Goal: Task Accomplishment & Management: Complete application form

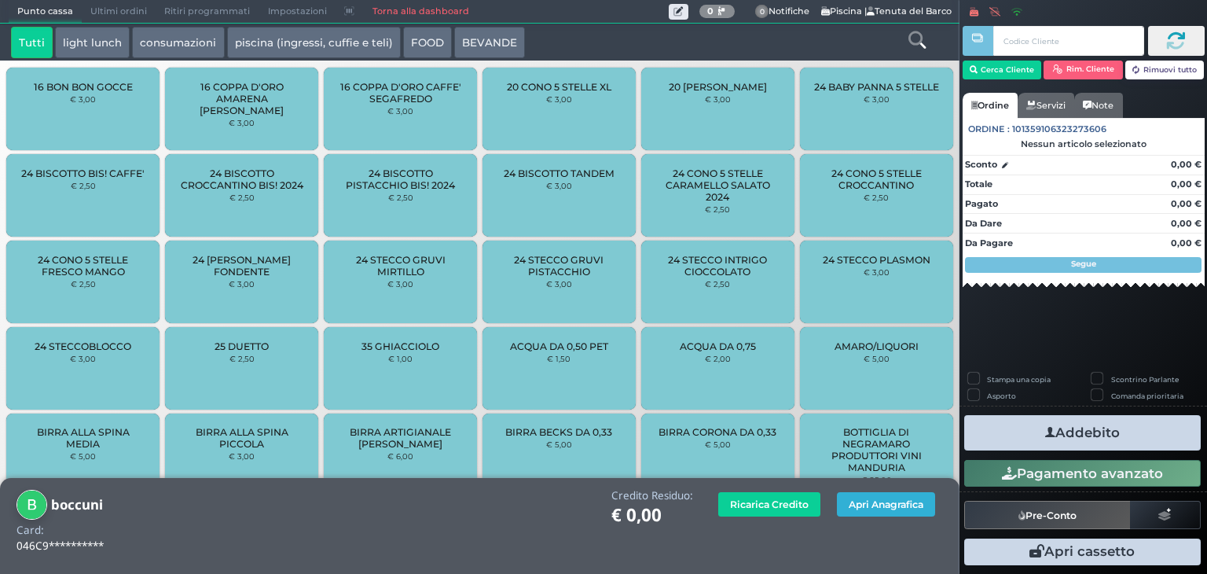
click at [875, 511] on button "Apri Anagrafica" at bounding box center [886, 504] width 98 height 24
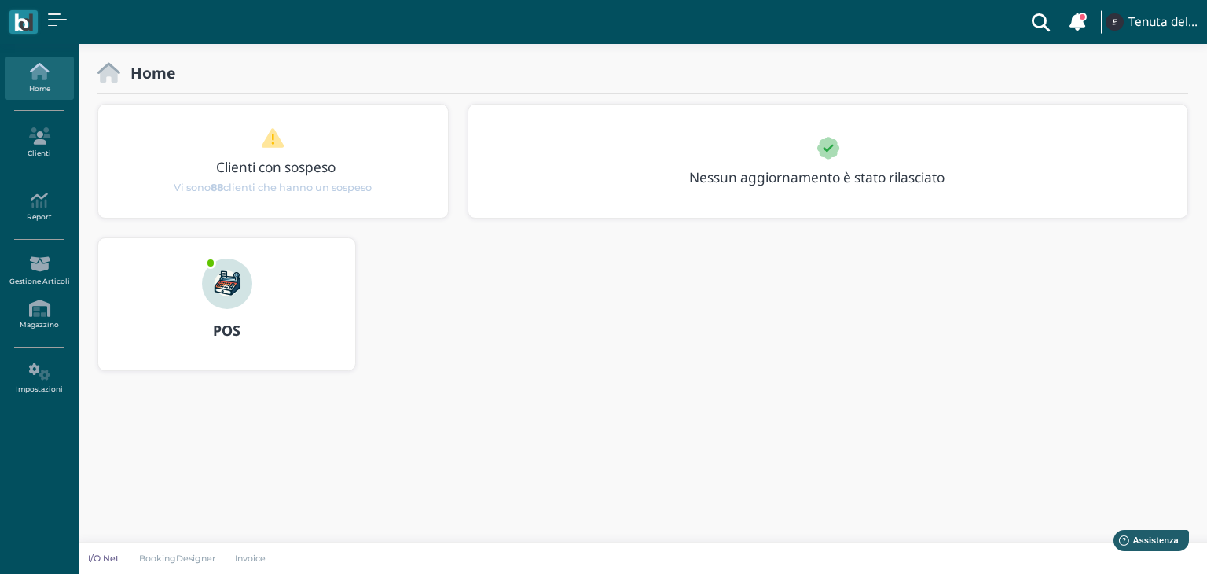
click at [237, 315] on div "POS" at bounding box center [226, 331] width 257 height 44
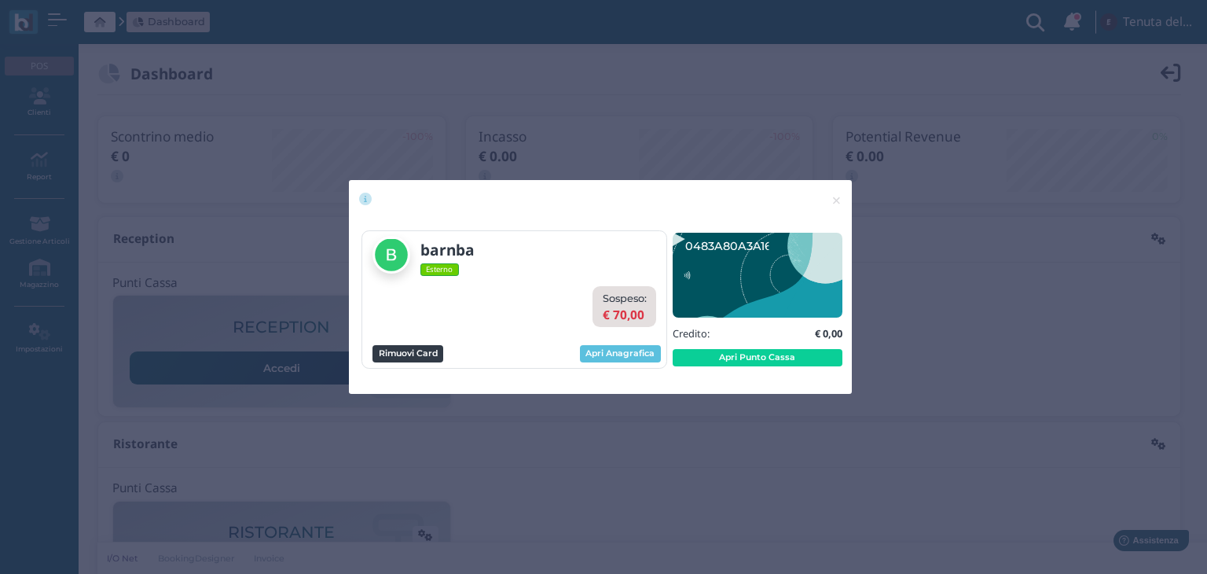
click at [416, 350] on button "Rimuovi Card" at bounding box center [407, 353] width 71 height 17
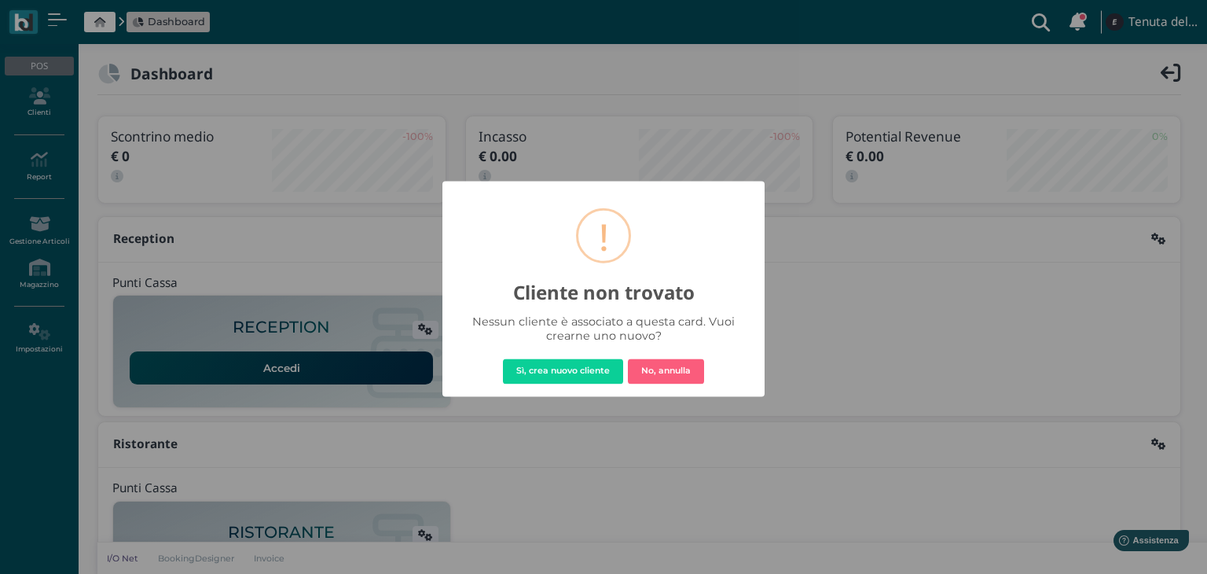
click at [503, 359] on button "Sì, crea nuovo cliente" at bounding box center [563, 371] width 120 height 25
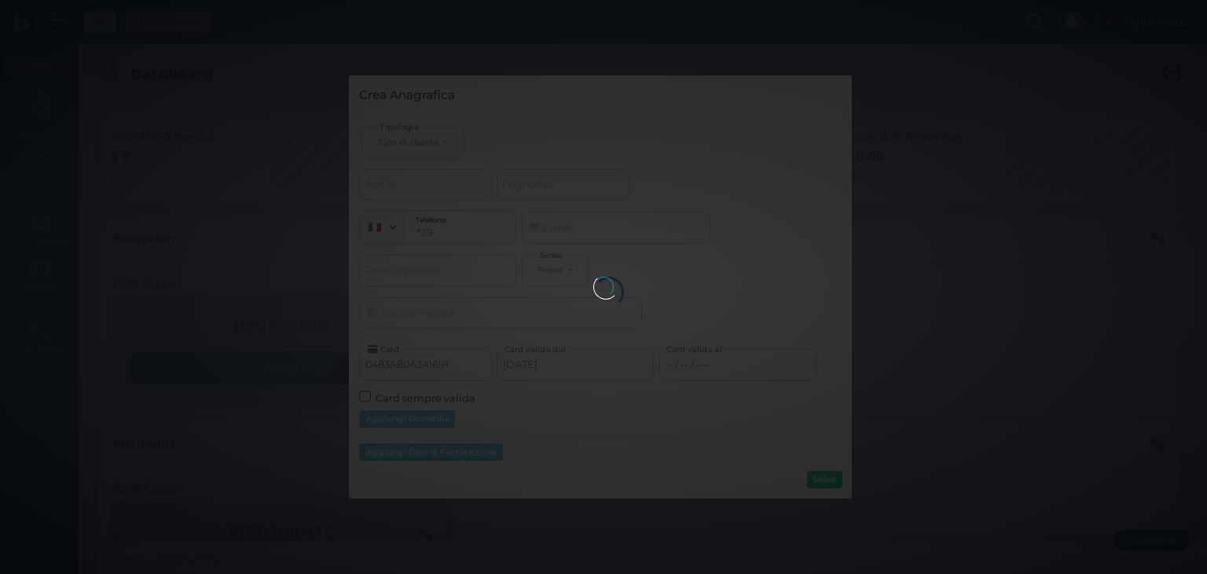
select select
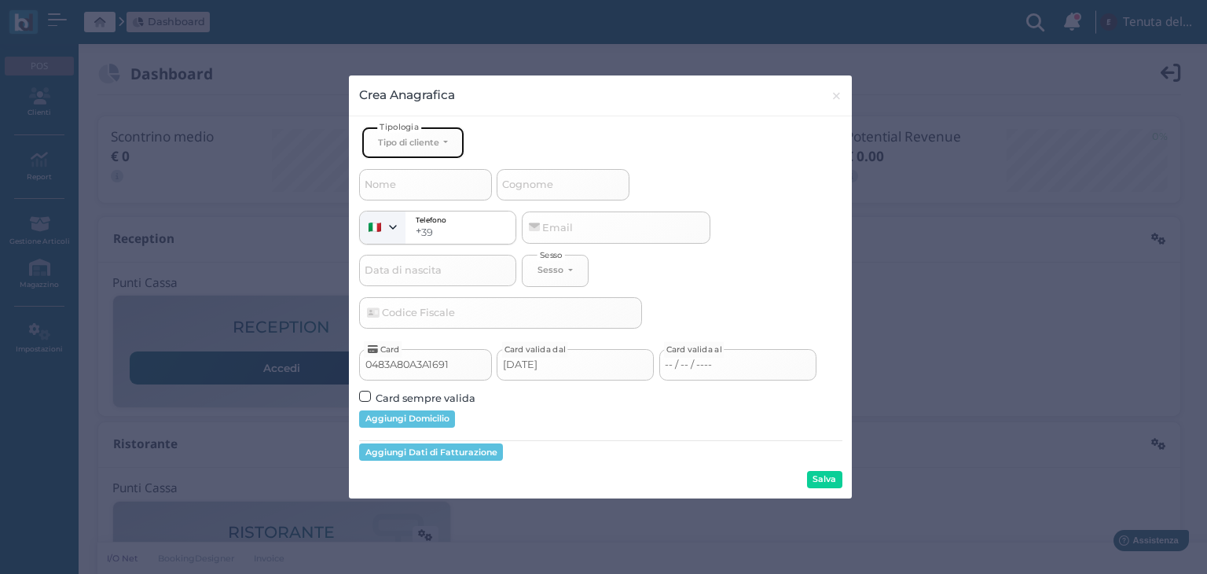
click at [417, 137] on div "Tipo di cliente" at bounding box center [408, 142] width 61 height 11
click at [384, 189] on span "Esterno" at bounding box center [397, 195] width 39 height 13
select select "[object Object]"
select select
click at [553, 192] on input "Cognome" at bounding box center [563, 184] width 133 height 31
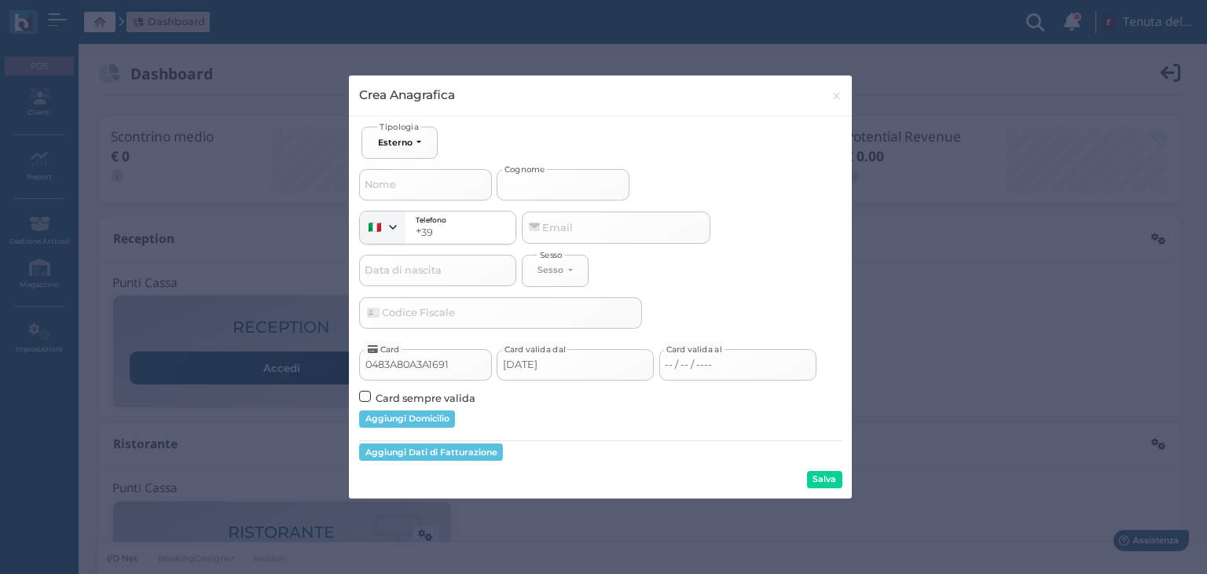
type input "b"
select select
type input "bo"
select select
type input "boc"
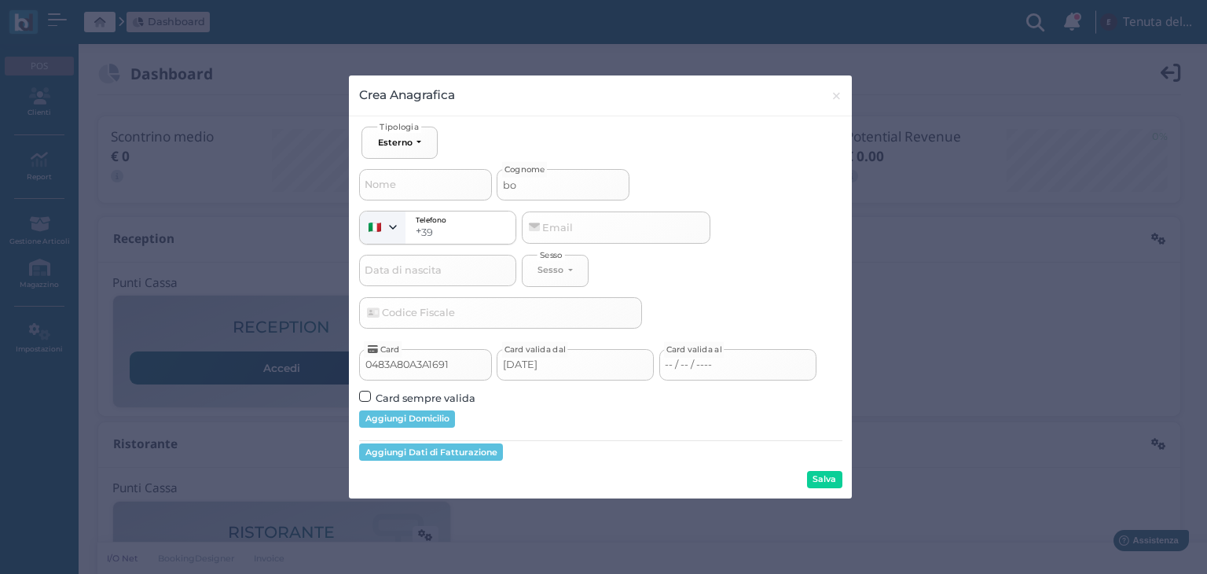
select select
type input "bocc"
select select
type input "boccc"
select select
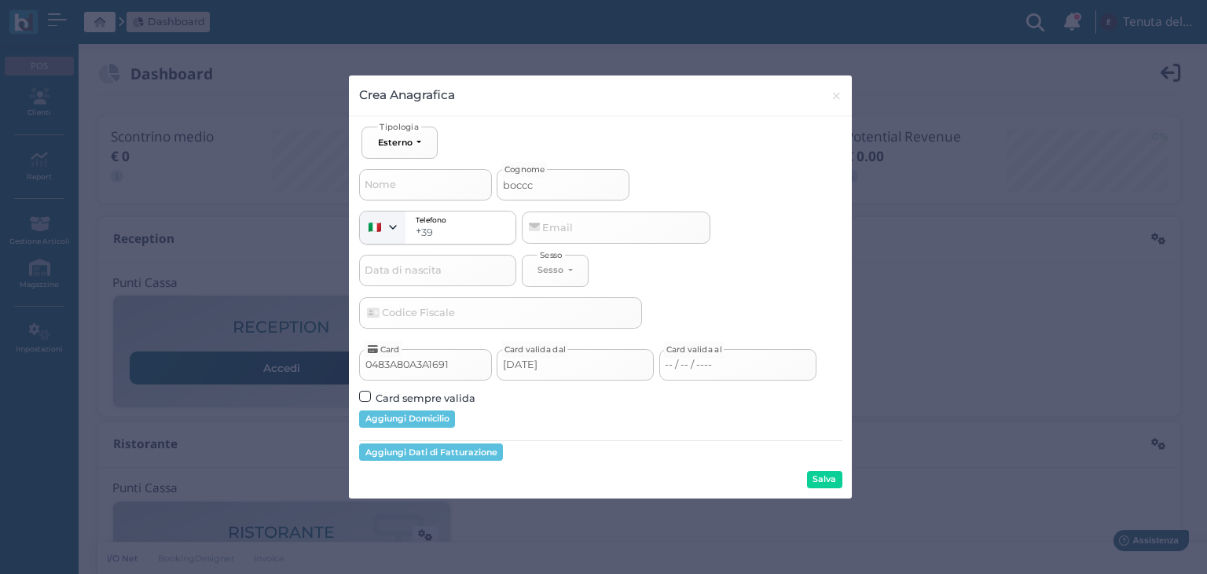
type input "bocc"
select select
type input "boccu"
select select
type input "boccun"
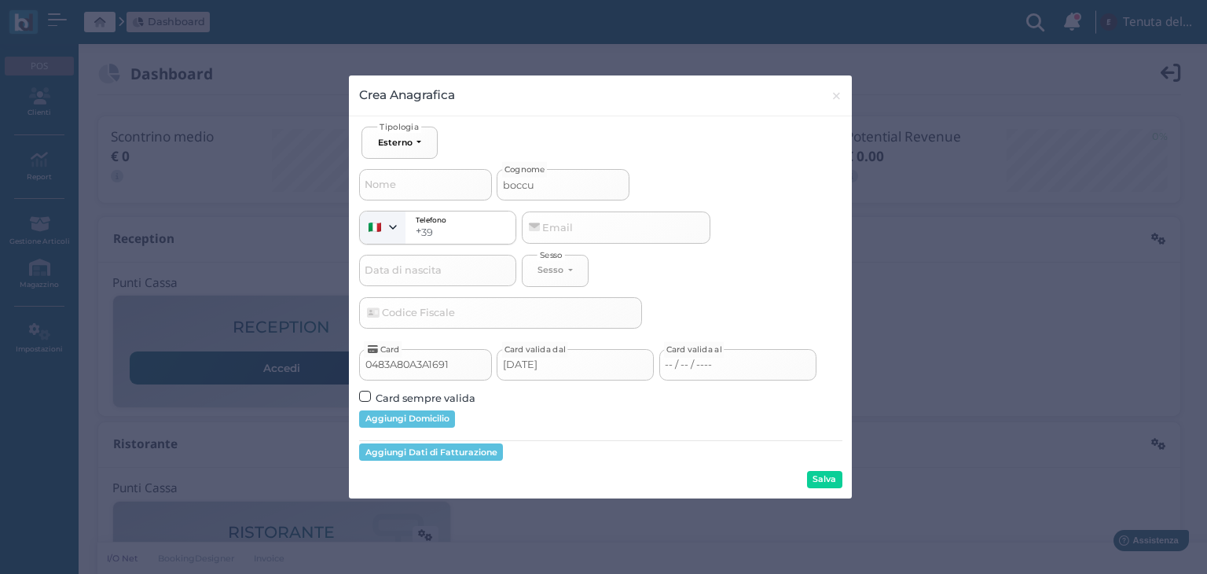
select select
type input "boccuni"
select select
type input "boccuni"
select select
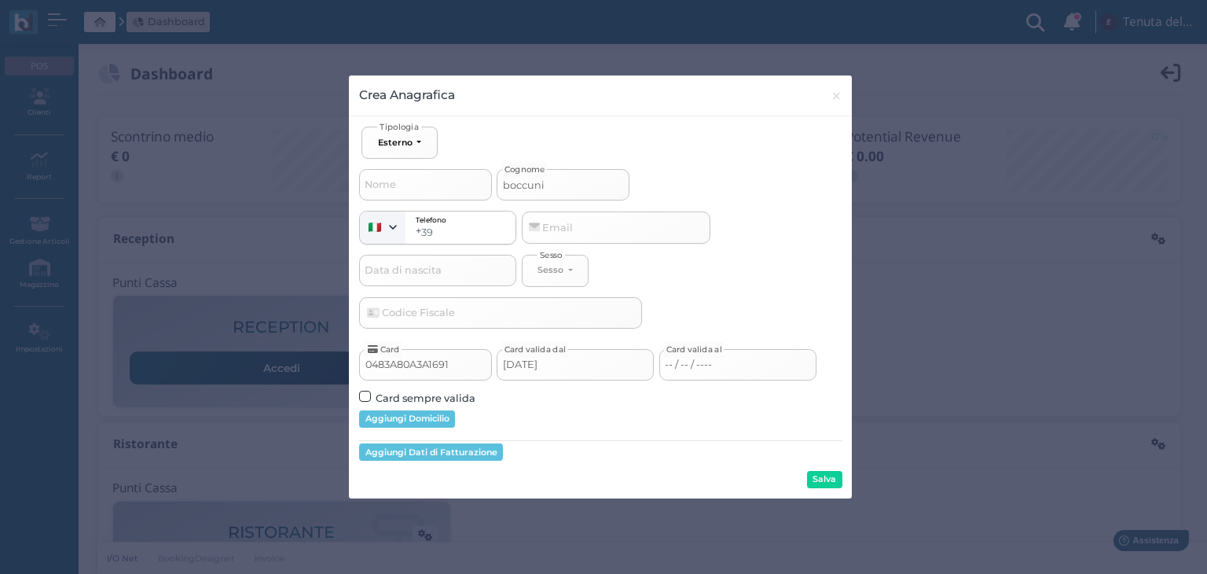
click at [731, 371] on input "-- / -- / ----" at bounding box center [737, 364] width 157 height 31
type input "boccuni"
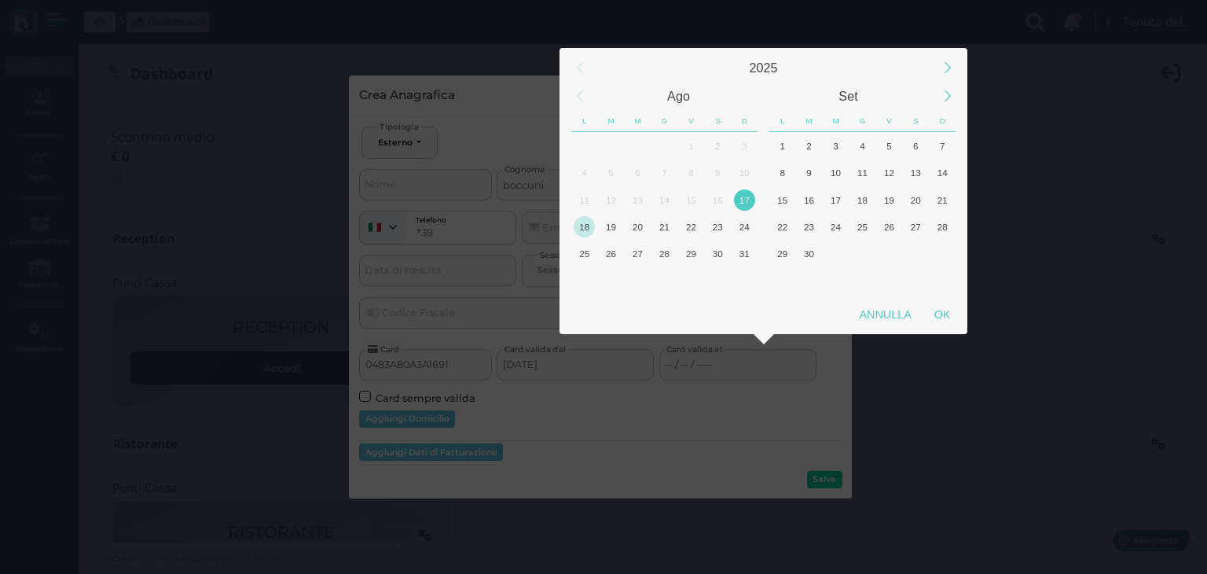
click at [583, 233] on div "18" at bounding box center [584, 226] width 21 height 21
select select
type input "18/08/2025"
click at [936, 324] on div "OK" at bounding box center [941, 314] width 39 height 28
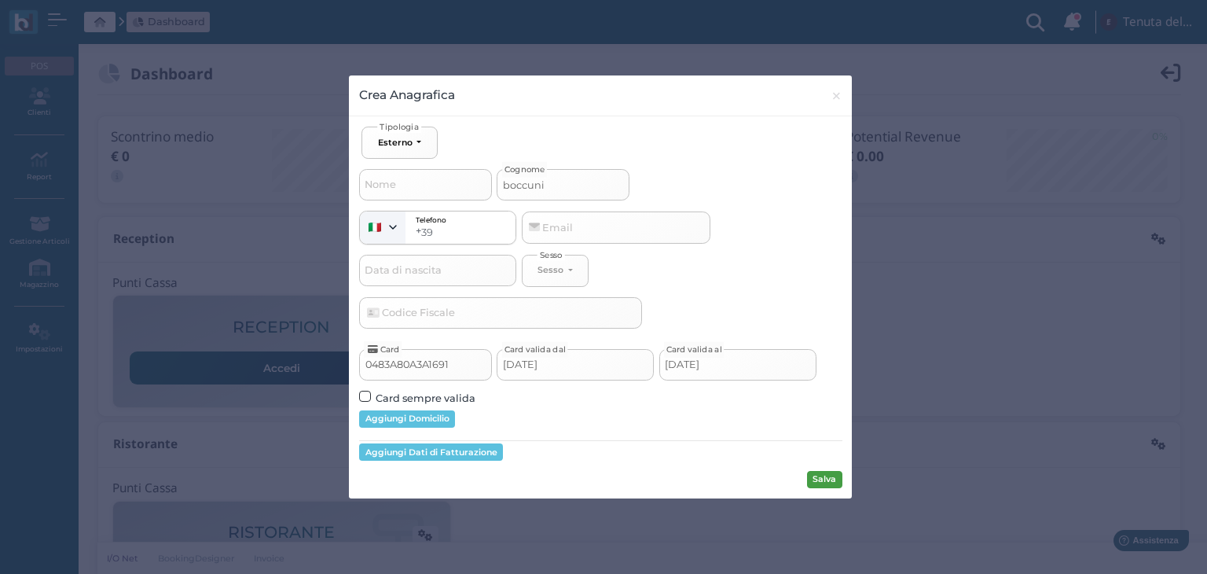
click at [816, 482] on button "Salva" at bounding box center [824, 479] width 35 height 17
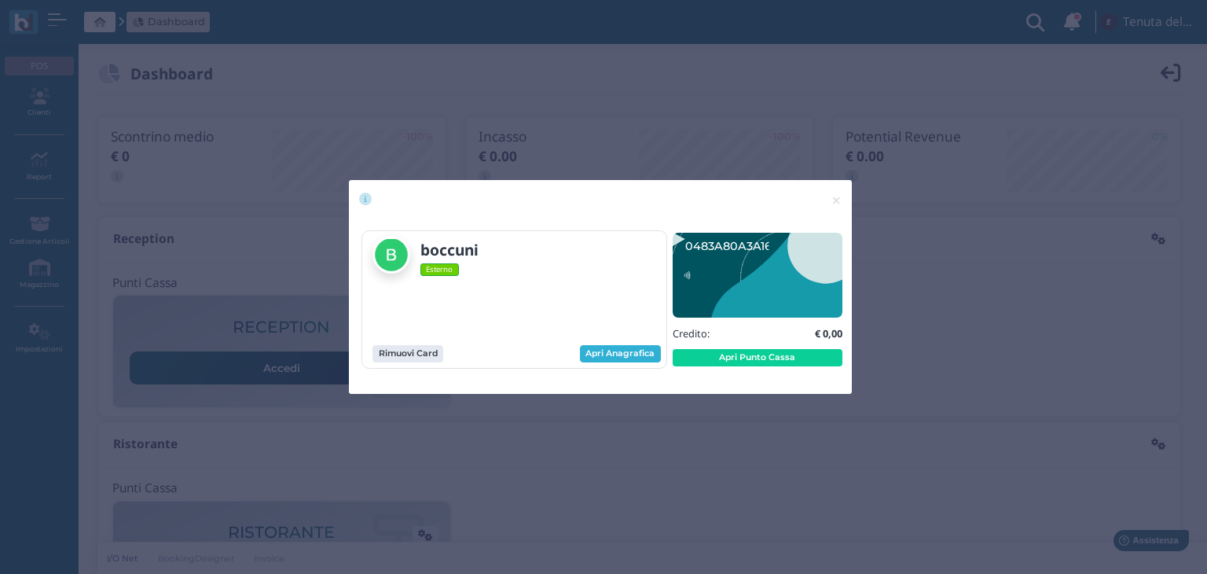
click at [628, 353] on link "Apri Anagrafica" at bounding box center [620, 353] width 81 height 17
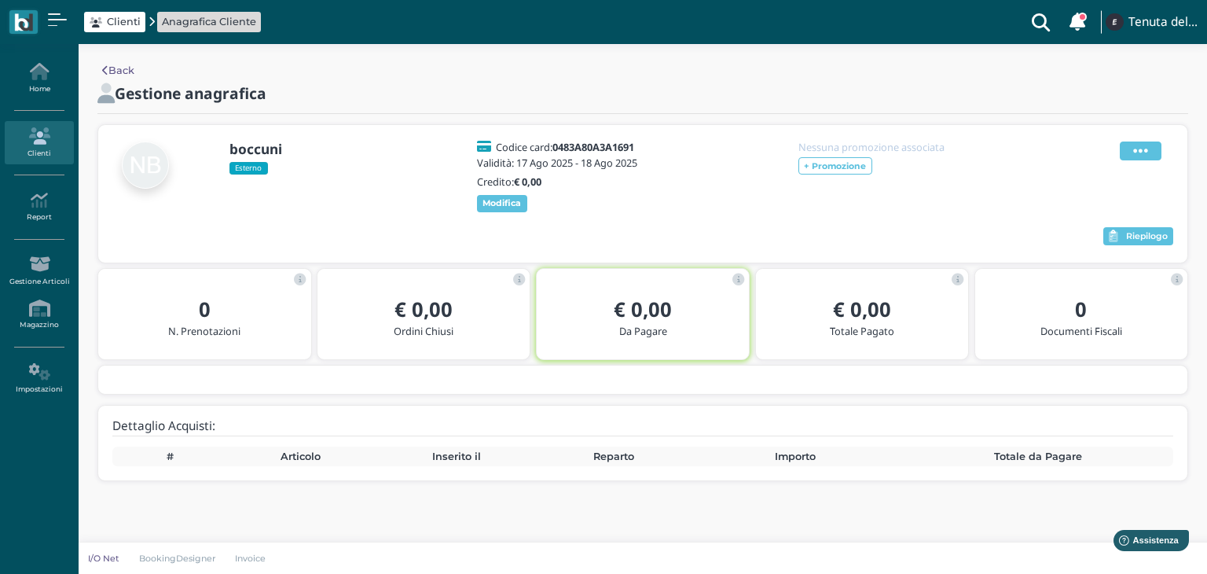
click at [1143, 148] on icon at bounding box center [1140, 150] width 15 height 17
click at [1032, 182] on div "boccuni Esterno Codice card: 0483A80A3A1691 Validità: 17 Ago 2025 - 18 Ago 2025…" at bounding box center [642, 176] width 1061 height 75
click at [40, 93] on link "Home" at bounding box center [39, 78] width 68 height 43
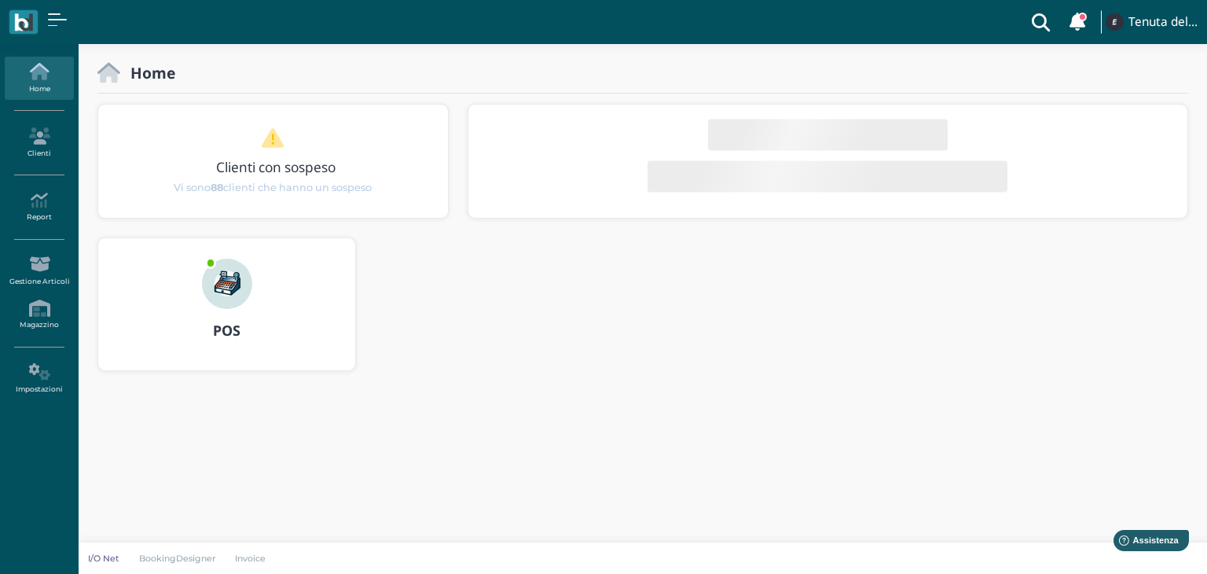
click at [216, 283] on img at bounding box center [227, 283] width 50 height 50
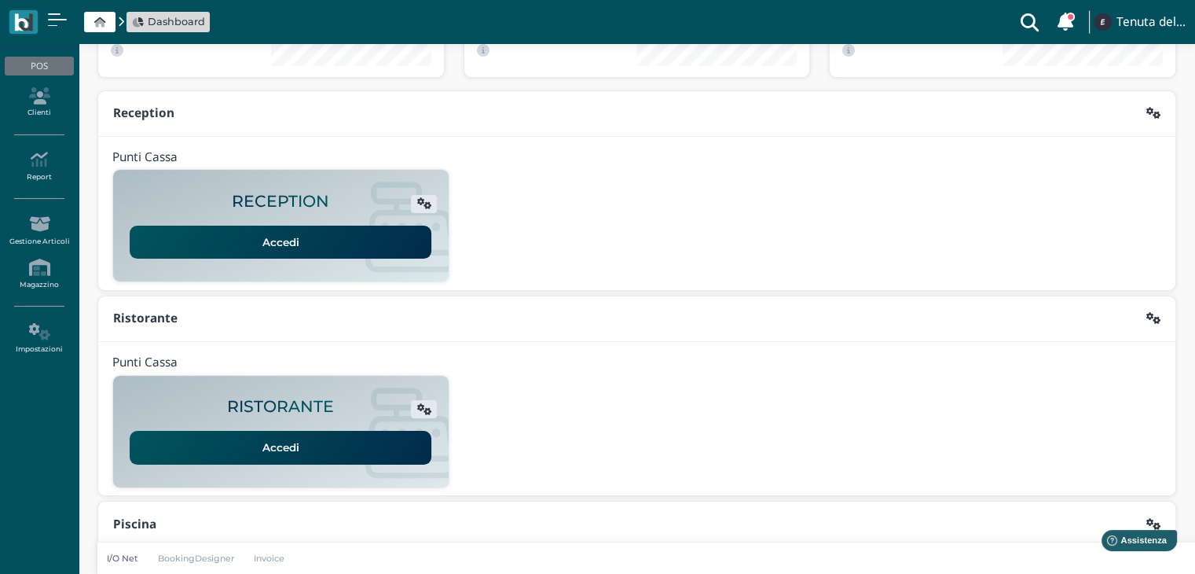
scroll to position [295, 0]
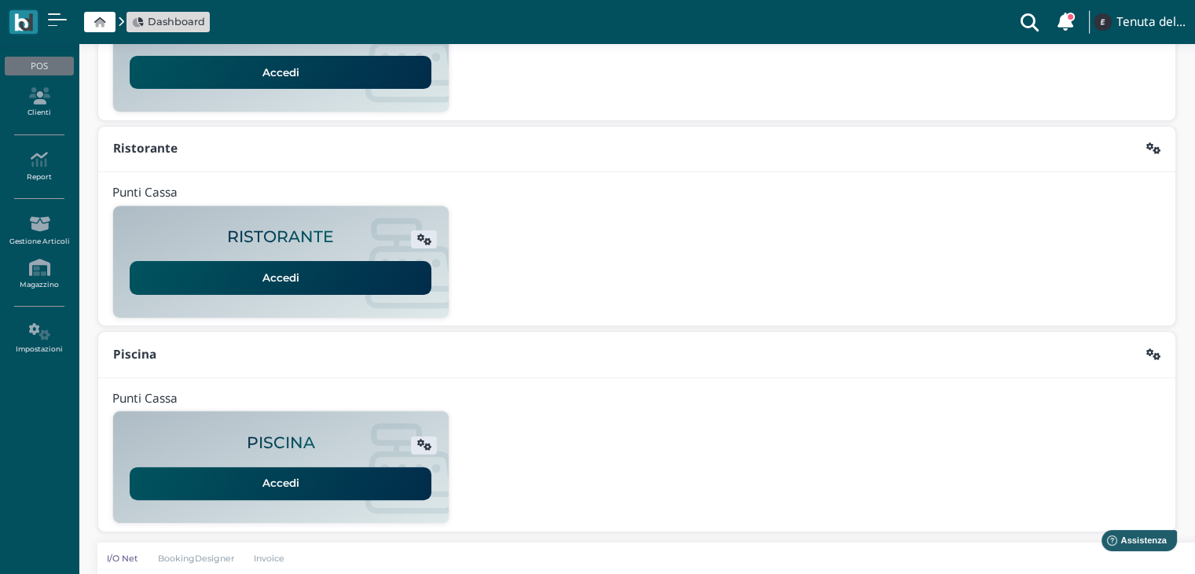
click at [217, 469] on link "Accedi" at bounding box center [281, 483] width 302 height 33
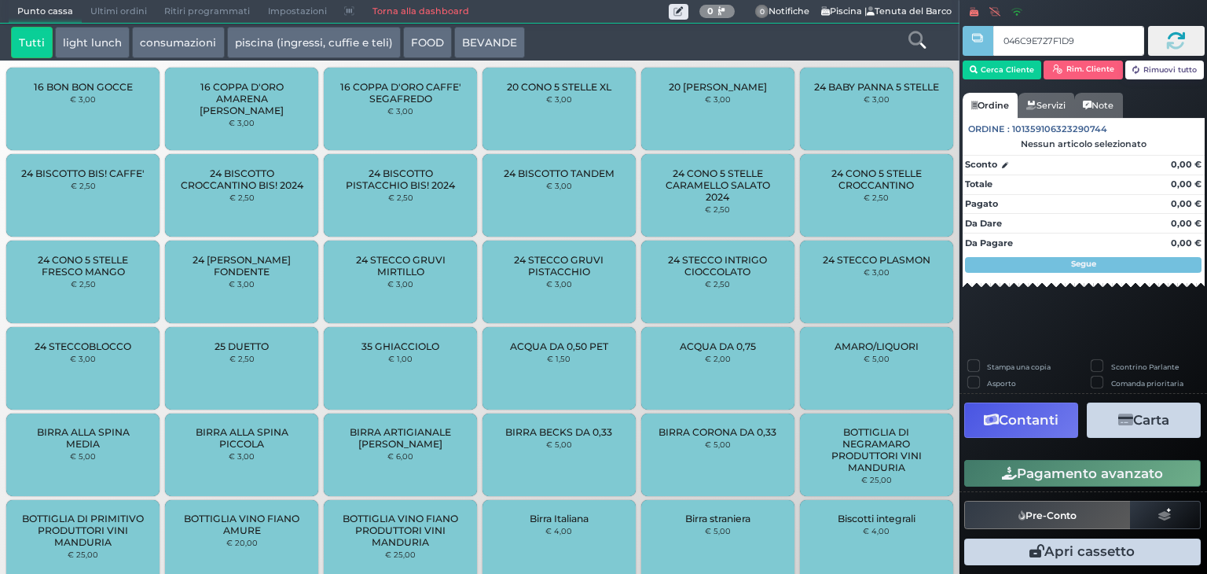
type input "046C9E727F1D90"
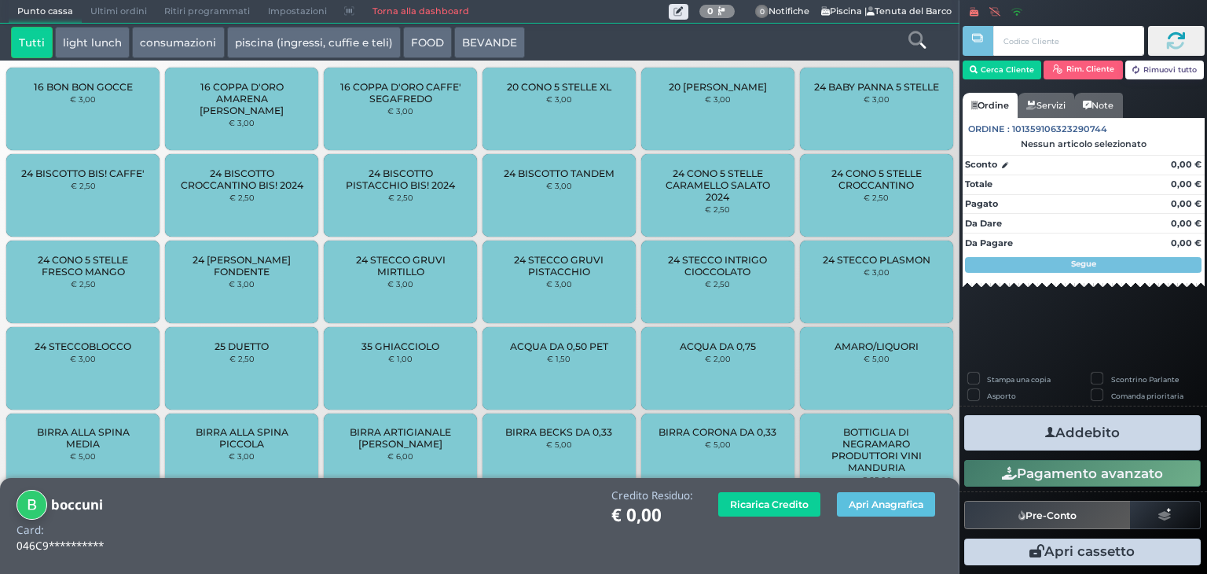
click at [282, 50] on button "piscina (ingressi, cuffie e teli)" at bounding box center [314, 42] width 174 height 31
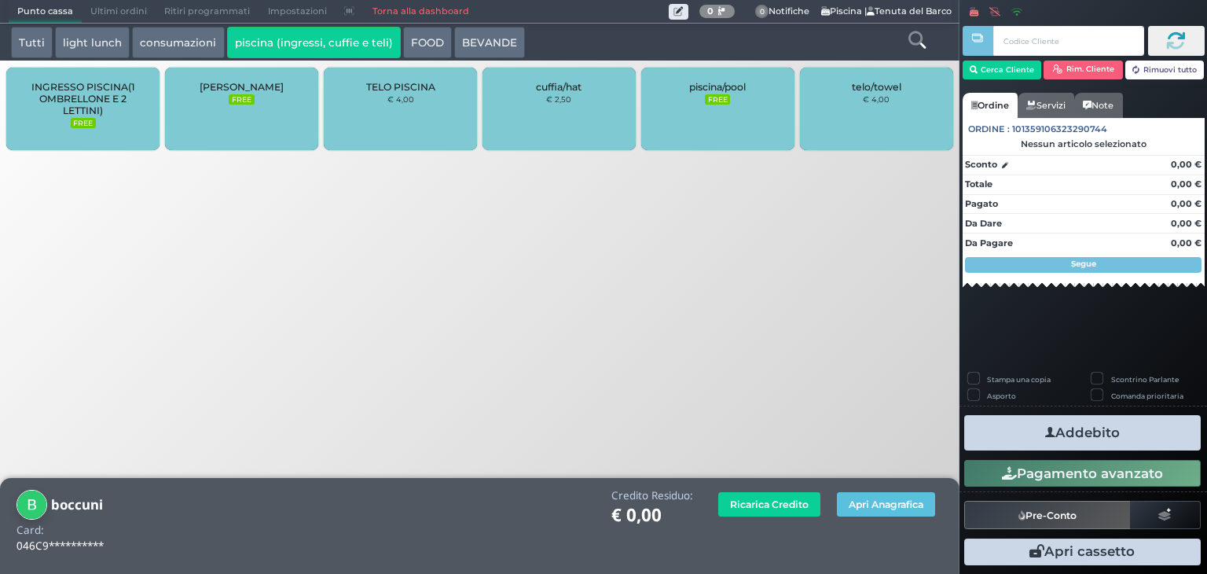
click at [93, 122] on small "FREE" at bounding box center [83, 123] width 25 height 11
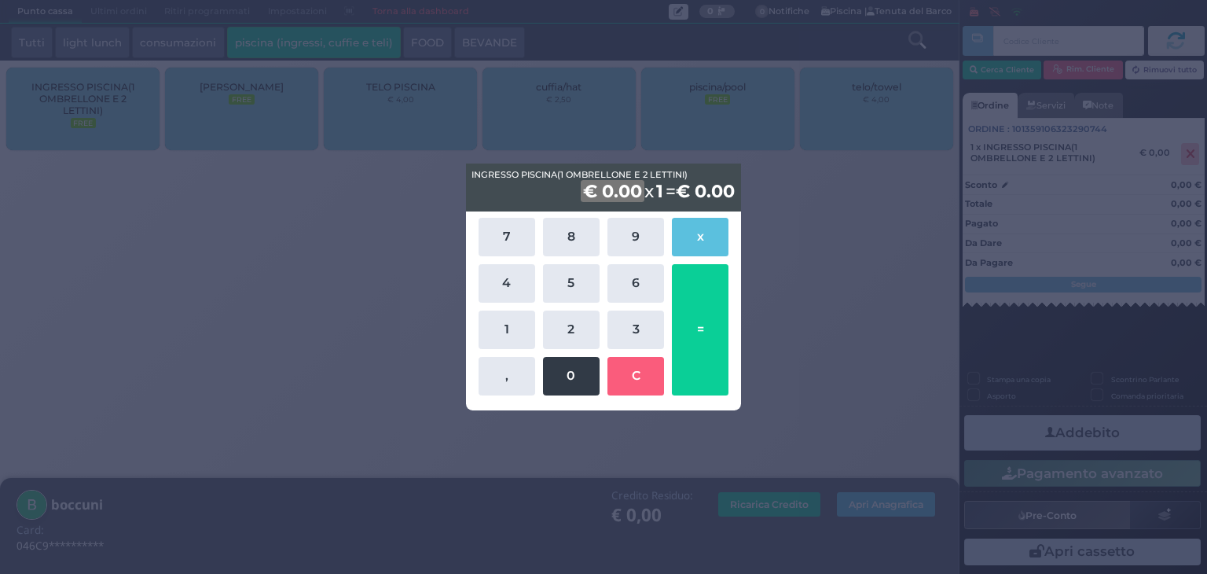
drag, startPoint x: 568, startPoint y: 291, endPoint x: 581, endPoint y: 385, distance: 95.1
click at [569, 291] on button "5" at bounding box center [571, 283] width 57 height 38
click at [583, 359] on button "0" at bounding box center [571, 376] width 57 height 38
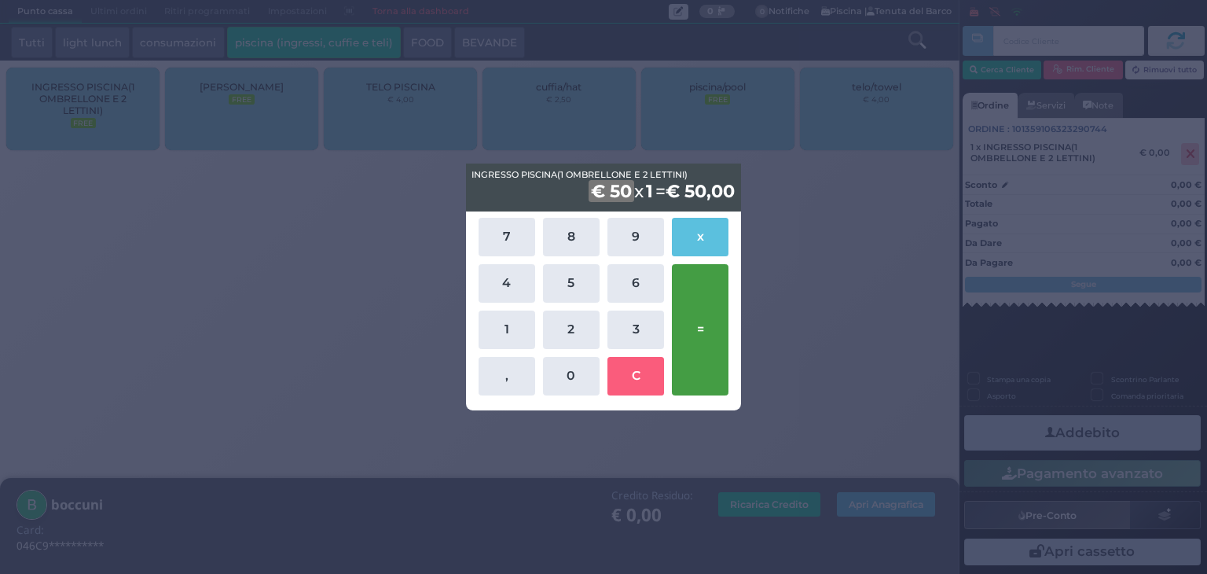
click at [705, 342] on button "=" at bounding box center [700, 329] width 57 height 131
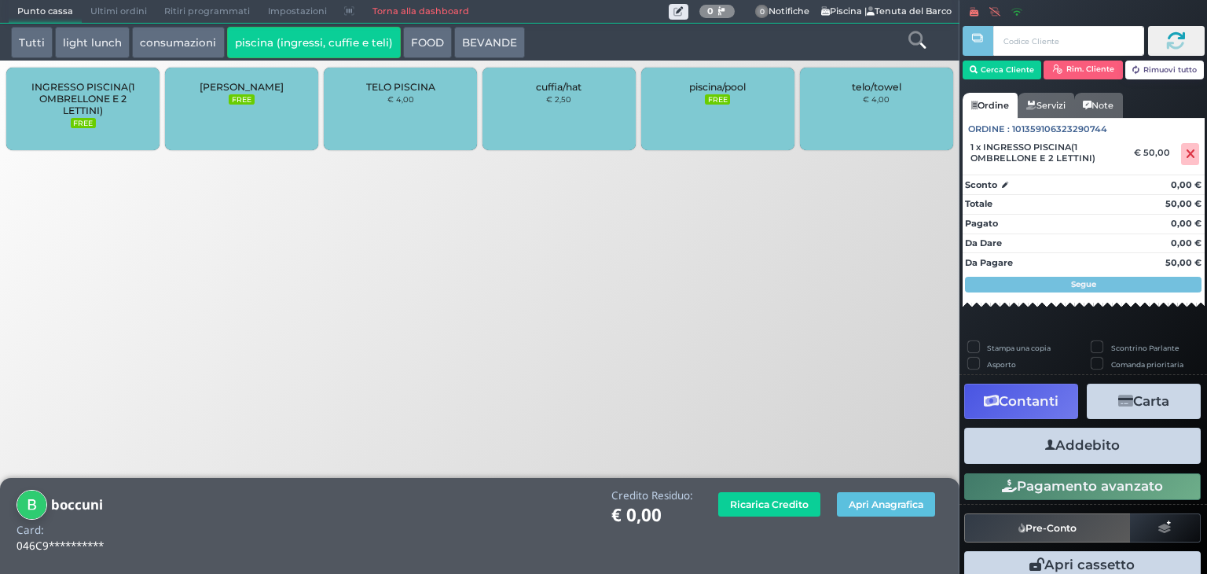
click at [233, 90] on span "LETTINO AGGIUNTO" at bounding box center [242, 87] width 84 height 12
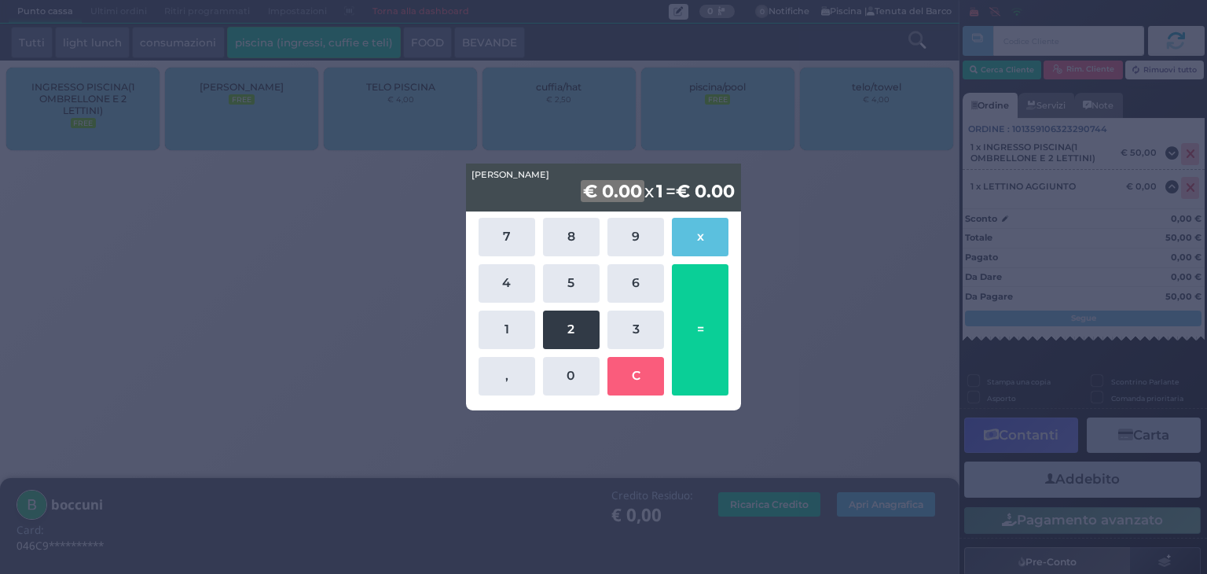
click at [575, 310] on button "2" at bounding box center [571, 329] width 57 height 38
click at [571, 363] on button "0" at bounding box center [571, 376] width 57 height 38
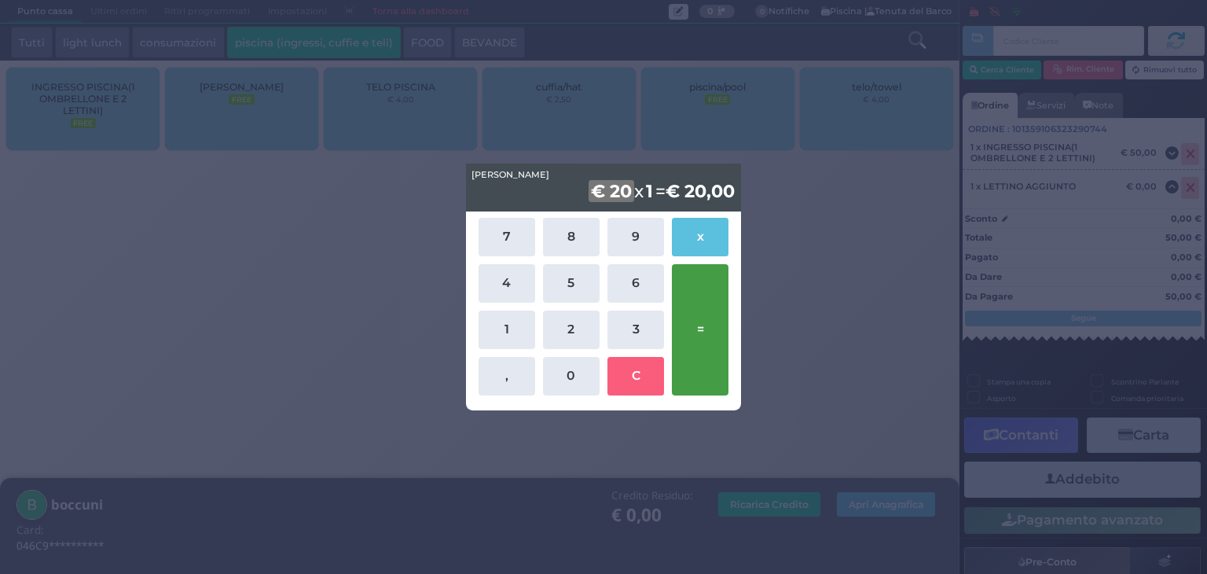
click at [700, 355] on button "=" at bounding box center [700, 329] width 57 height 131
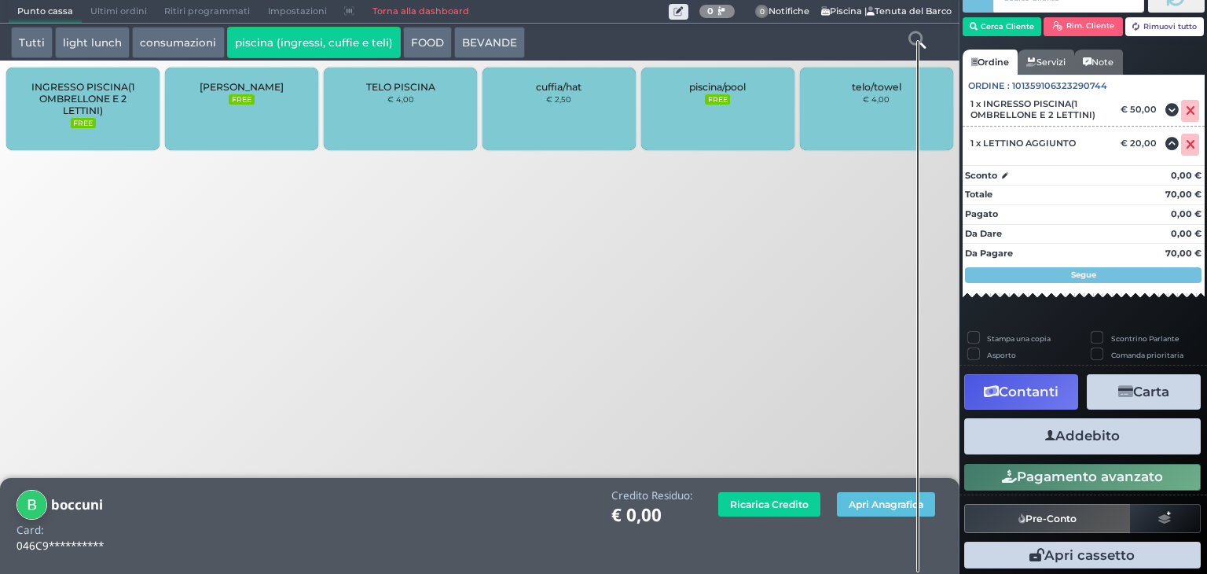
scroll to position [64, 0]
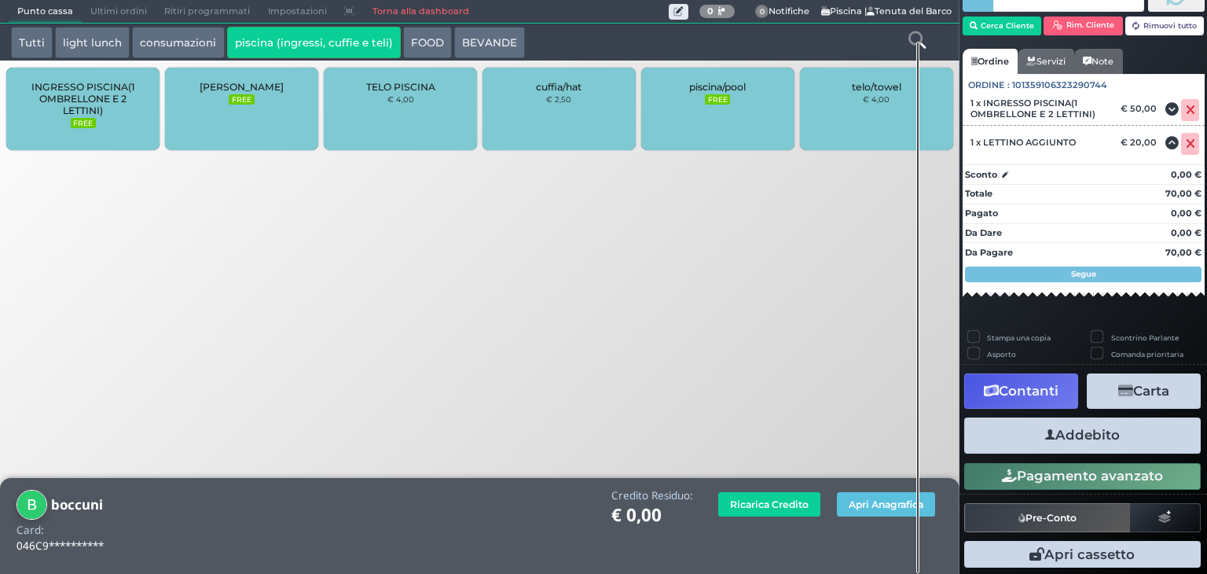
click at [999, 444] on button "Addebito" at bounding box center [1082, 434] width 236 height 35
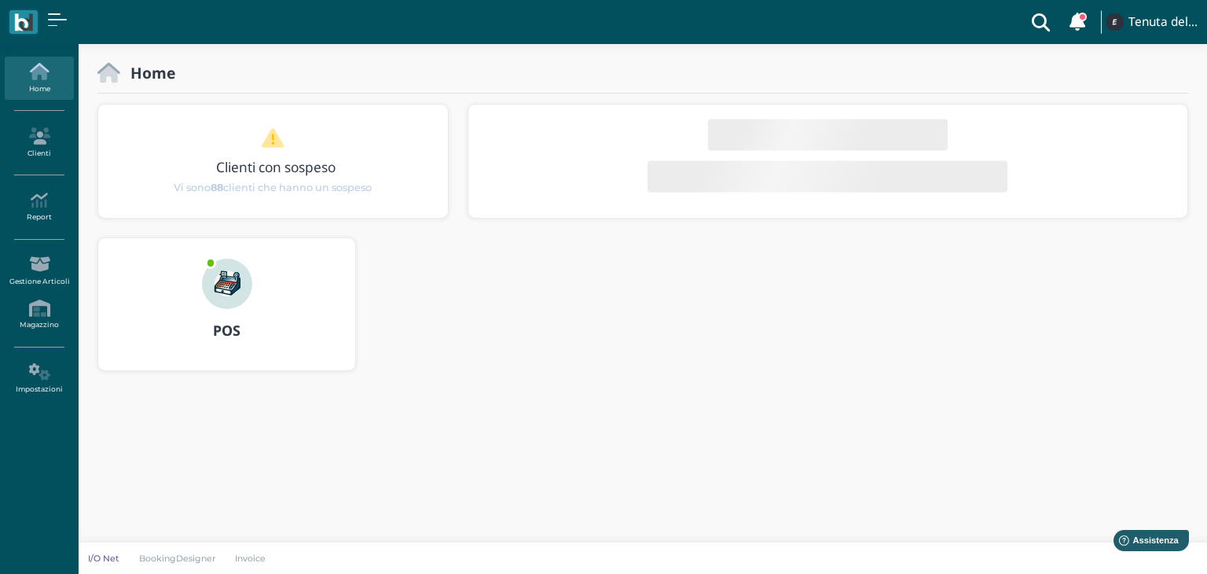
click at [226, 300] on img at bounding box center [227, 283] width 50 height 50
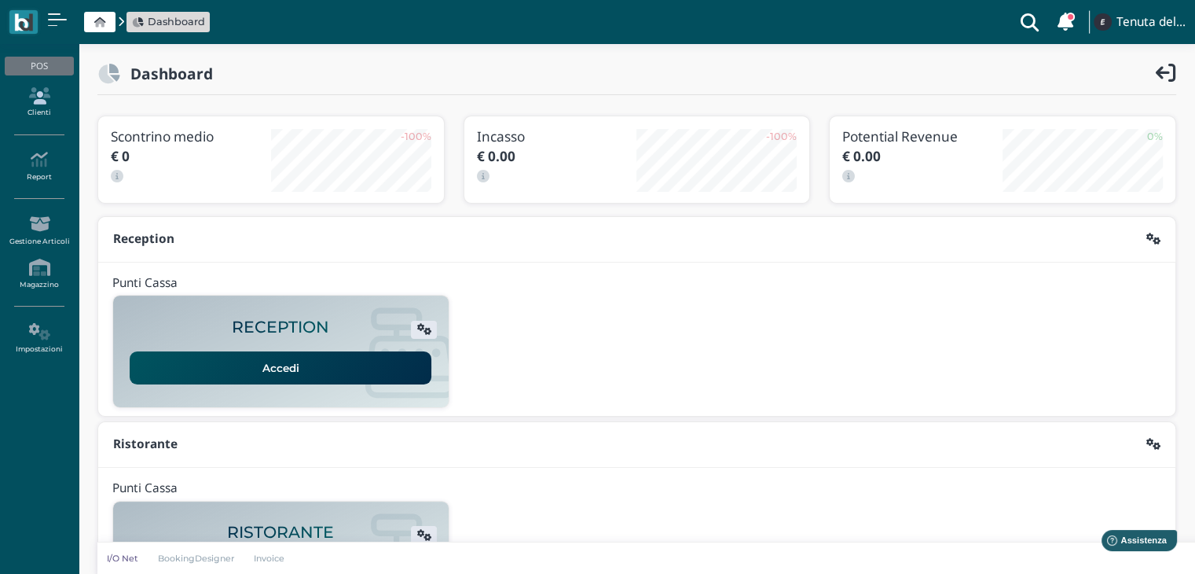
click at [38, 90] on icon at bounding box center [39, 95] width 68 height 17
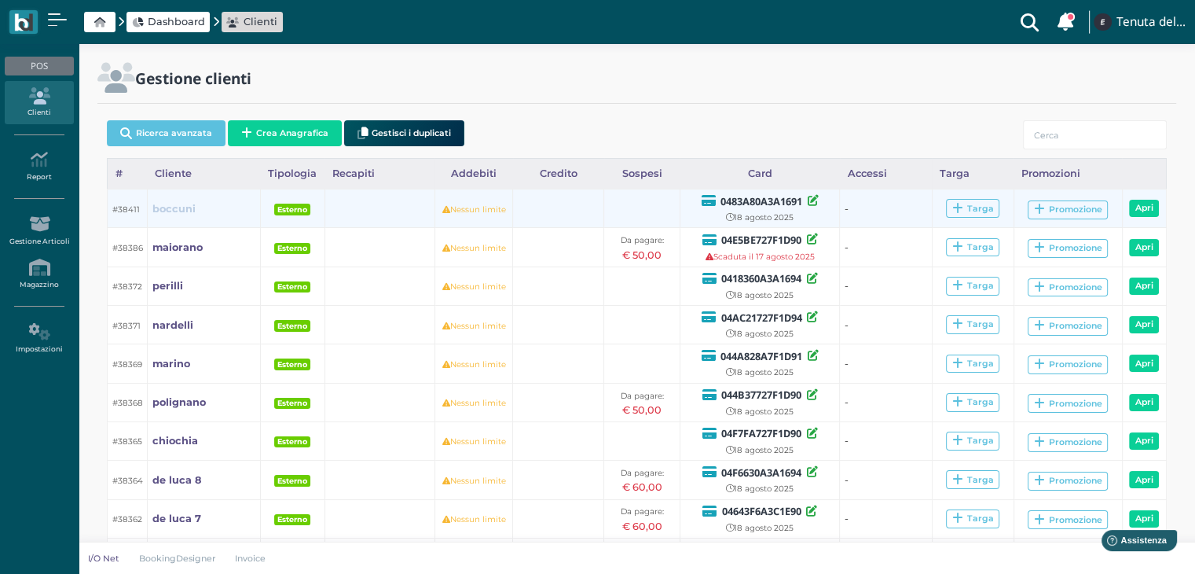
click at [178, 214] on b "boccuni" at bounding box center [173, 209] width 43 height 12
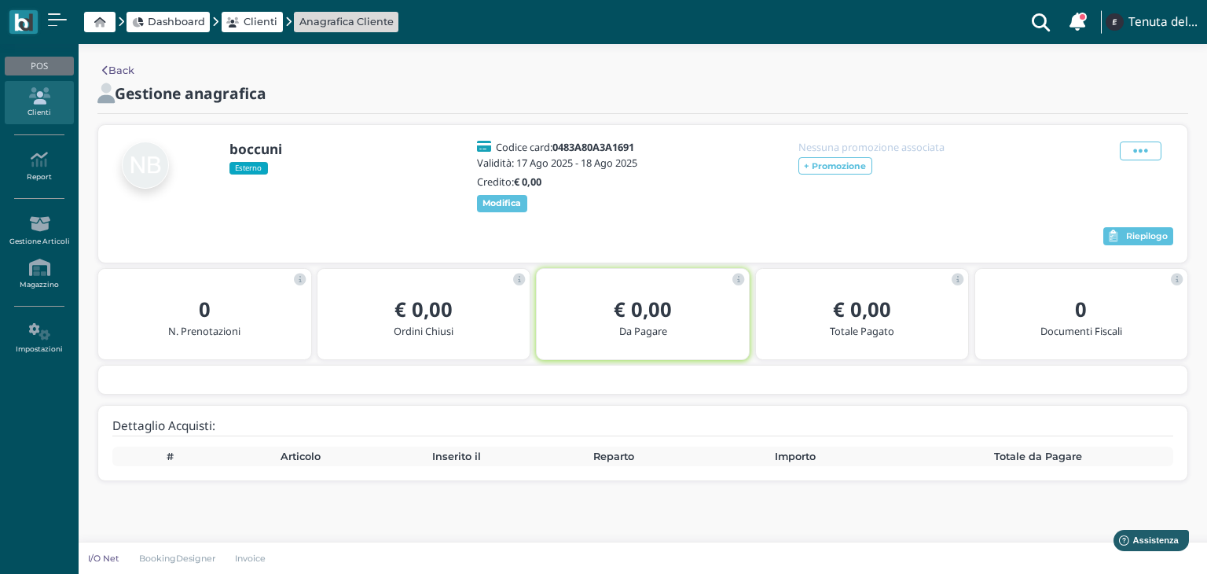
drag, startPoint x: 200, startPoint y: 32, endPoint x: 197, endPoint y: 23, distance: 9.9
click at [197, 23] on div "Dashboard Clienti Anagrafica Cliente" at bounding box center [204, 22] width 391 height 24
click at [197, 22] on span "Dashboard" at bounding box center [176, 21] width 57 height 15
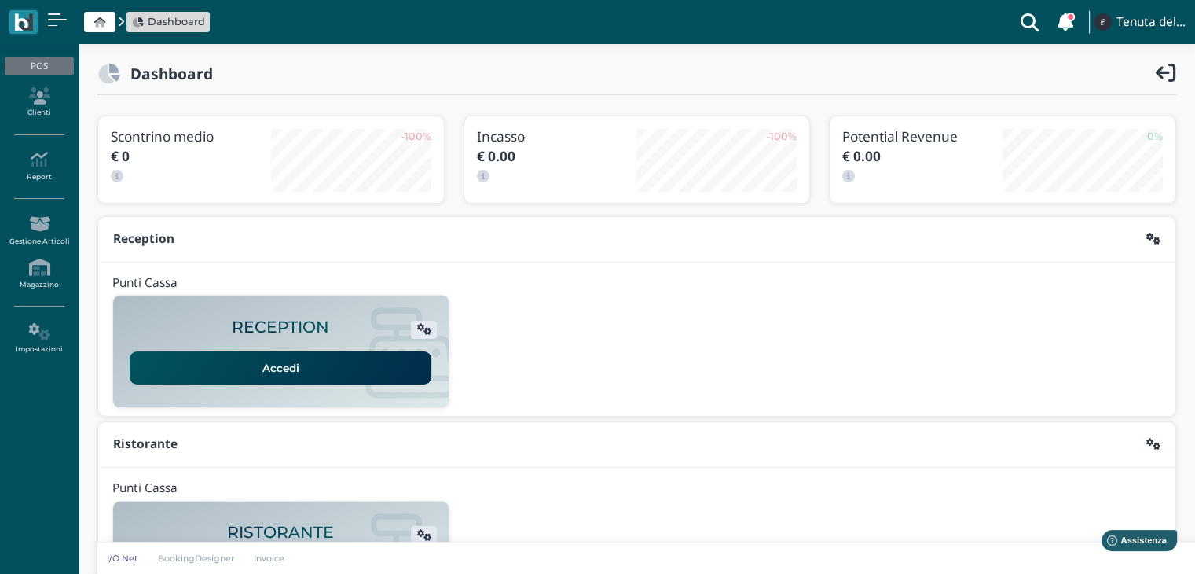
scroll to position [295, 0]
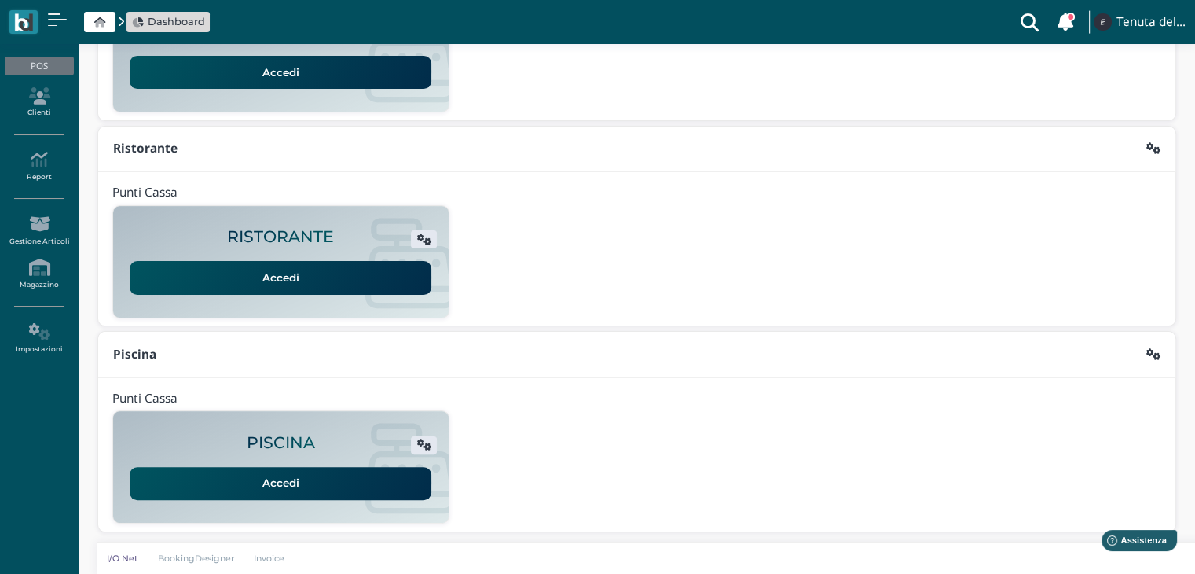
click at [310, 481] on link "Accedi" at bounding box center [281, 483] width 302 height 33
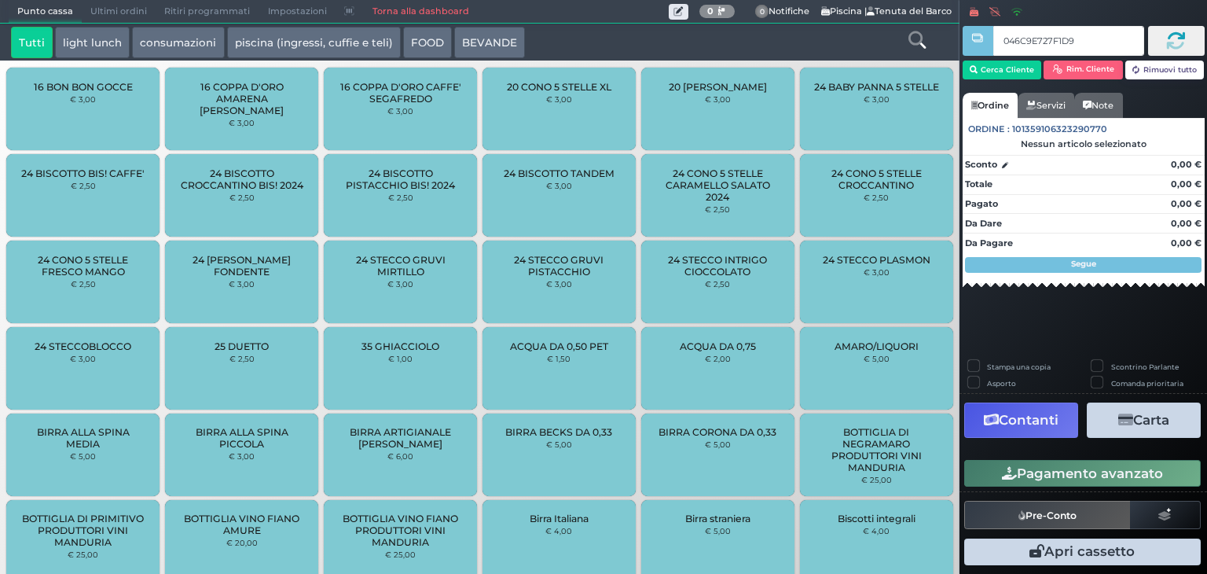
type input "046C9E727F1D90"
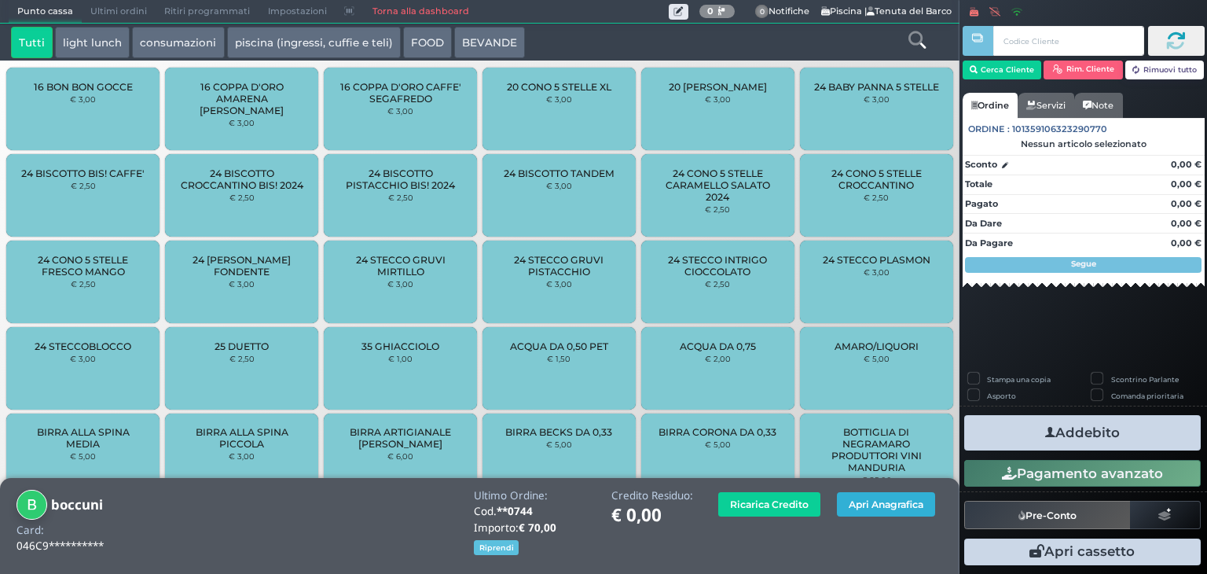
click at [861, 507] on button "Apri Anagrafica" at bounding box center [886, 504] width 98 height 24
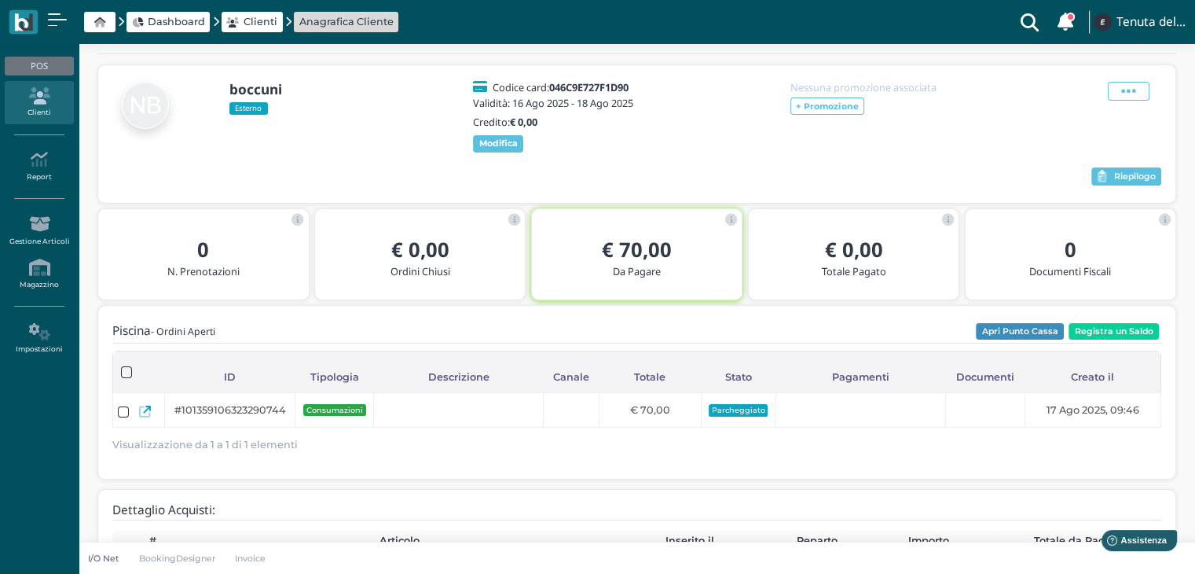
scroll to position [155, 0]
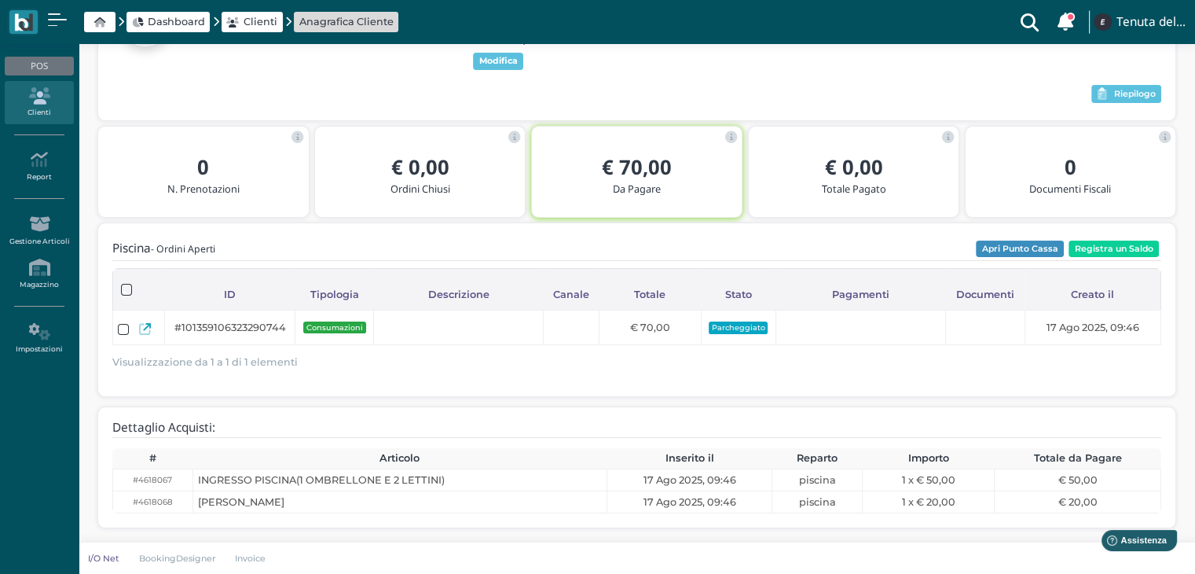
click at [38, 90] on icon at bounding box center [39, 95] width 68 height 17
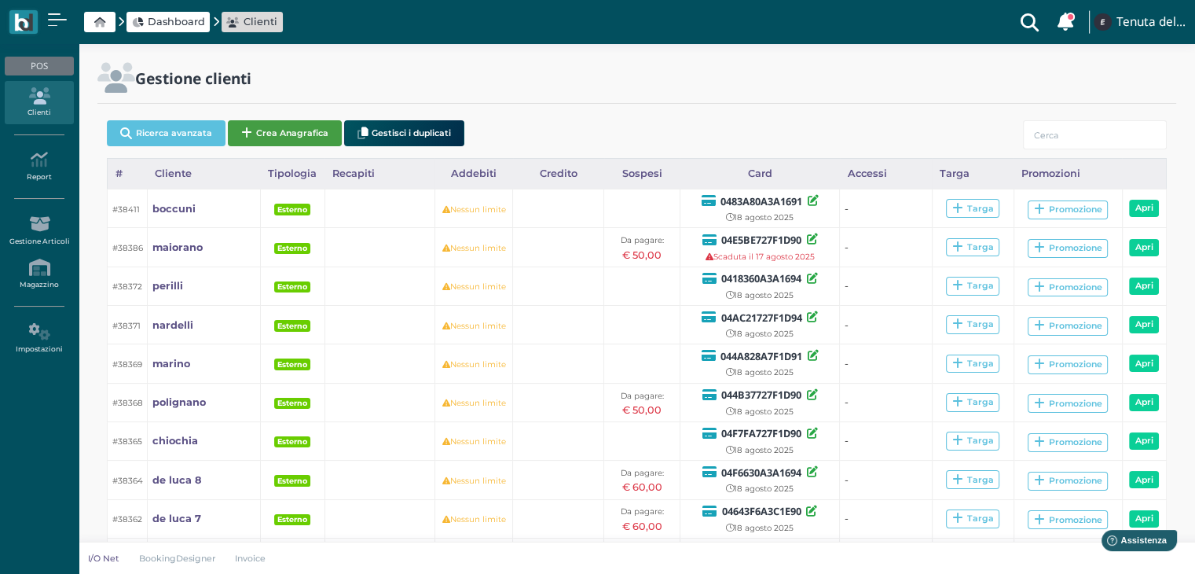
click at [302, 130] on button "Crea Anagrafica" at bounding box center [285, 133] width 114 height 26
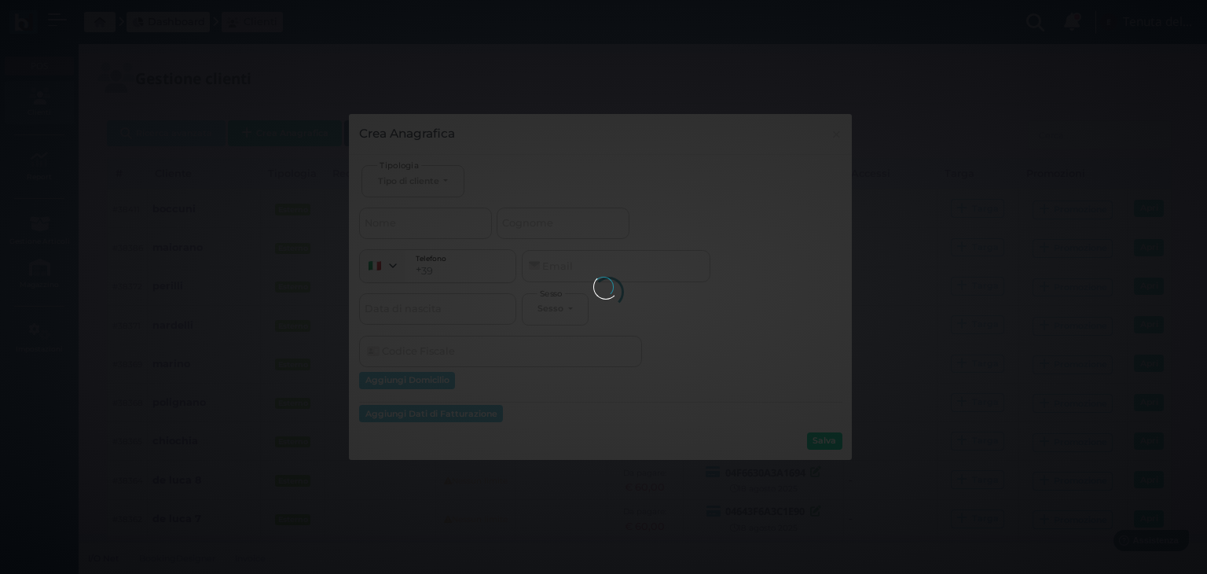
select select
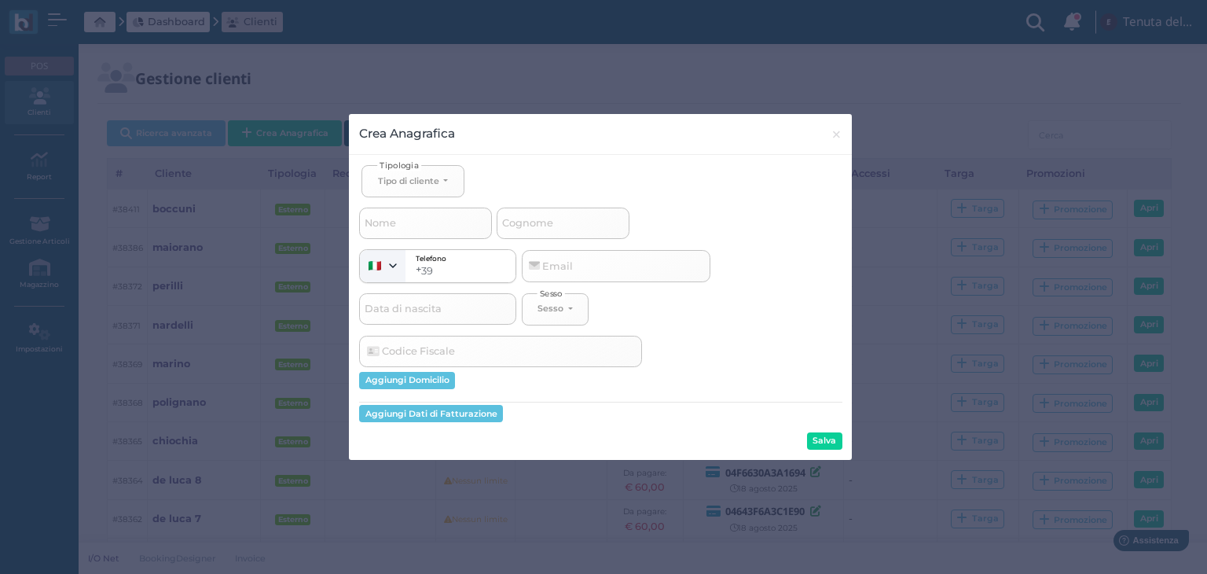
click at [228, 120] on button "Crea Anagrafica" at bounding box center [285, 133] width 114 height 26
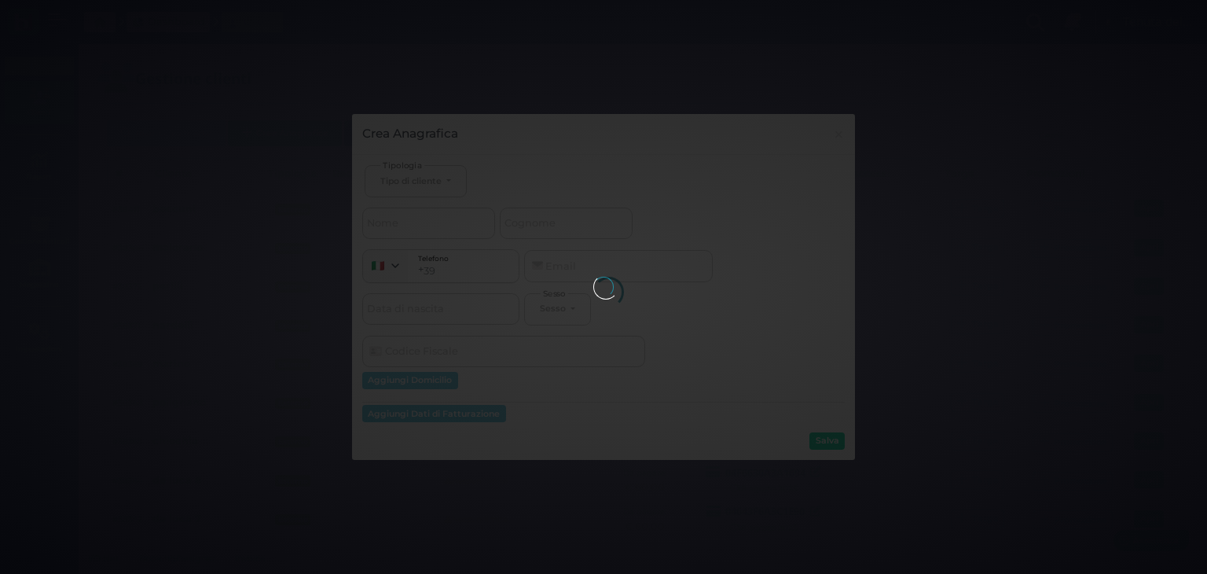
select select
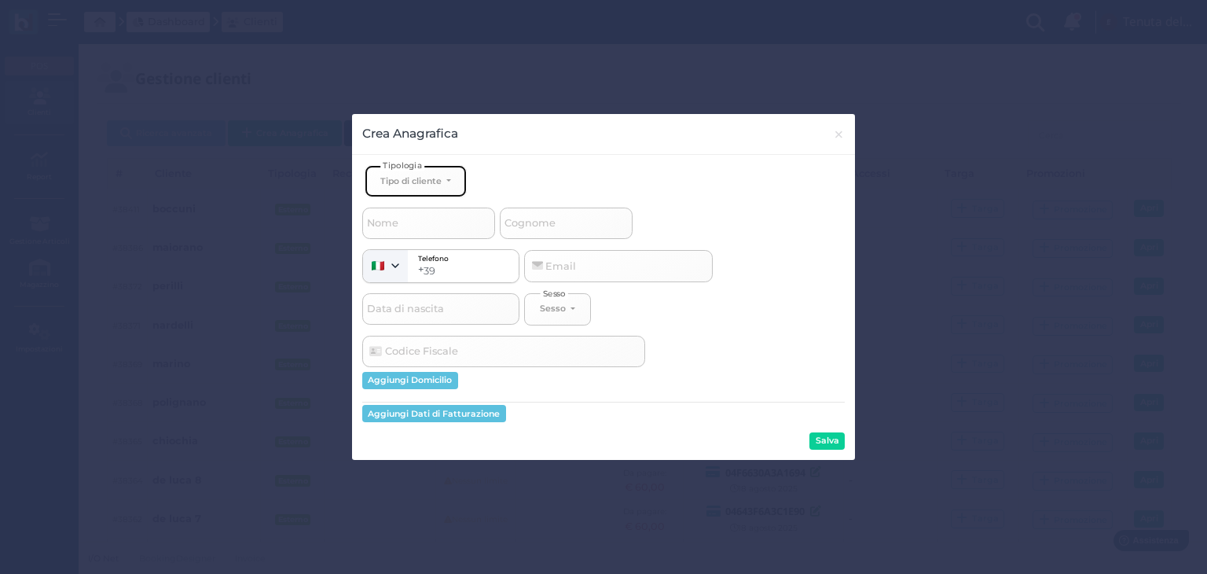
click at [416, 182] on button "Tipo di cliente" at bounding box center [416, 181] width 102 height 32
click at [429, 229] on link "Esterno" at bounding box center [441, 234] width 152 height 18
select select "[object Object]"
select select
click at [570, 233] on input "Cognome" at bounding box center [566, 222] width 133 height 31
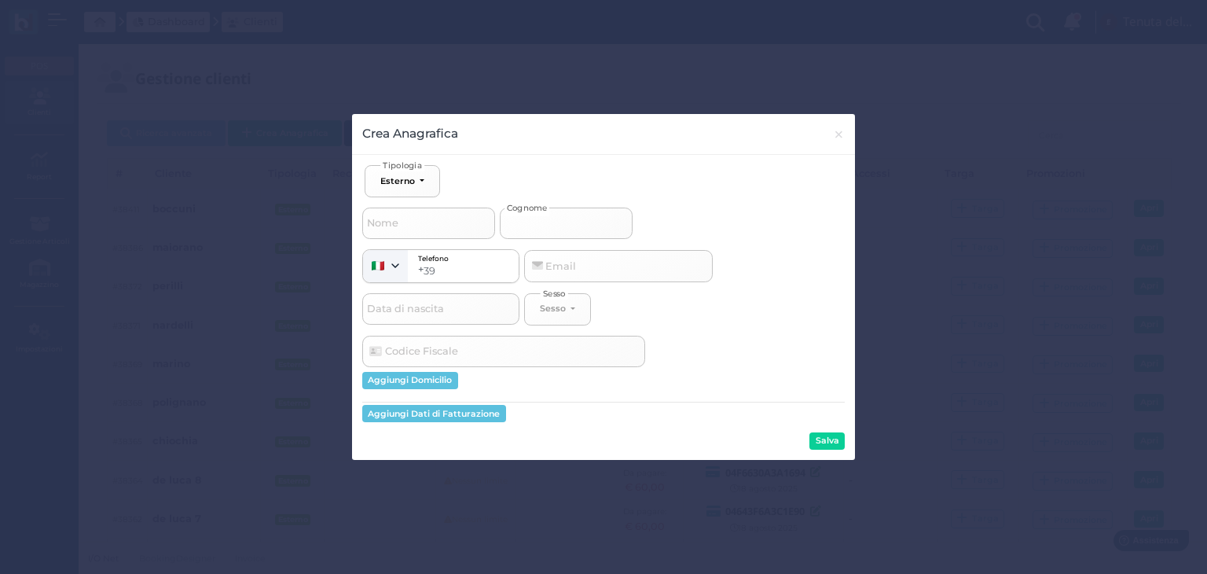
type input "v"
select select
type input "ve"
select select
type input "ver"
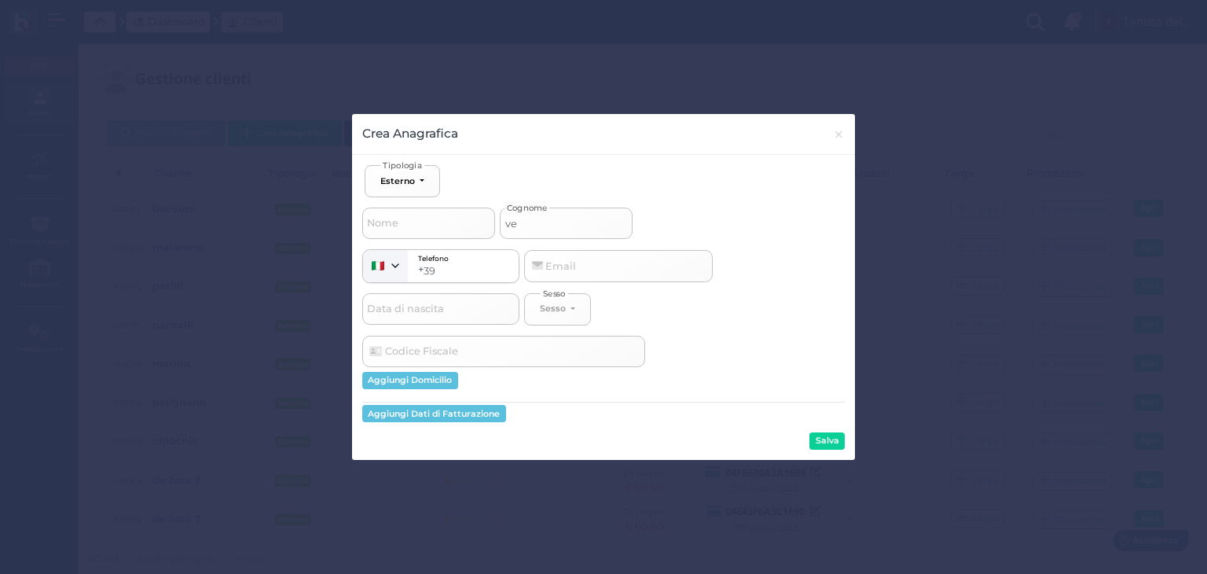
select select
type input "verg"
select select
type input "verga"
select select
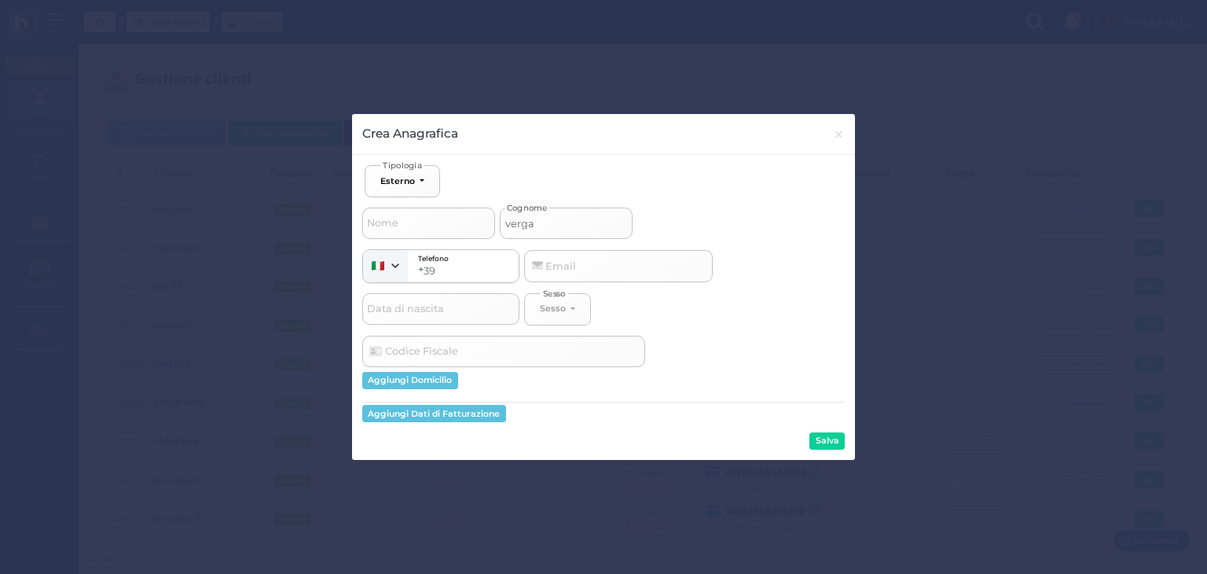
type input "vergal"
select select
type input "vergall"
select select
type input "vergallo"
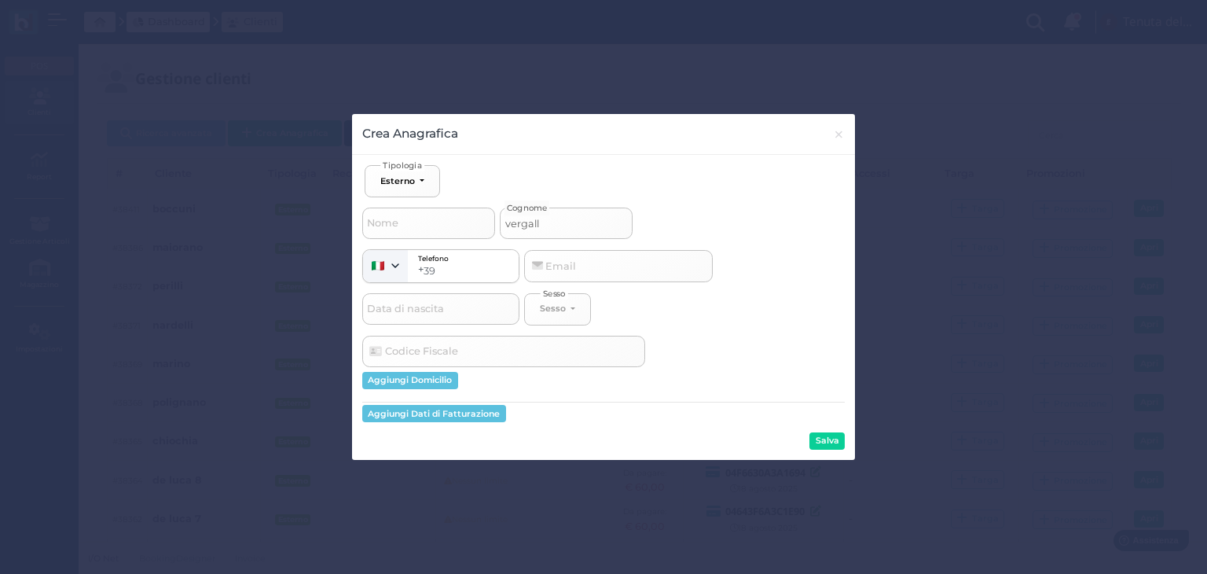
select select
type input "vergallo"
click at [830, 441] on button "Salva" at bounding box center [826, 440] width 35 height 17
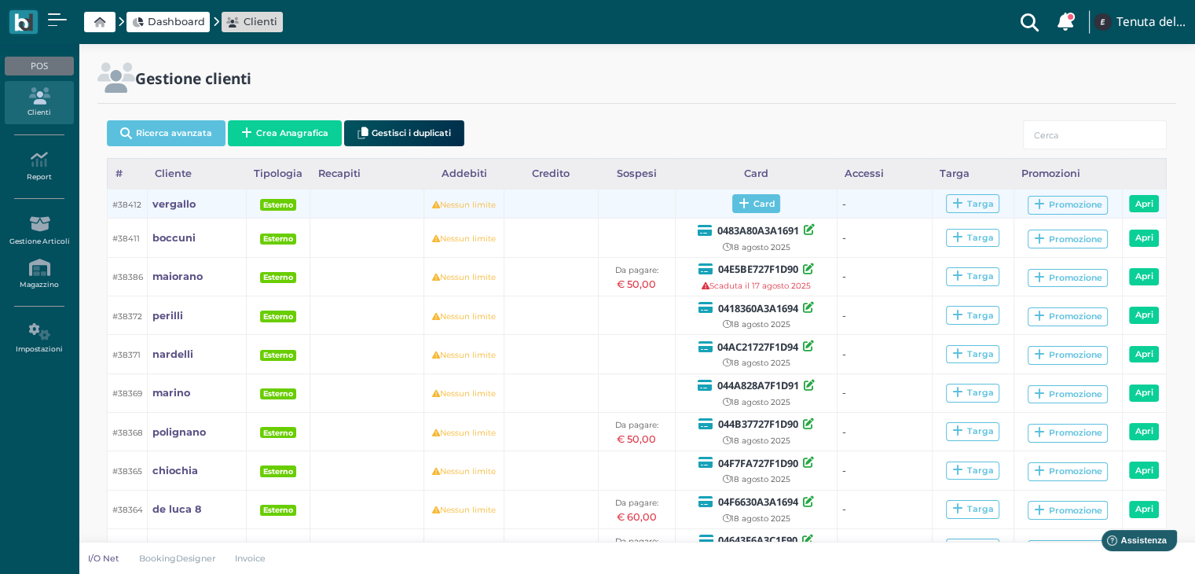
click at [744, 211] on span "Card" at bounding box center [756, 203] width 48 height 19
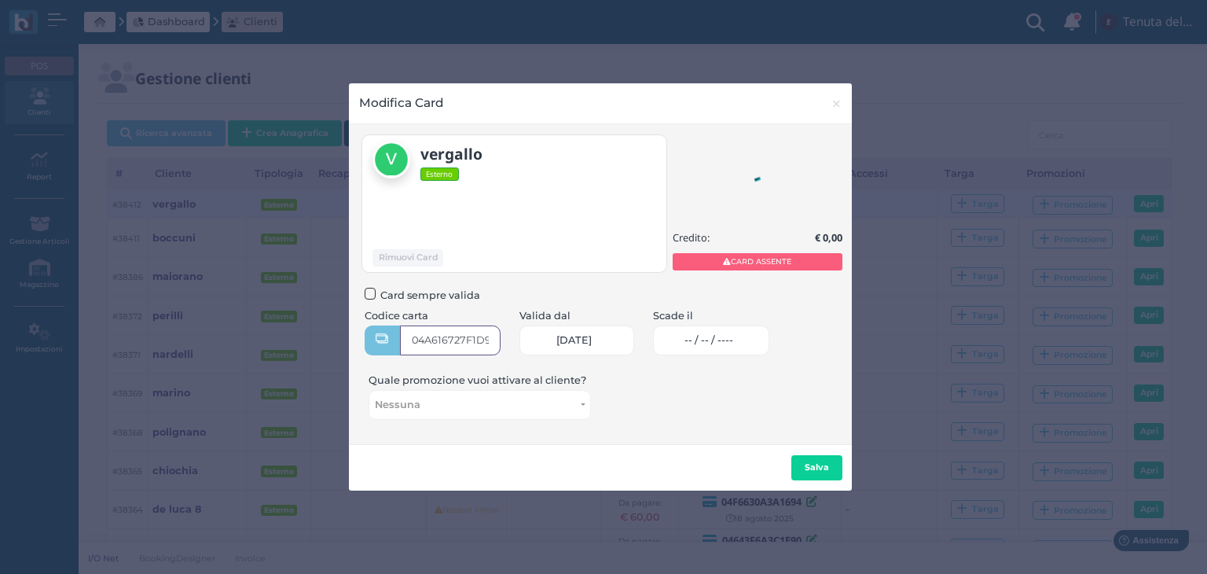
type input "04A616727F1D90"
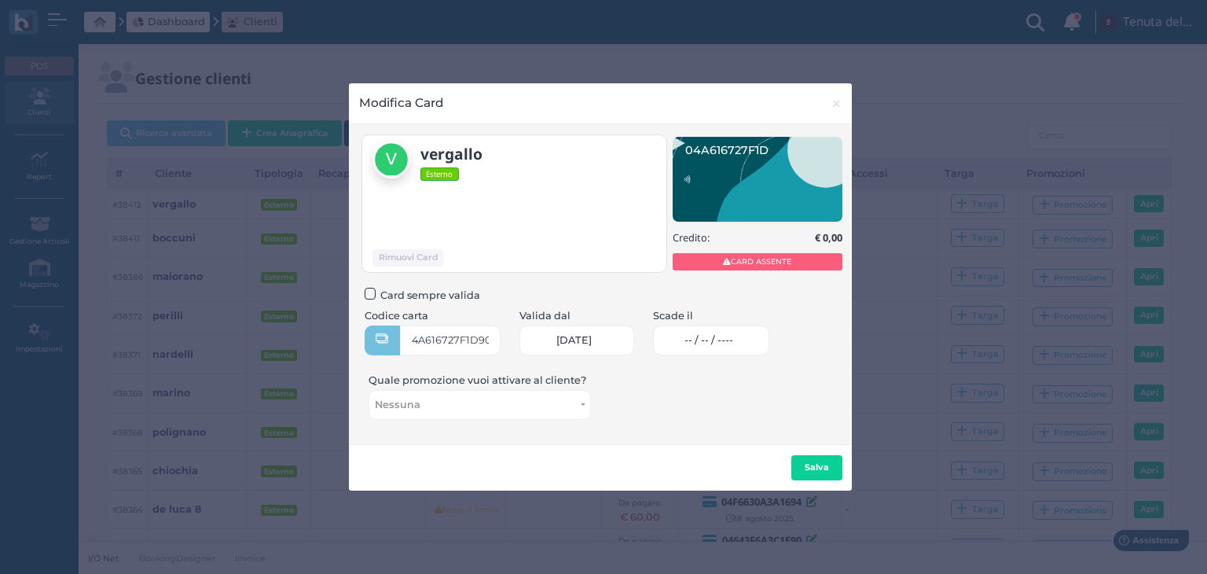
click at [727, 356] on div "Scade il -- / -- / ----" at bounding box center [711, 336] width 136 height 57
click at [720, 344] on span "-- / -- / ----" at bounding box center [708, 340] width 49 height 13
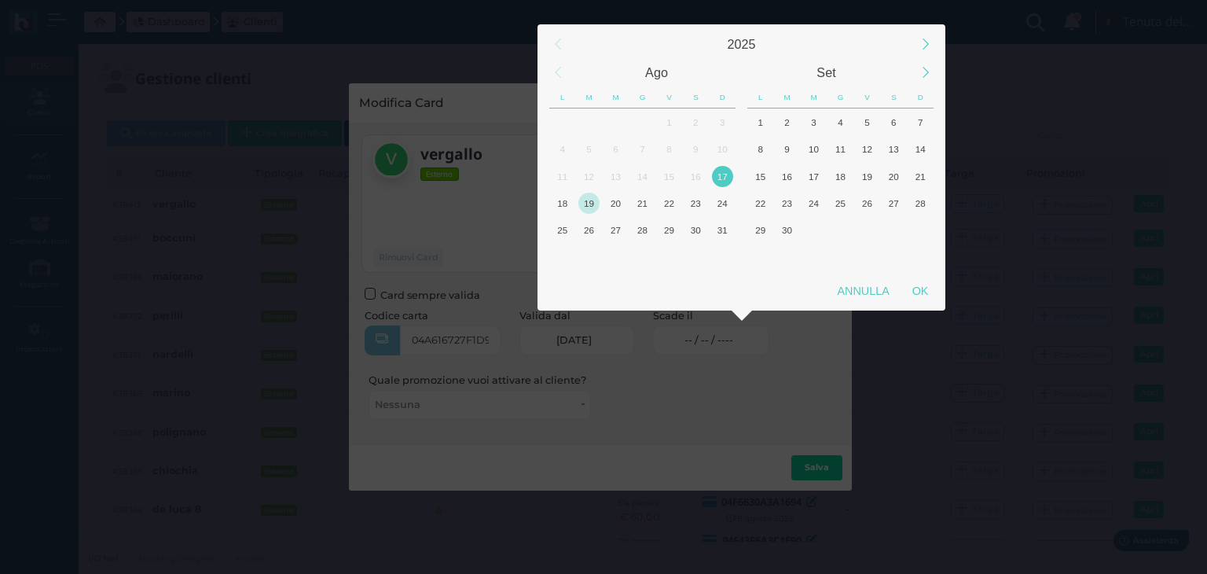
click at [591, 213] on div "19" at bounding box center [588, 202] width 21 height 21
click at [930, 301] on div "OK" at bounding box center [919, 291] width 39 height 28
type input "19/08/2025"
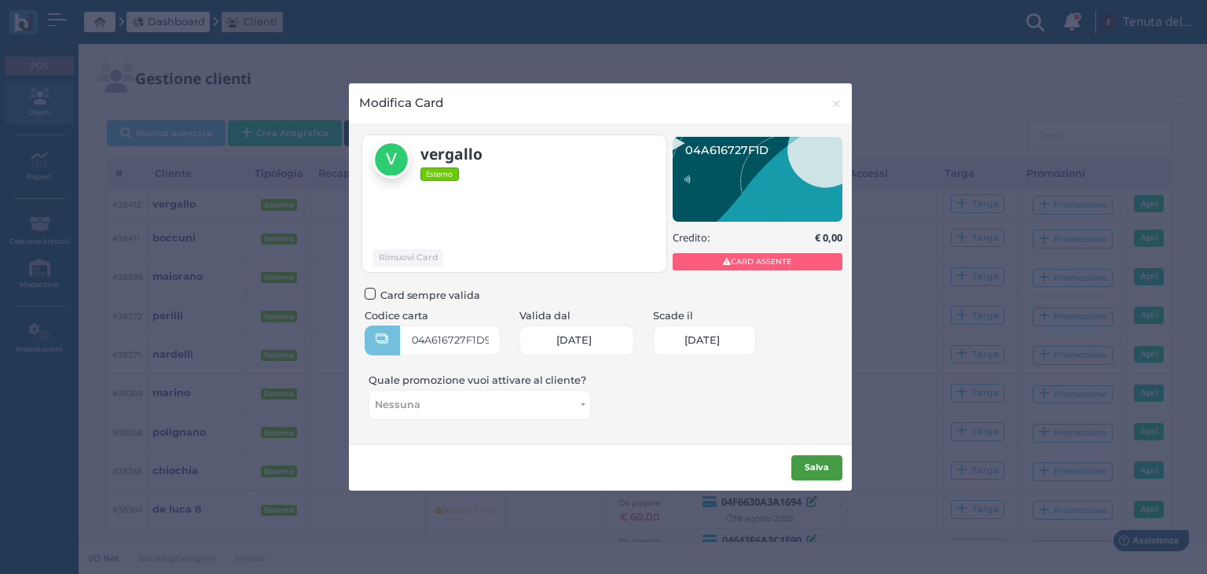
click at [818, 469] on b "Salva" at bounding box center [816, 466] width 24 height 11
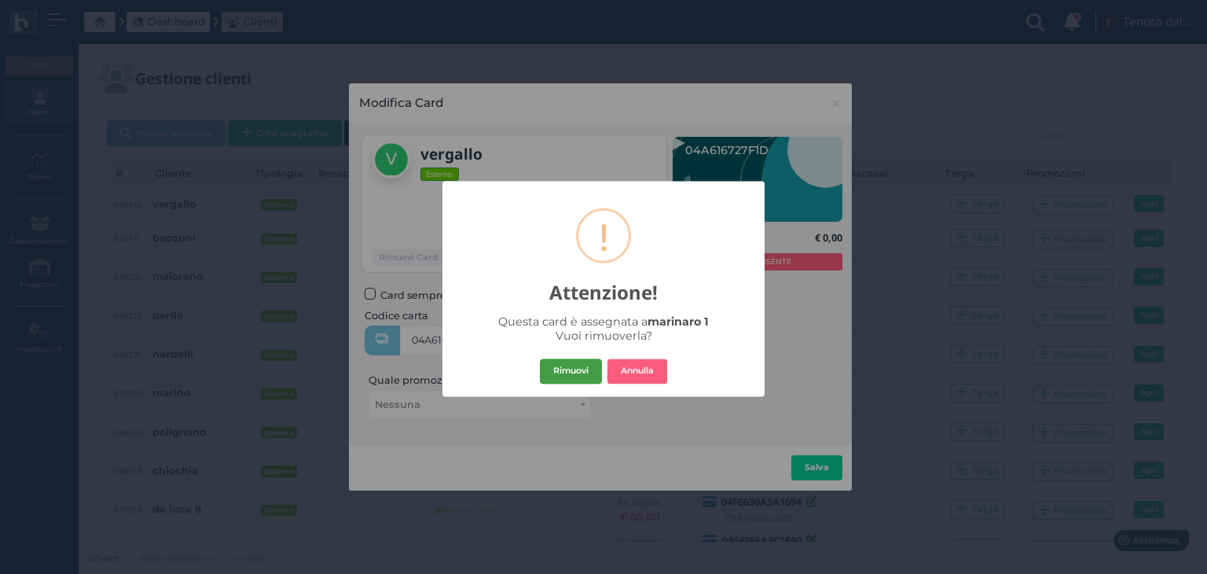
click at [584, 367] on button "Rimuovi" at bounding box center [571, 371] width 62 height 25
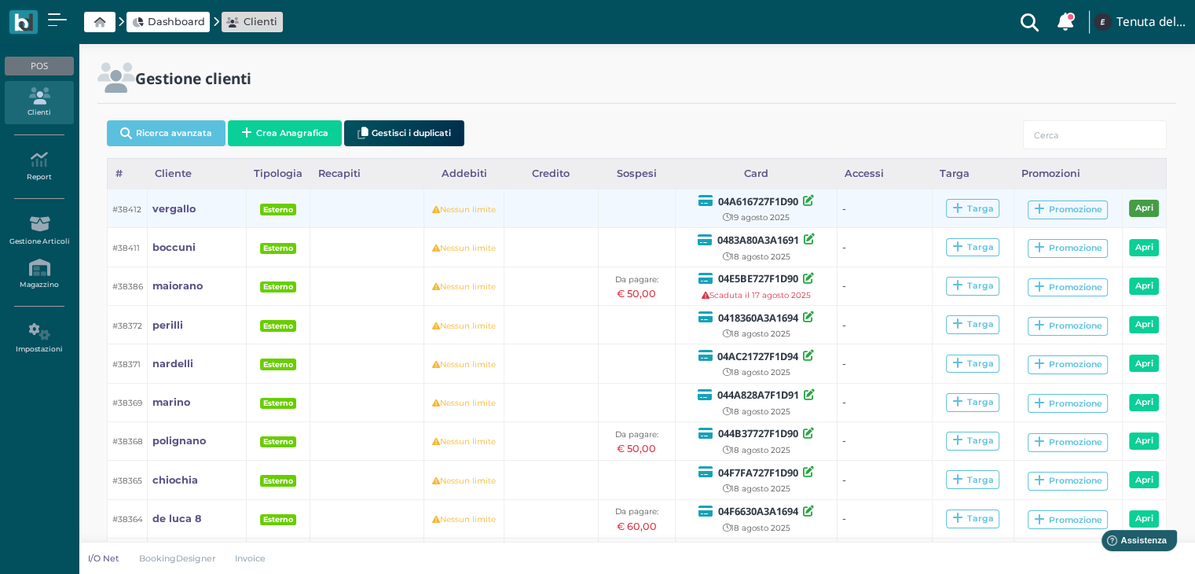
click at [1134, 209] on link "Apri" at bounding box center [1144, 208] width 30 height 17
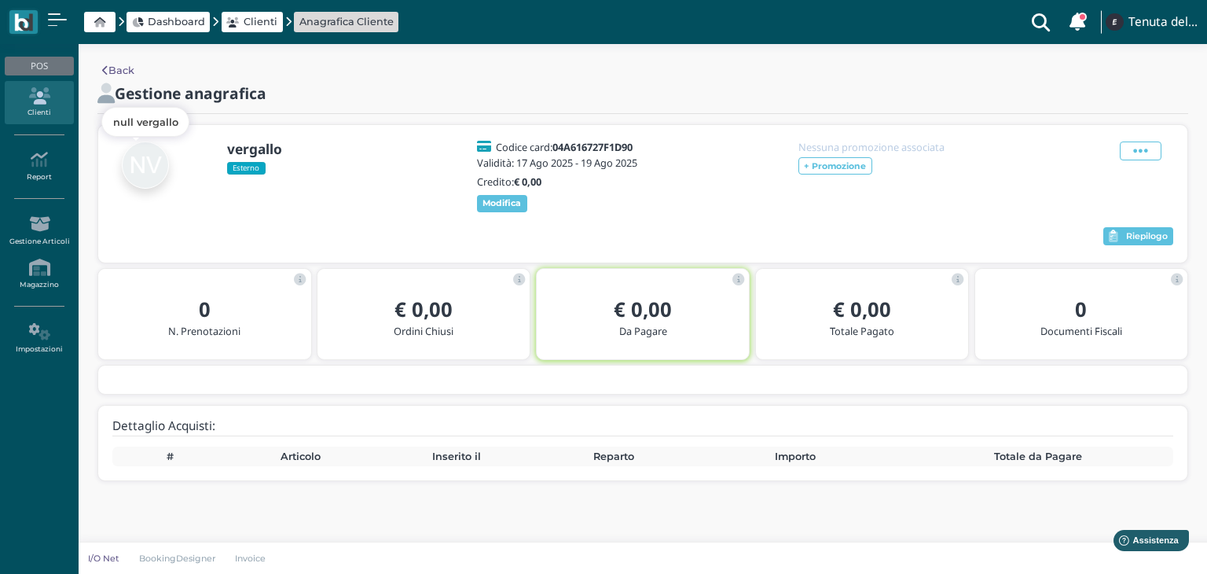
click at [135, 157] on img at bounding box center [145, 164] width 47 height 47
click at [146, 157] on img at bounding box center [145, 164] width 47 height 47
click at [261, 144] on b "vergallo" at bounding box center [254, 149] width 55 height 18
drag, startPoint x: 261, startPoint y: 144, endPoint x: 407, endPoint y: 191, distance: 153.5
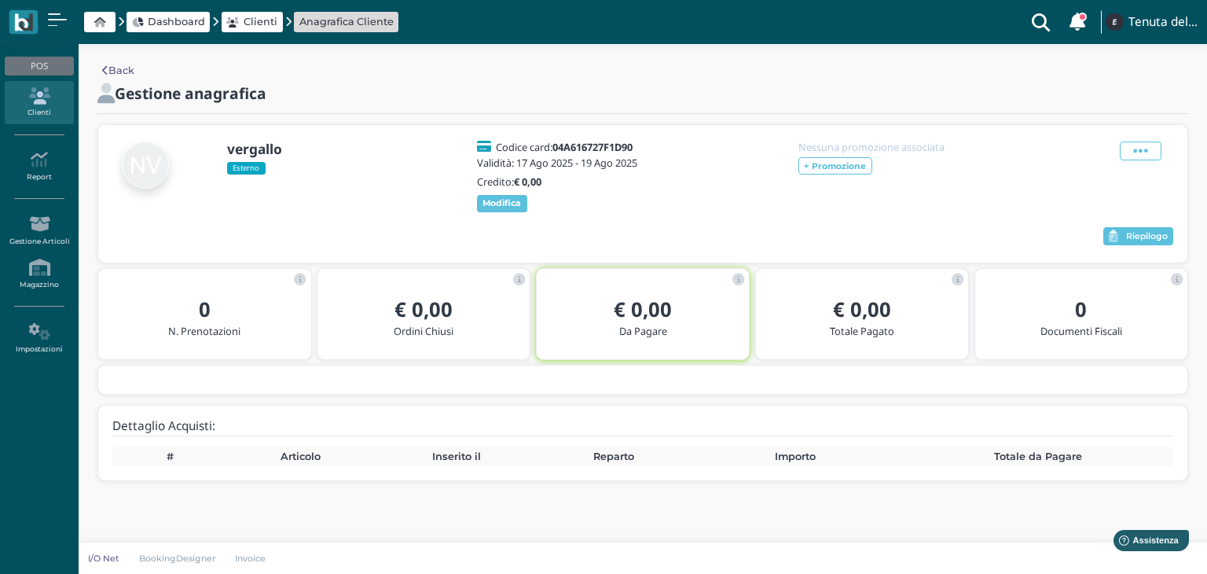
click at [285, 157] on div "vergallo Esterno" at bounding box center [273, 157] width 93 height 33
click at [495, 205] on span "Modifica" at bounding box center [502, 203] width 50 height 17
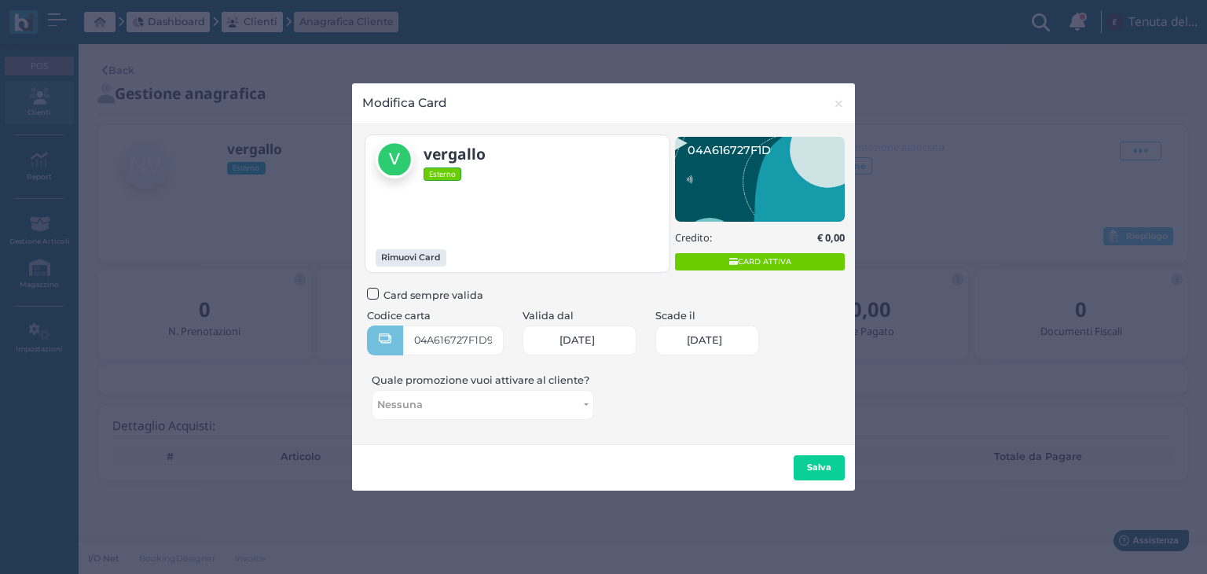
click at [1112, 299] on div "Modifica Card × close [GEOGRAPHIC_DATA] [GEOGRAPHIC_DATA] Rimuovi Card Credito:" at bounding box center [603, 287] width 1207 height 574
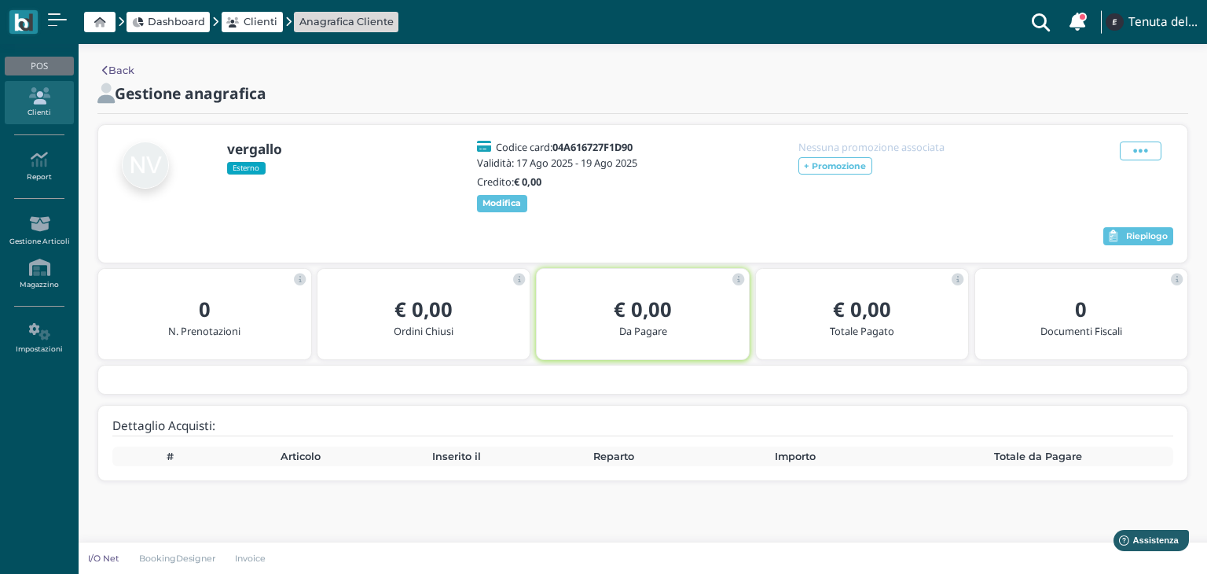
click at [254, 26] on span "Clienti" at bounding box center [261, 21] width 34 height 15
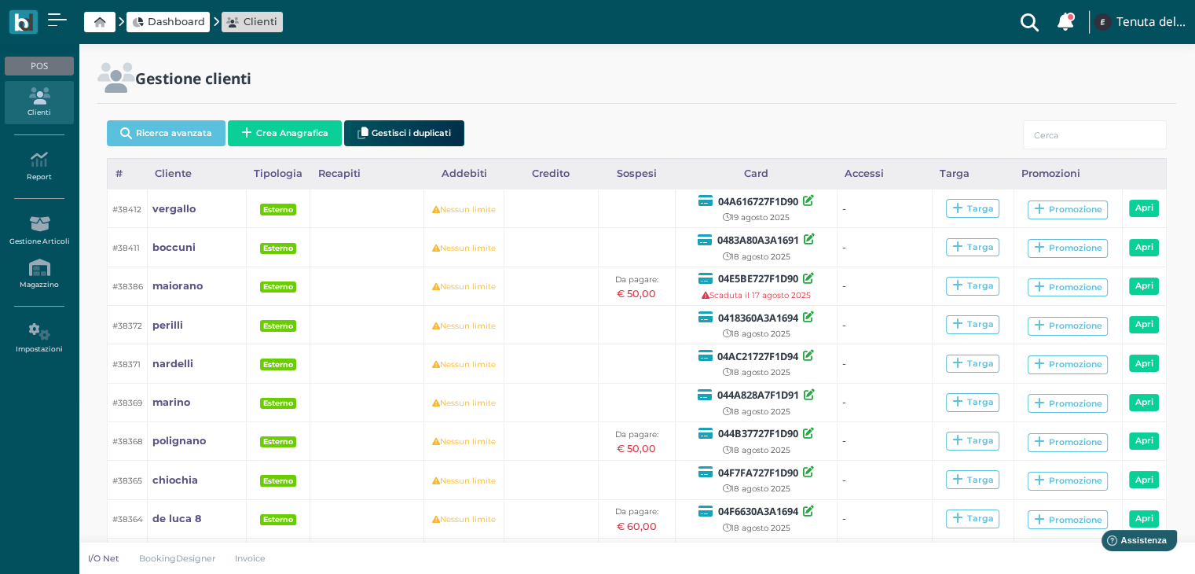
click at [51, 115] on link "Clienti" at bounding box center [39, 102] width 68 height 43
click at [175, 17] on span "Dashboard" at bounding box center [176, 21] width 57 height 15
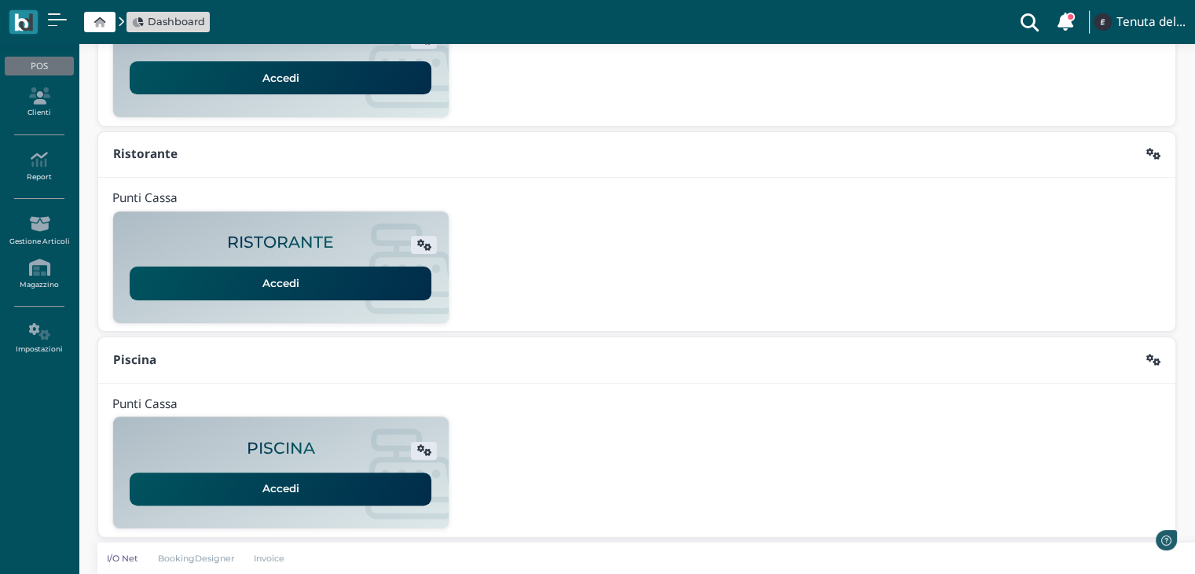
scroll to position [295, 0]
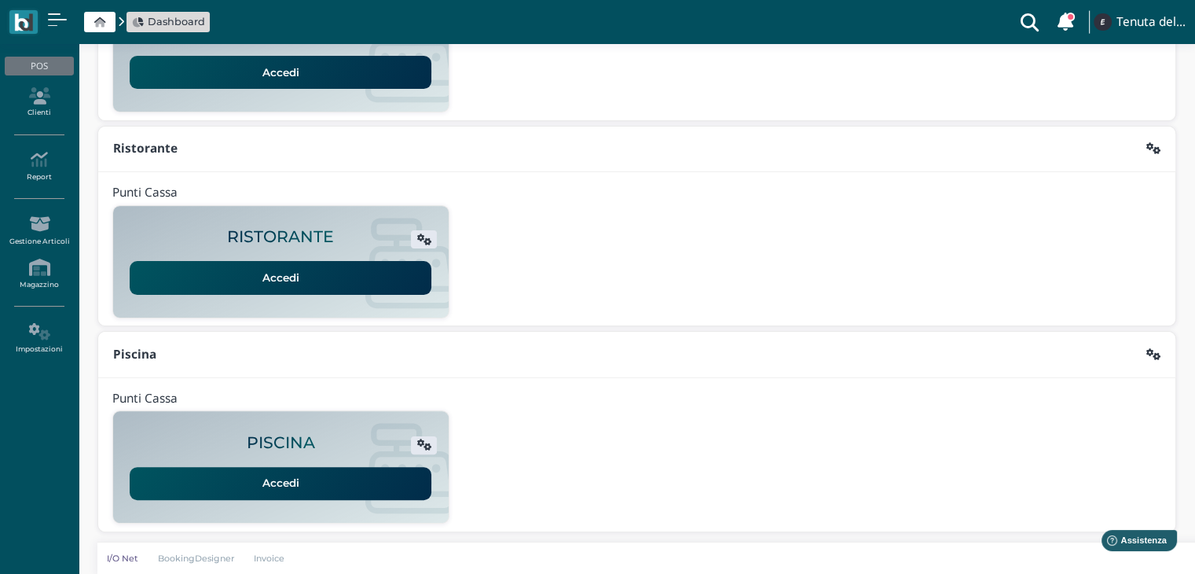
click at [233, 478] on link "Accedi" at bounding box center [281, 483] width 302 height 33
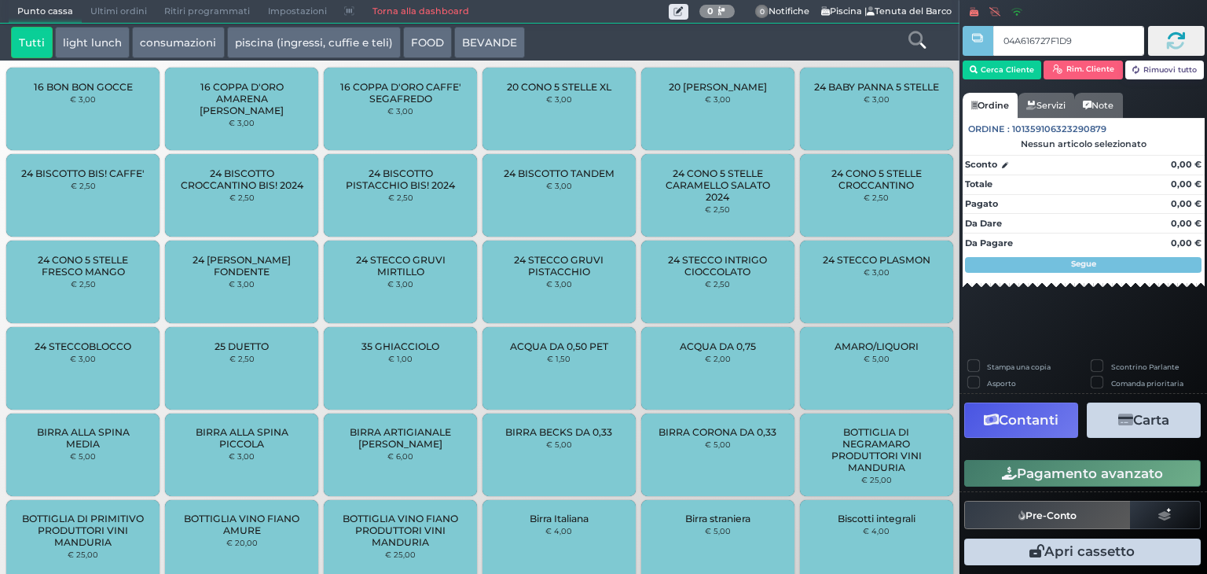
type input "04A616727F1D90"
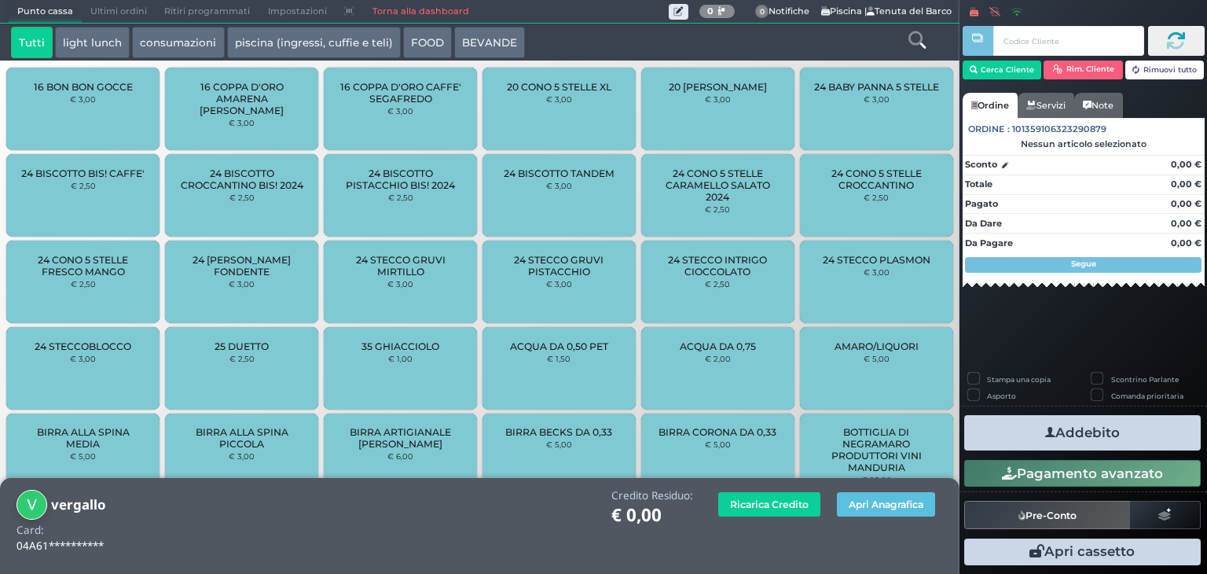
click at [268, 31] on button "piscina (ingressi, cuffie e teli)" at bounding box center [314, 42] width 174 height 31
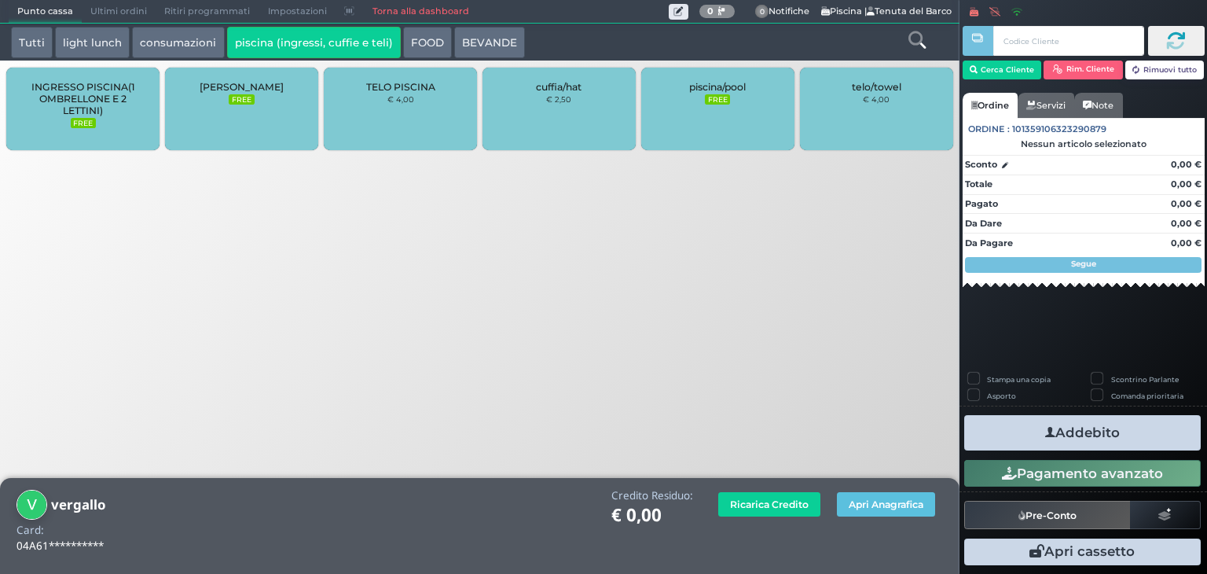
click at [122, 101] on span "INGRESSO PISCINA(1 OMBRELLONE E 2 LETTINI)" at bounding box center [83, 98] width 126 height 35
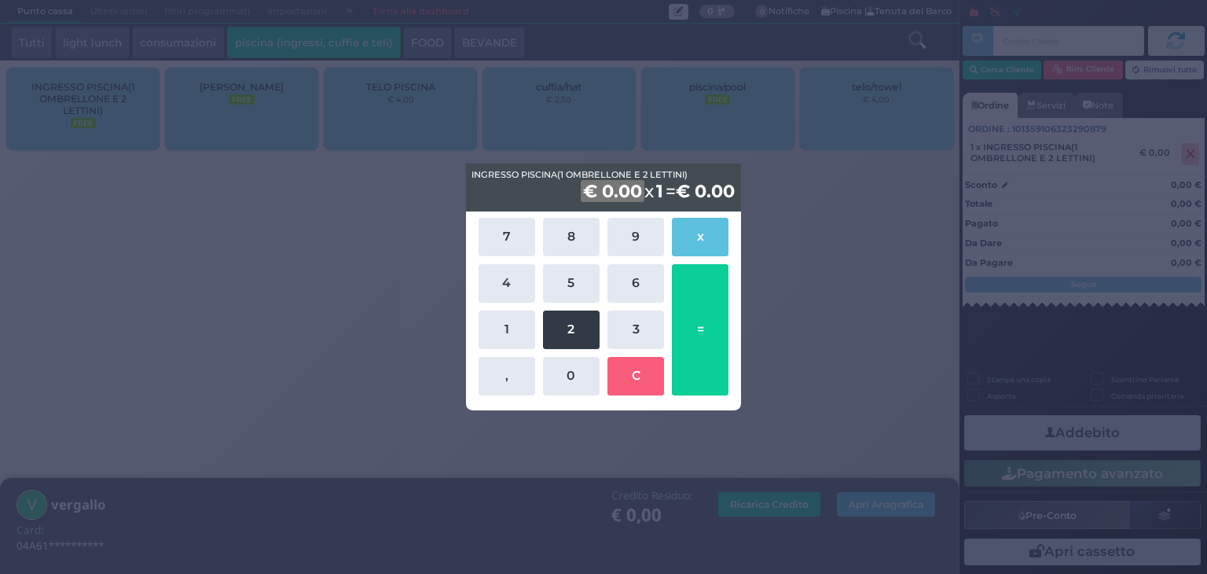
drag, startPoint x: 591, startPoint y: 328, endPoint x: 574, endPoint y: 345, distance: 23.9
click at [585, 335] on button "2" at bounding box center [571, 329] width 57 height 38
drag, startPoint x: 568, startPoint y: 353, endPoint x: 589, endPoint y: 358, distance: 21.9
click at [588, 358] on div "7 8 9 x 4 5 6 1 2 3 , 0 C =" at bounding box center [604, 306] width 258 height 185
click at [559, 368] on button "0" at bounding box center [571, 376] width 57 height 38
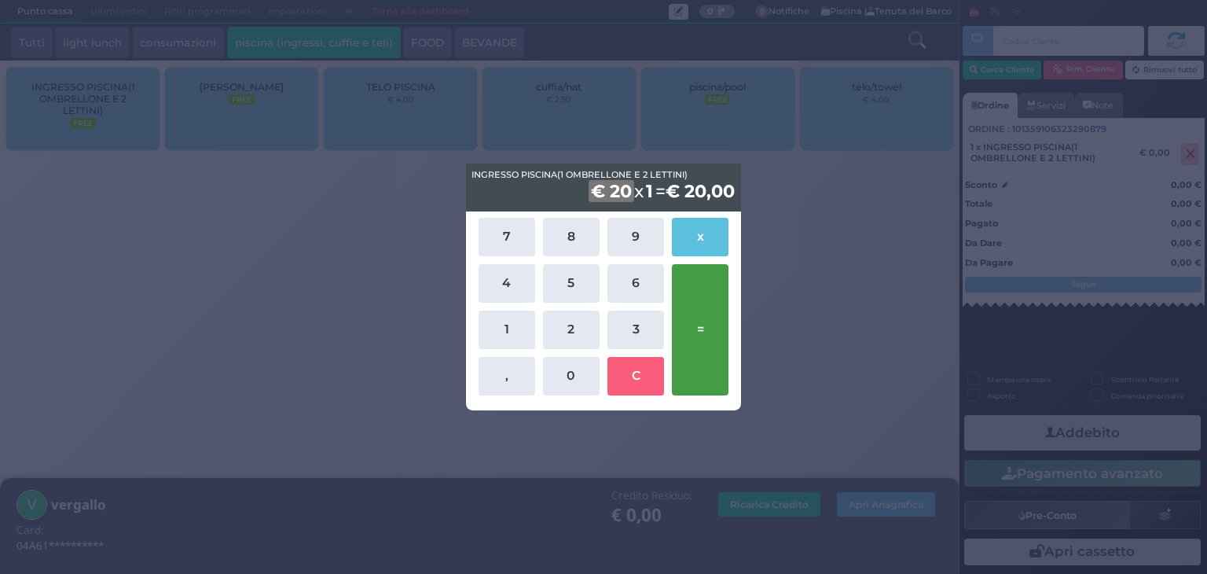
click at [685, 344] on button "=" at bounding box center [700, 329] width 57 height 131
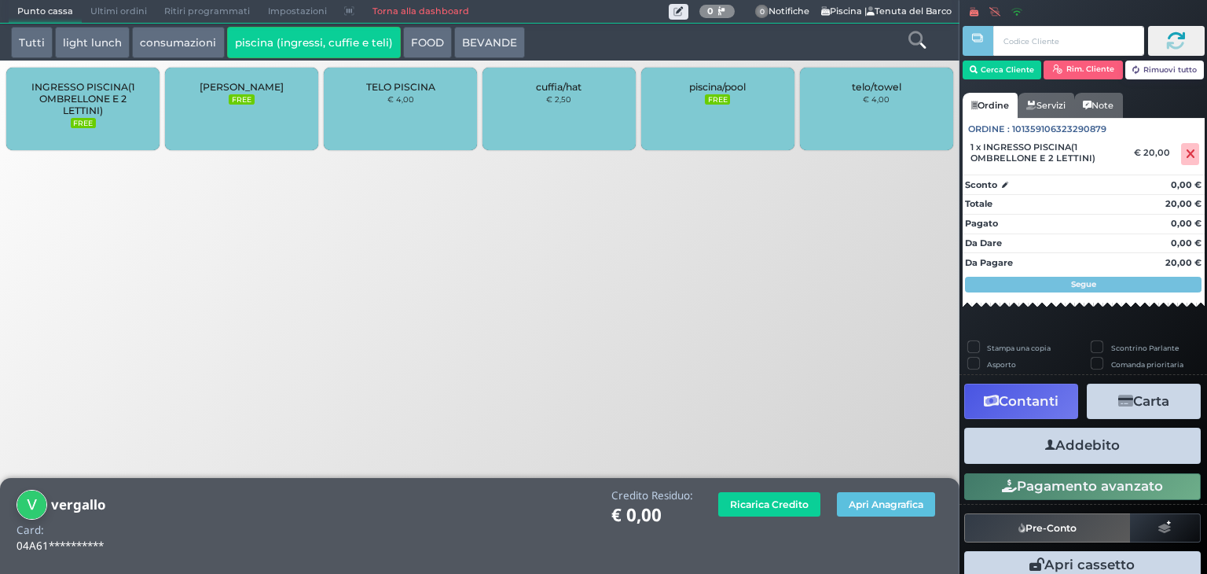
click at [1098, 431] on button "Addebito" at bounding box center [1082, 444] width 236 height 35
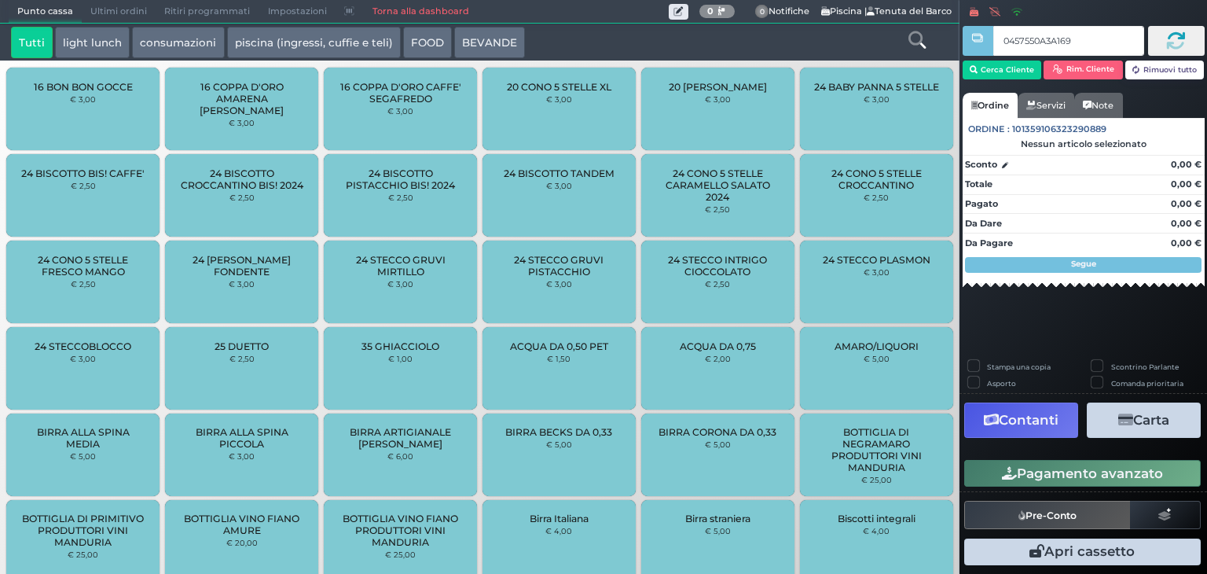
type input "0457550A3A1694"
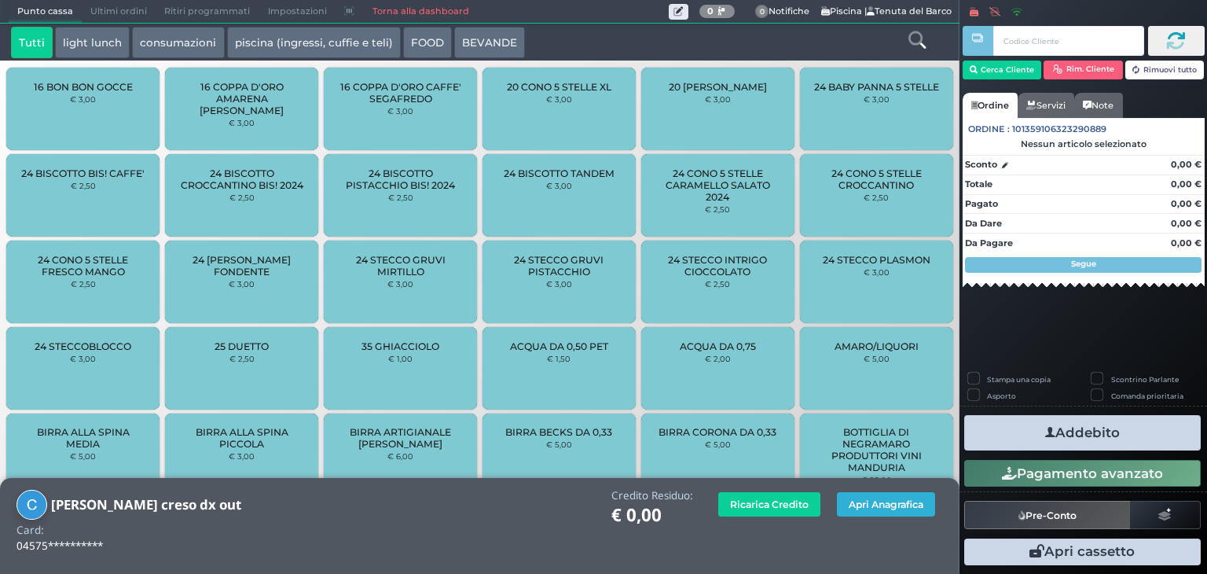
click at [885, 497] on button "Apri Anagrafica" at bounding box center [886, 504] width 98 height 24
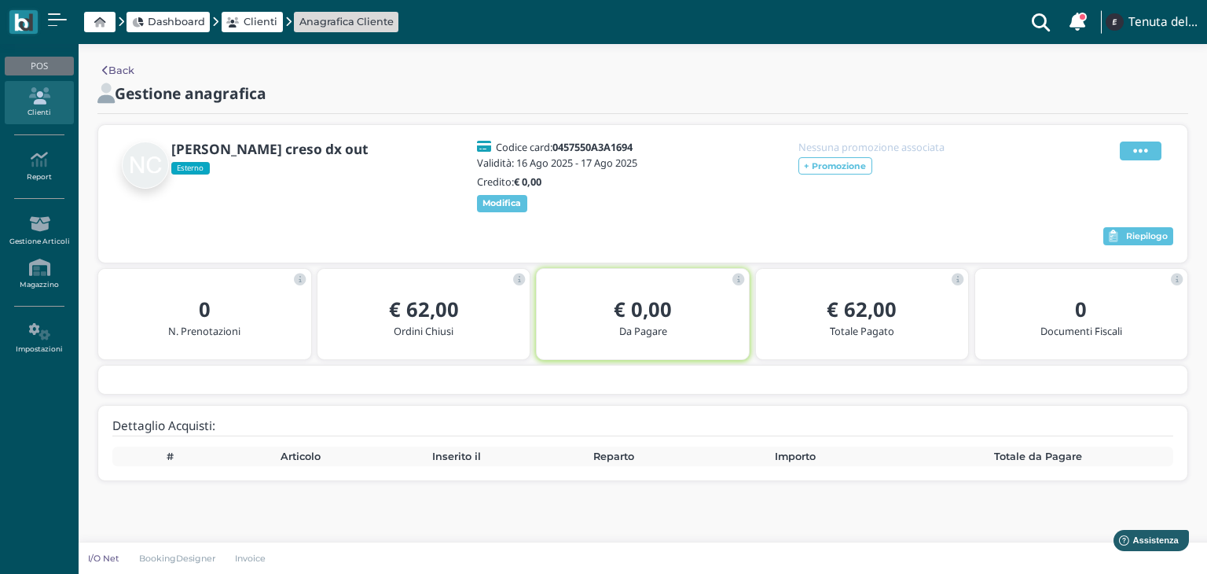
click at [1133, 148] on span at bounding box center [1141, 150] width 42 height 19
click at [1106, 227] on ul "Modifica Blocca Contatto Elimina" at bounding box center [1100, 204] width 101 height 93
click at [1142, 160] on span at bounding box center [1141, 150] width 42 height 19
click at [1128, 233] on div "Elimina" at bounding box center [1100, 238] width 89 height 15
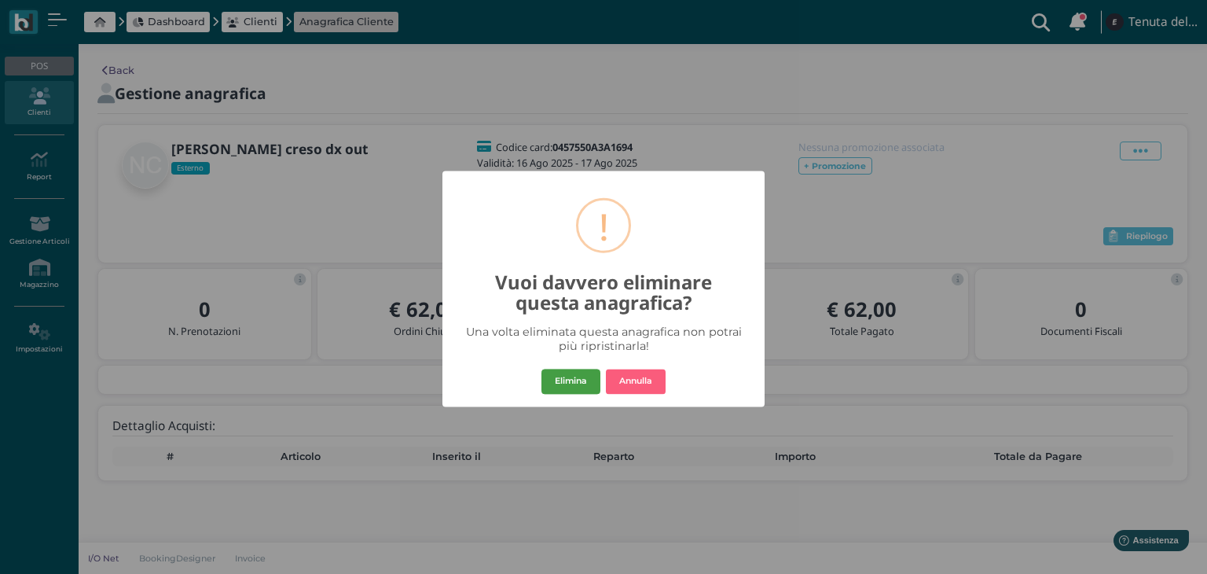
click at [576, 387] on button "Elimina" at bounding box center [570, 381] width 59 height 25
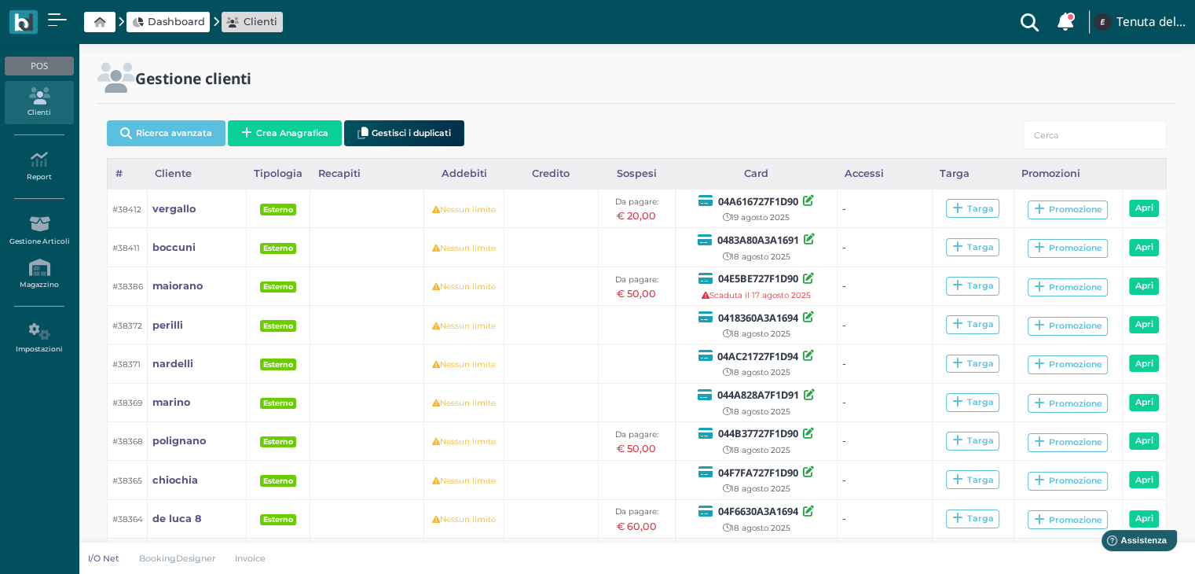
click at [289, 133] on button "Crea Anagrafica" at bounding box center [285, 133] width 114 height 26
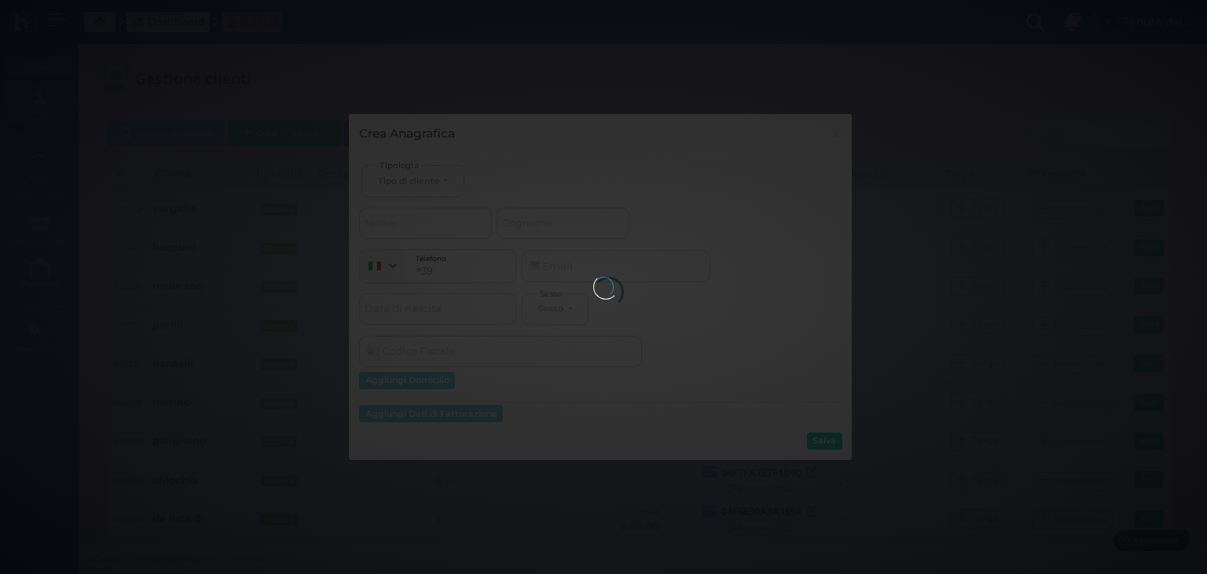
select select
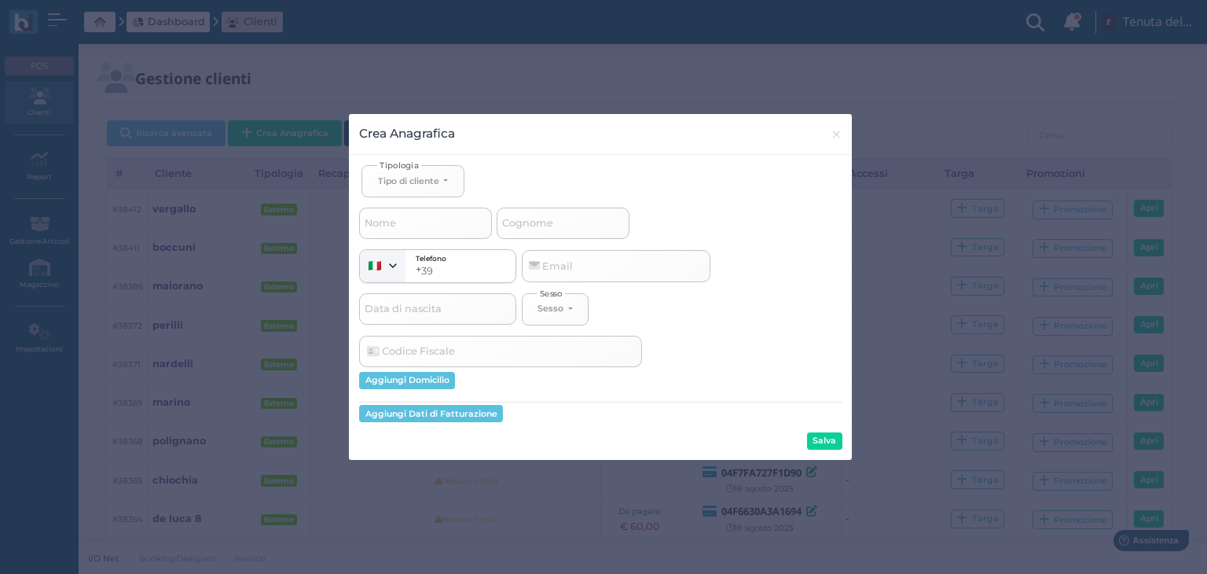
click at [537, 224] on span "Cognome" at bounding box center [528, 223] width 56 height 20
click at [537, 224] on input "Cognome" at bounding box center [563, 222] width 133 height 31
select select
type input "c"
select select
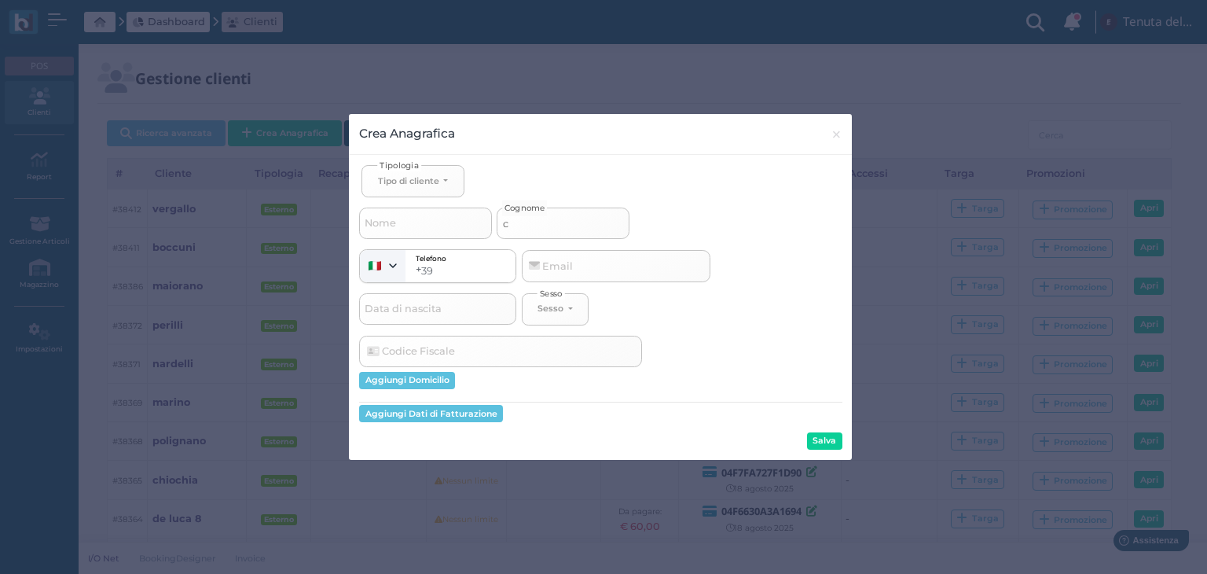
select select
type input "ca"
select select
type input "cav"
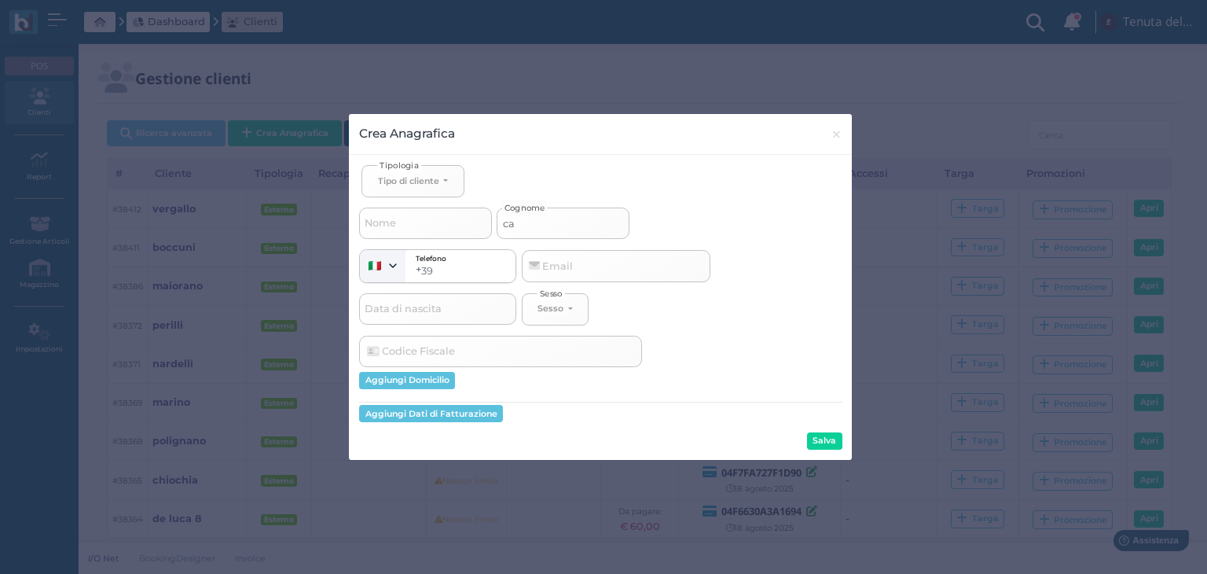
select select
type input "cava"
select select
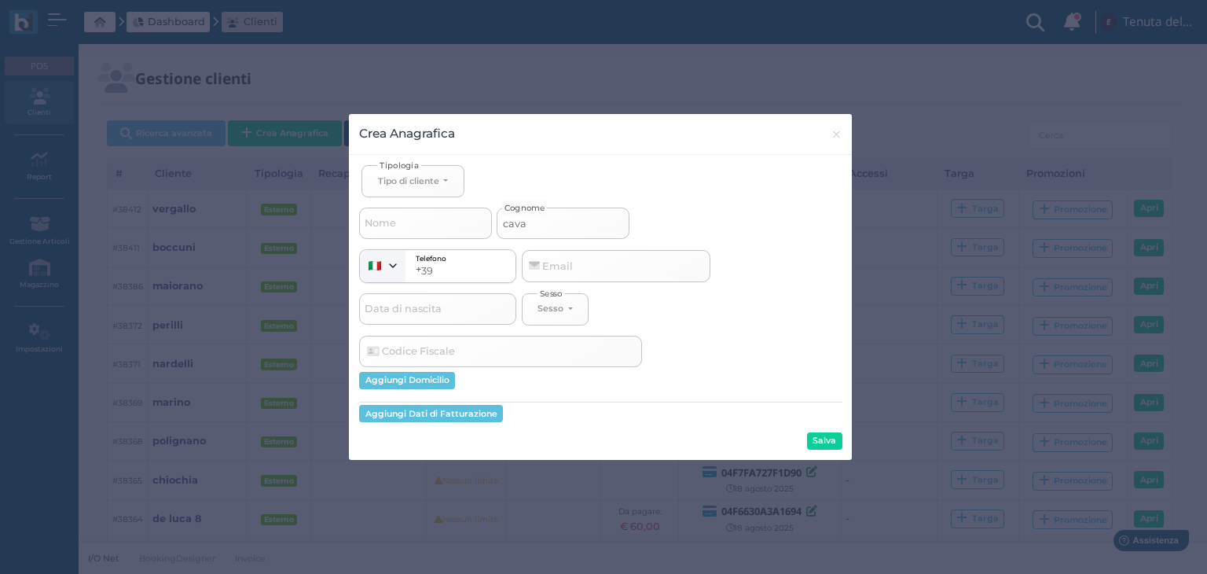
type input "caval"
select select
type input "cavall"
select select
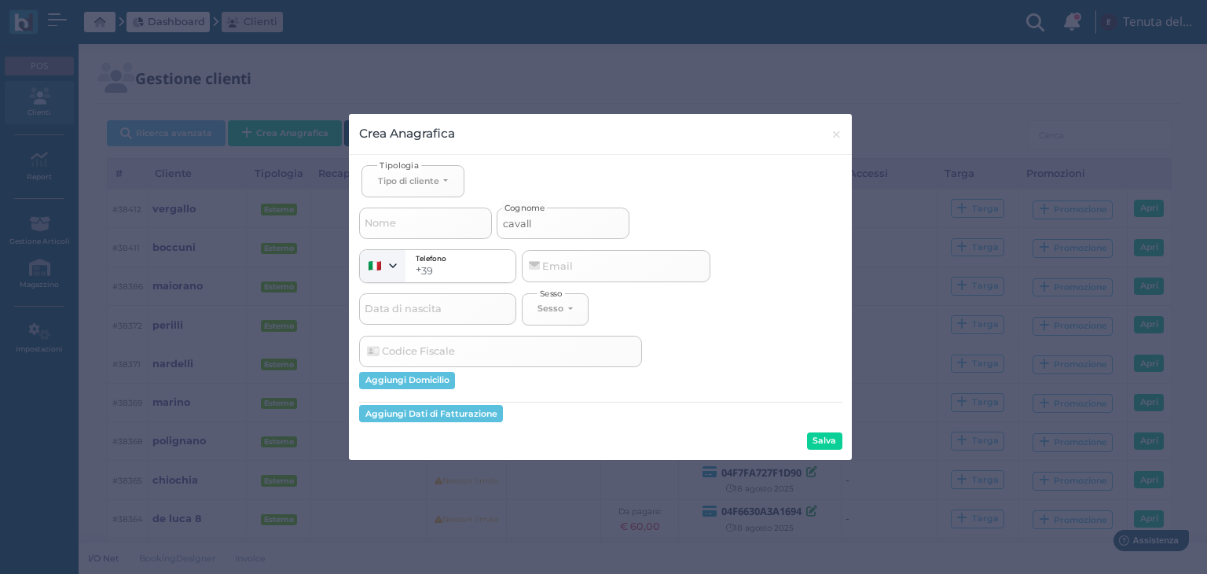
select select
type input "cavallo"
select select
type input "cavallo"
click at [388, 169] on button "Tipo di cliente" at bounding box center [412, 181] width 102 height 32
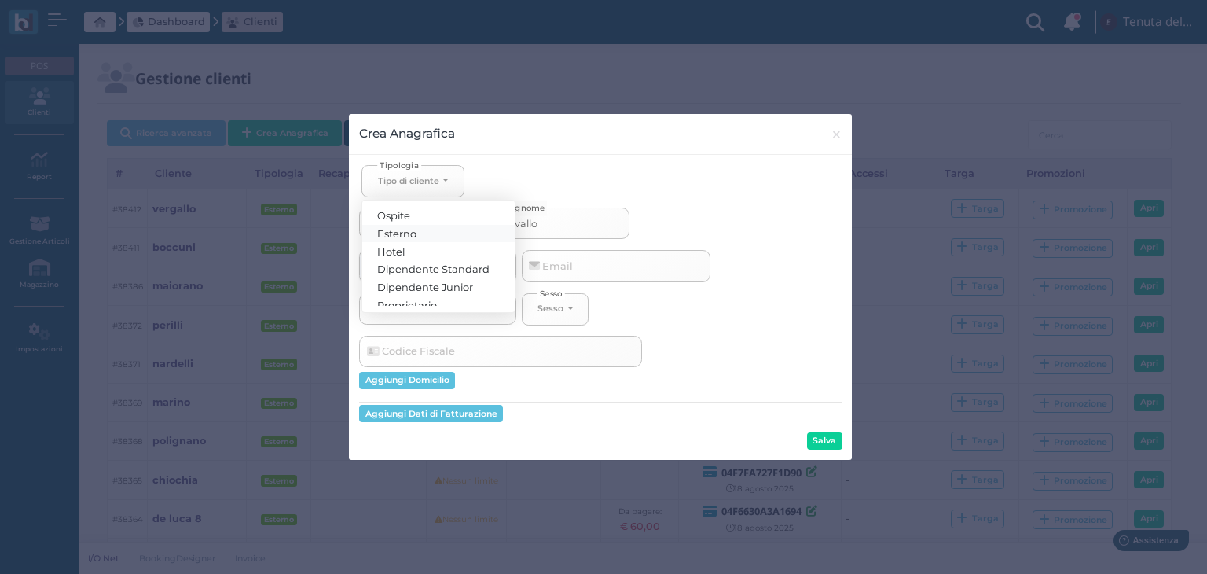
click at [402, 234] on span "Esterno" at bounding box center [397, 233] width 39 height 13
select select "[object Object]"
select select
click at [811, 438] on button "Salva" at bounding box center [824, 440] width 35 height 17
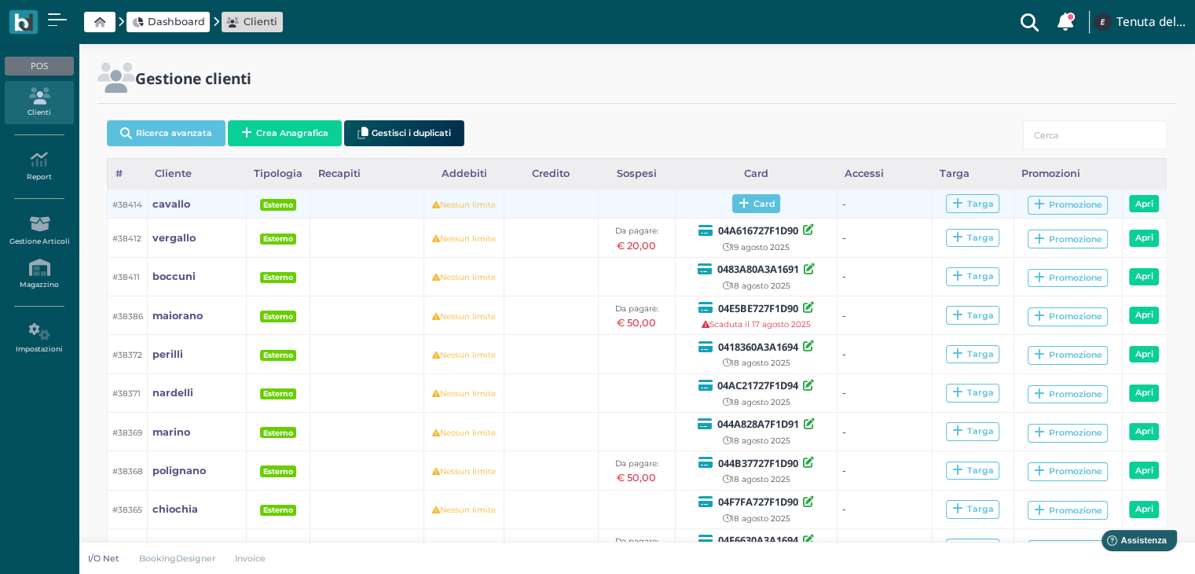
click at [741, 205] on icon at bounding box center [743, 204] width 11 height 12
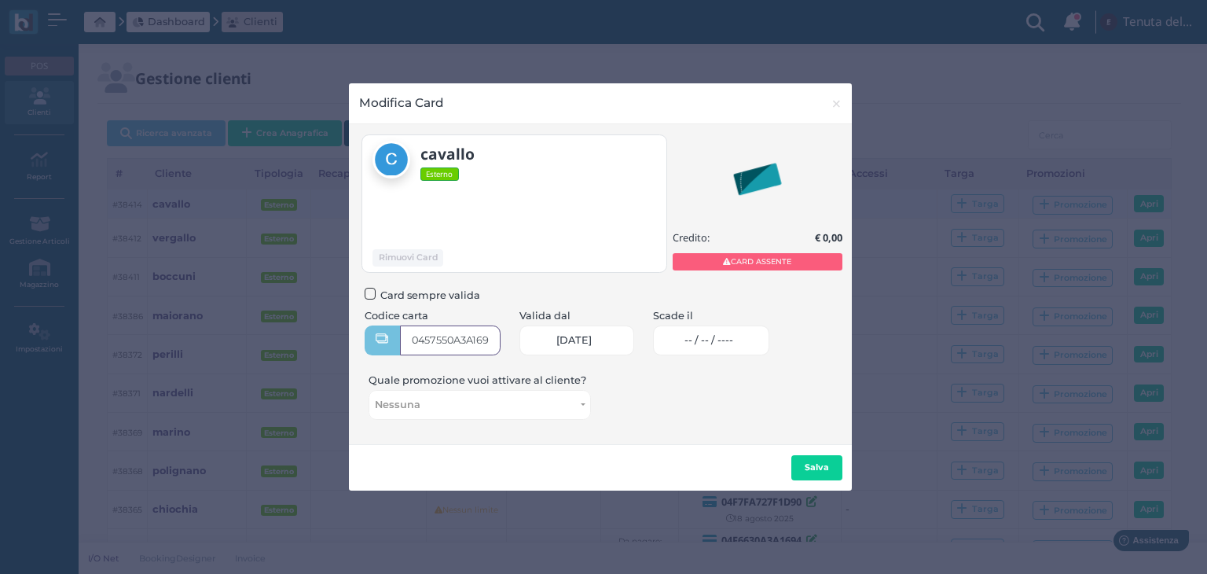
type input "0457550A3A1694"
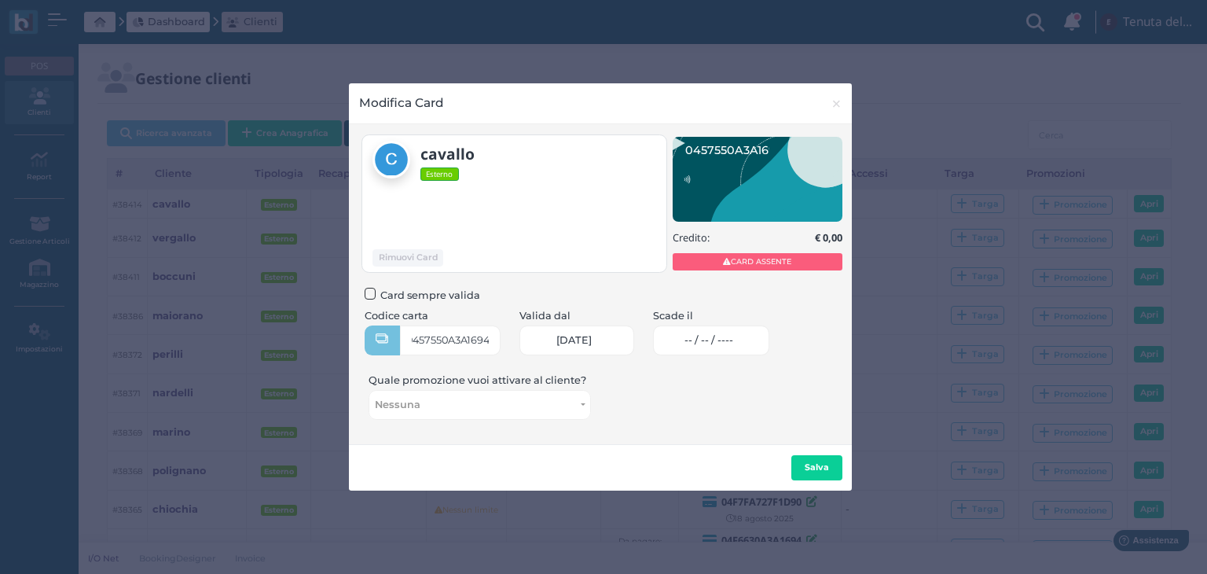
click at [711, 340] on span "-- / -- / ----" at bounding box center [708, 340] width 49 height 13
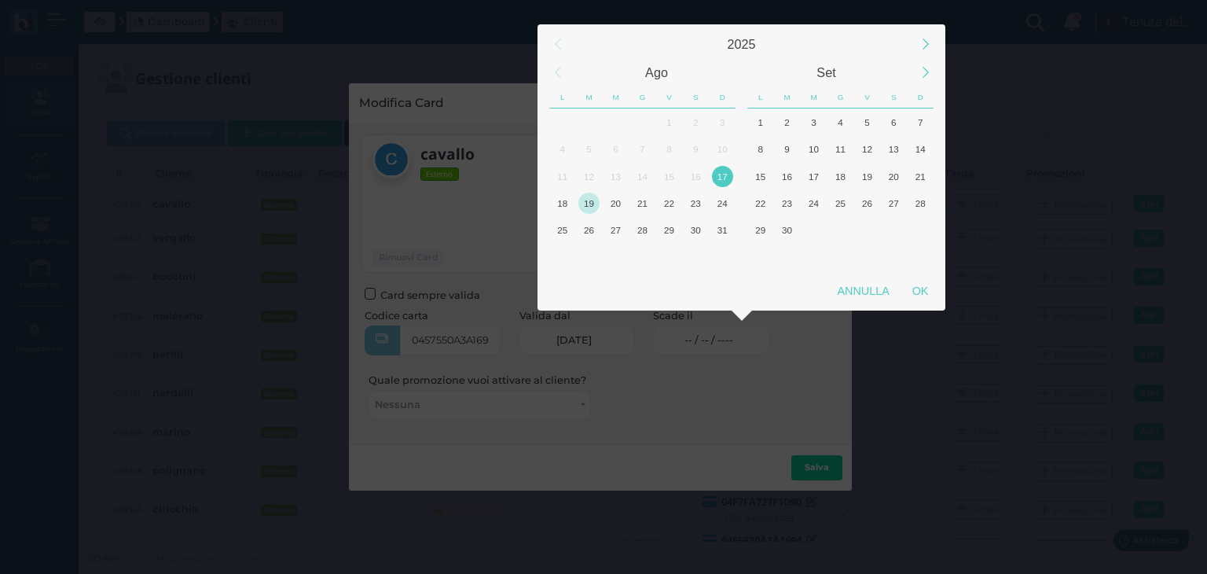
click at [588, 207] on div "19" at bounding box center [588, 202] width 21 height 21
click at [919, 298] on div "OK" at bounding box center [919, 291] width 39 height 28
type input "19/08/2025"
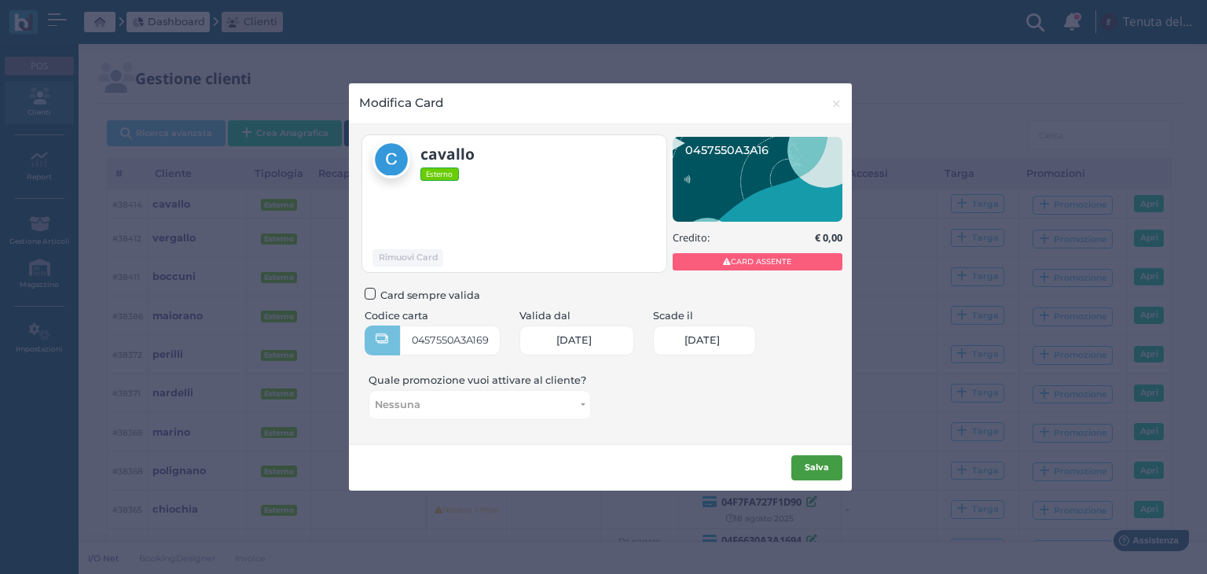
scroll to position [0, 64]
click at [815, 467] on b "Salva" at bounding box center [816, 466] width 24 height 11
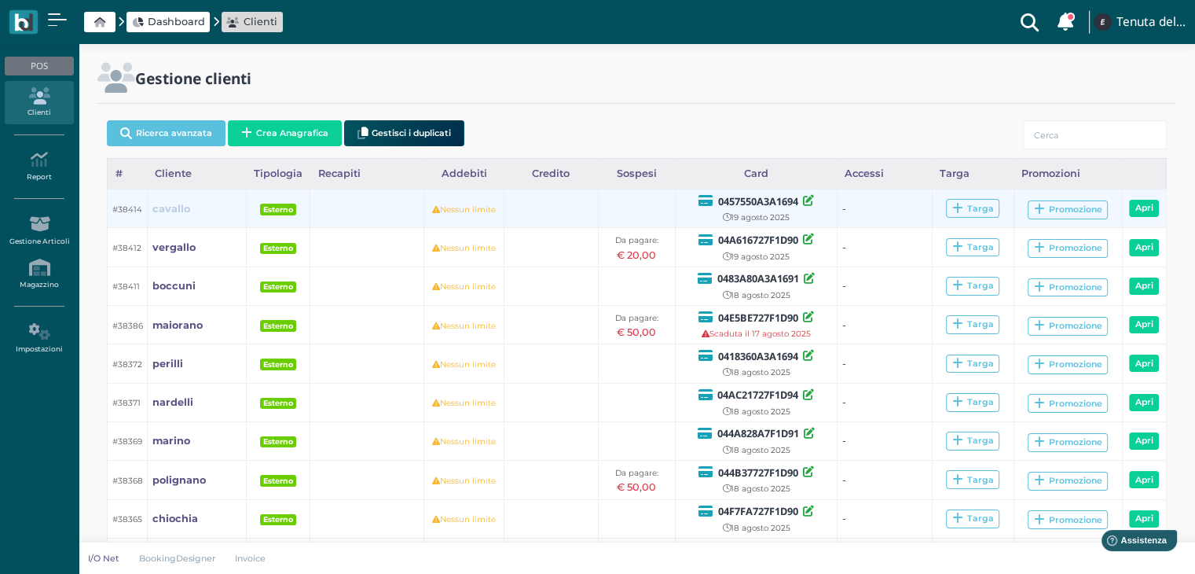
click at [173, 207] on b "cavallo" at bounding box center [171, 209] width 38 height 12
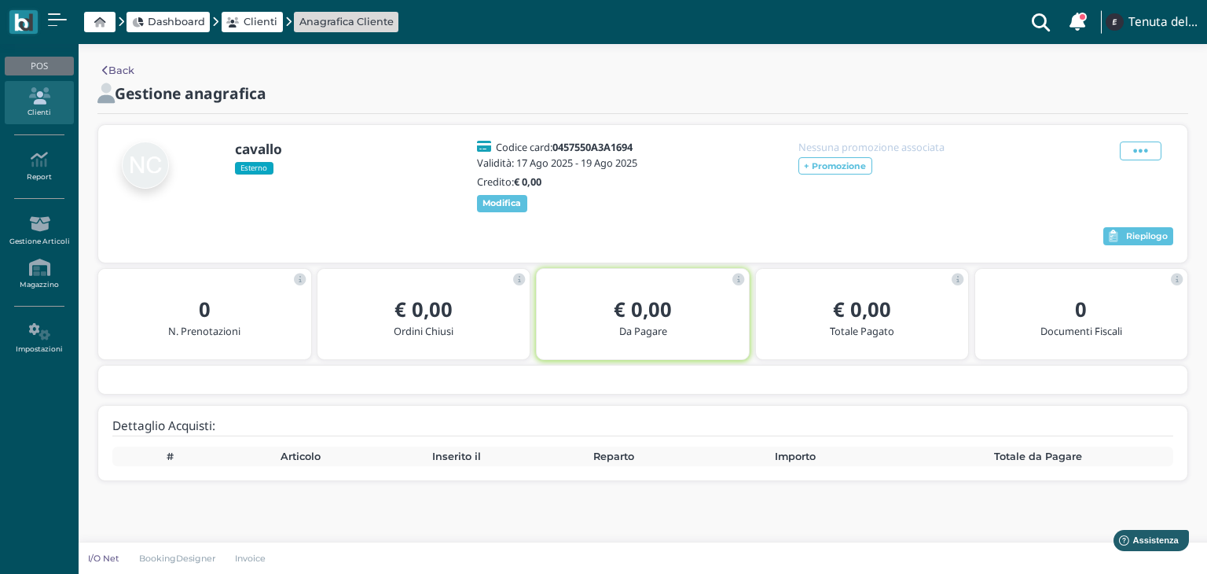
click at [176, 16] on span "Dashboard" at bounding box center [176, 21] width 57 height 15
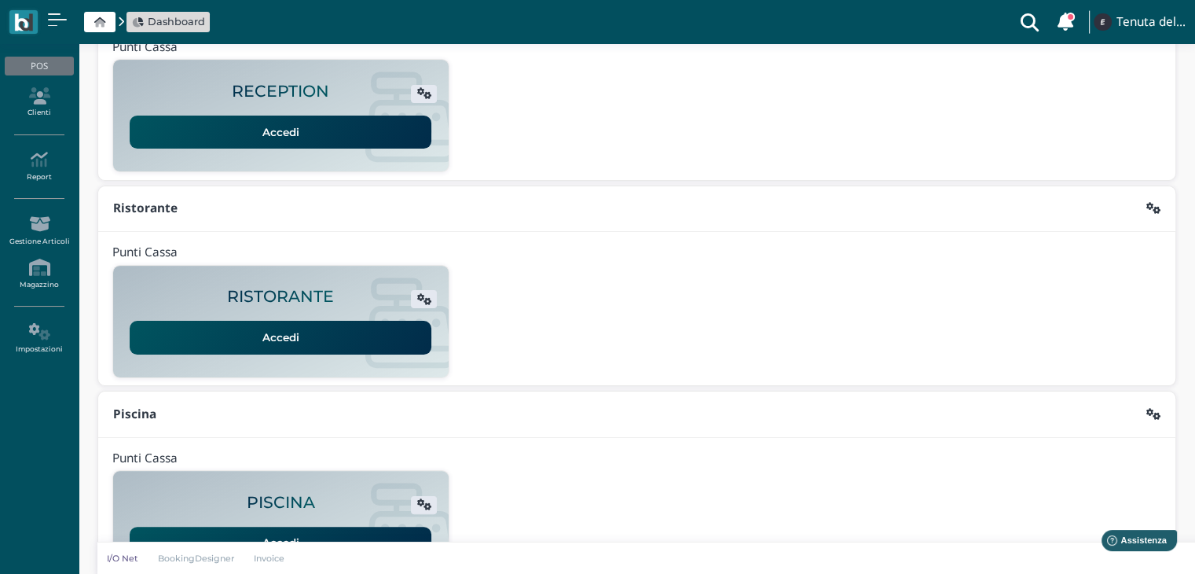
scroll to position [295, 0]
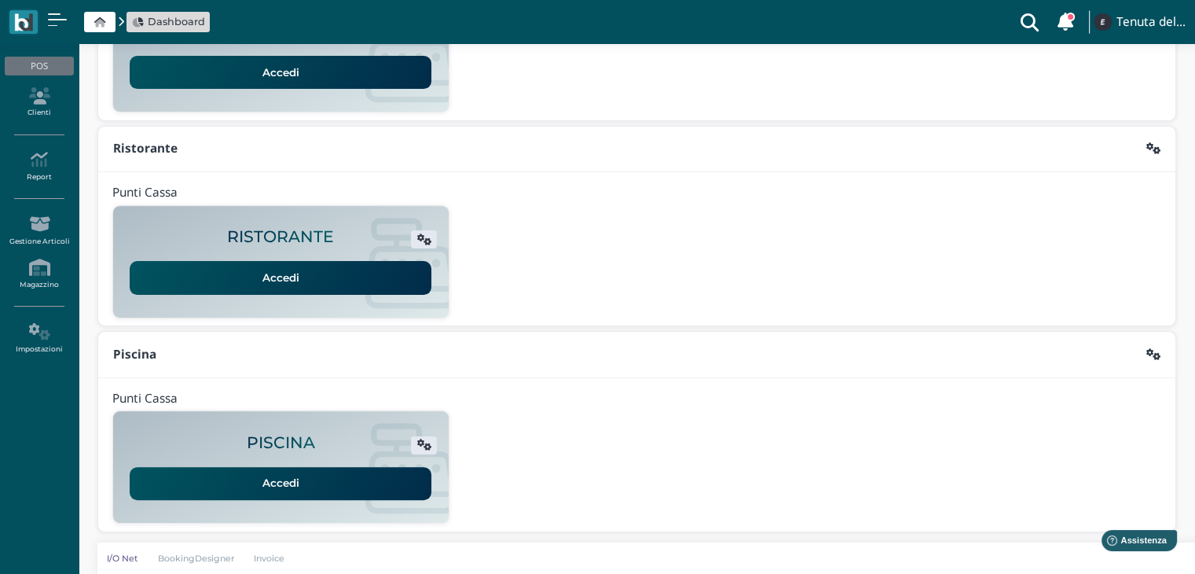
click at [341, 480] on link "Accedi" at bounding box center [281, 483] width 302 height 33
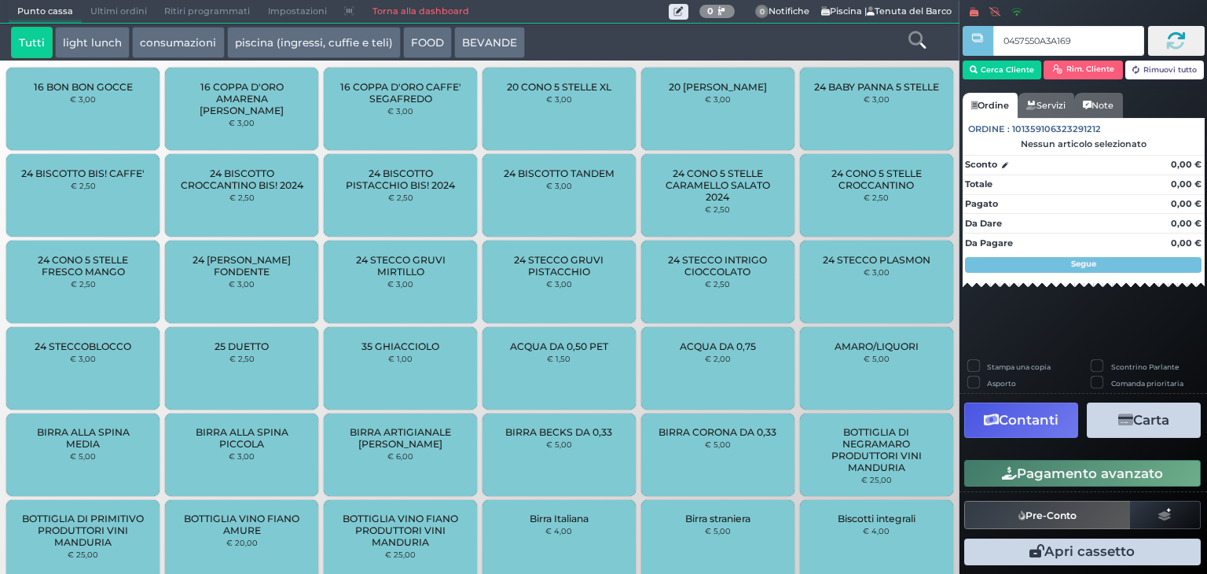
type input "0457550A3A1694"
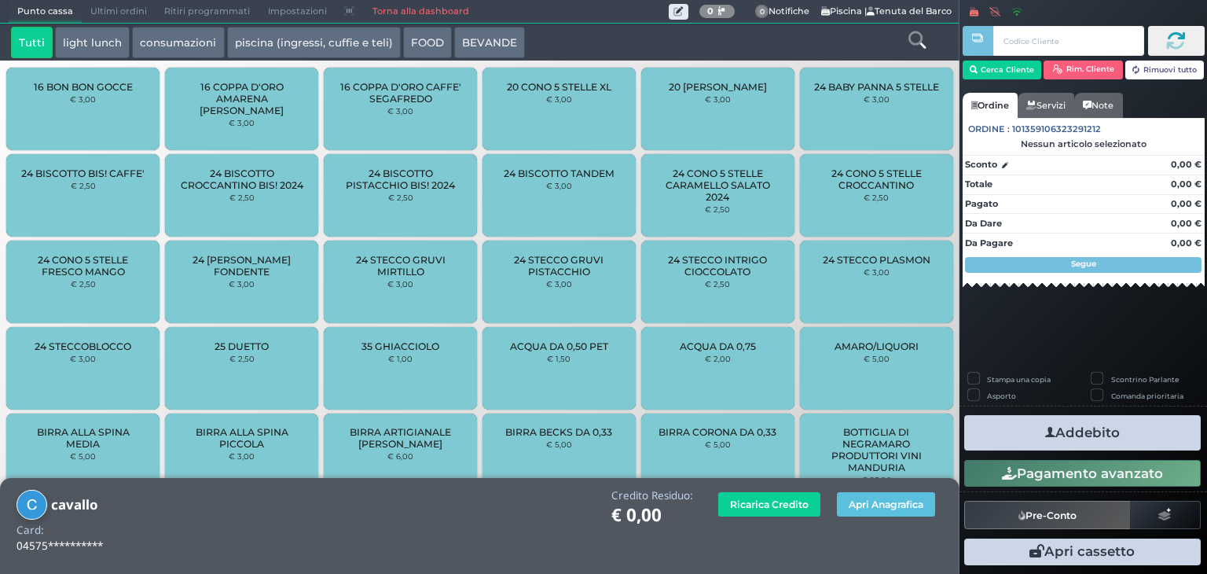
drag, startPoint x: 278, startPoint y: 136, endPoint x: 247, endPoint y: 79, distance: 64.3
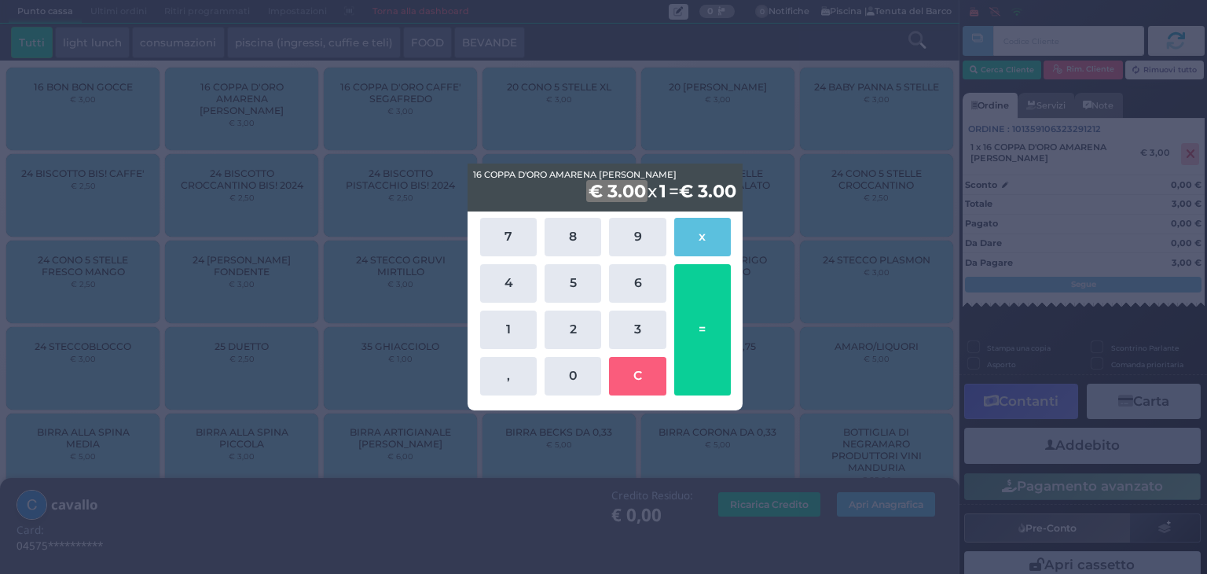
click at [762, 123] on div "16 COPPA D'ORO AMARENA FABBRI 16 COPPA D'ORO AMARENA FABBRI € 3.00 x 1 = € 3.00…" at bounding box center [603, 287] width 1207 height 574
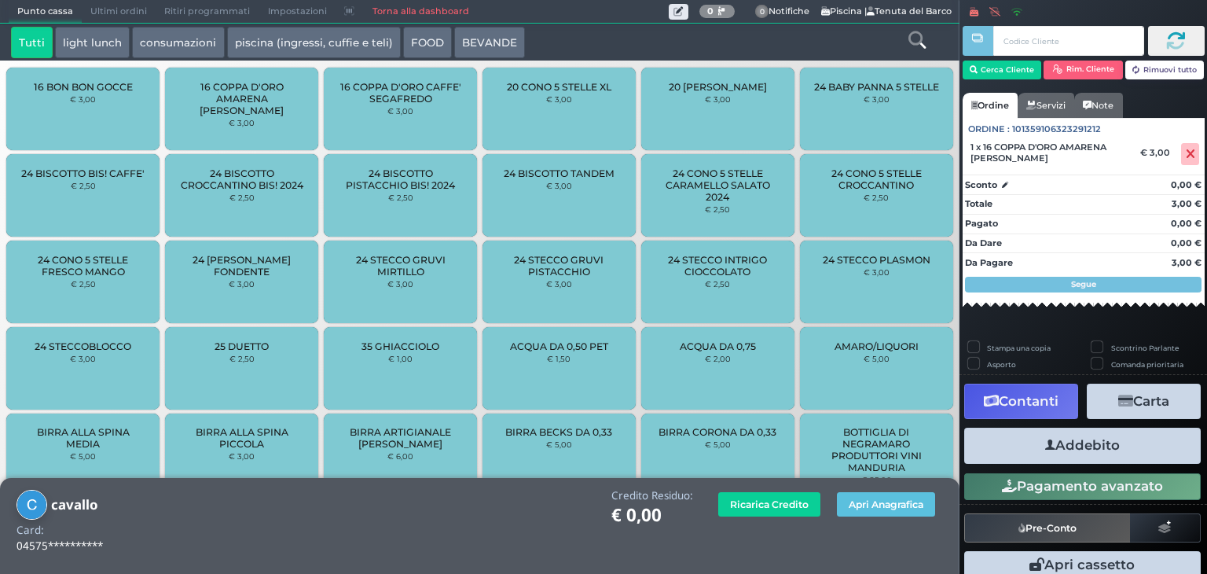
click at [264, 36] on button "piscina (ingressi, cuffie e teli)" at bounding box center [314, 42] width 174 height 31
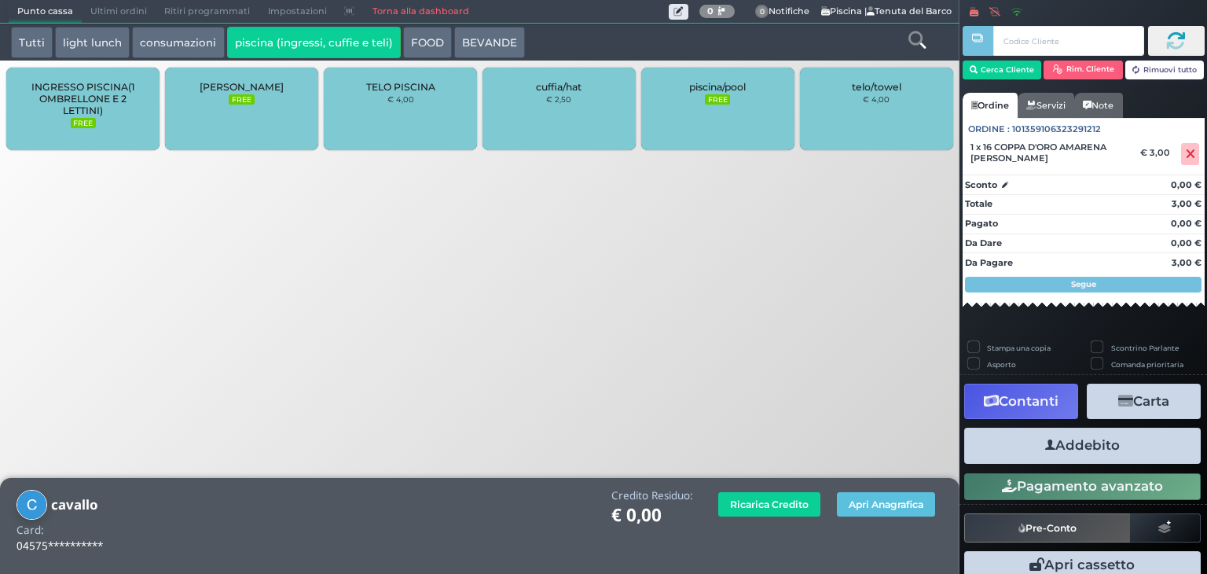
click at [107, 96] on span "INGRESSO PISCINA(1 OMBRELLONE E 2 LETTINI)" at bounding box center [83, 98] width 126 height 35
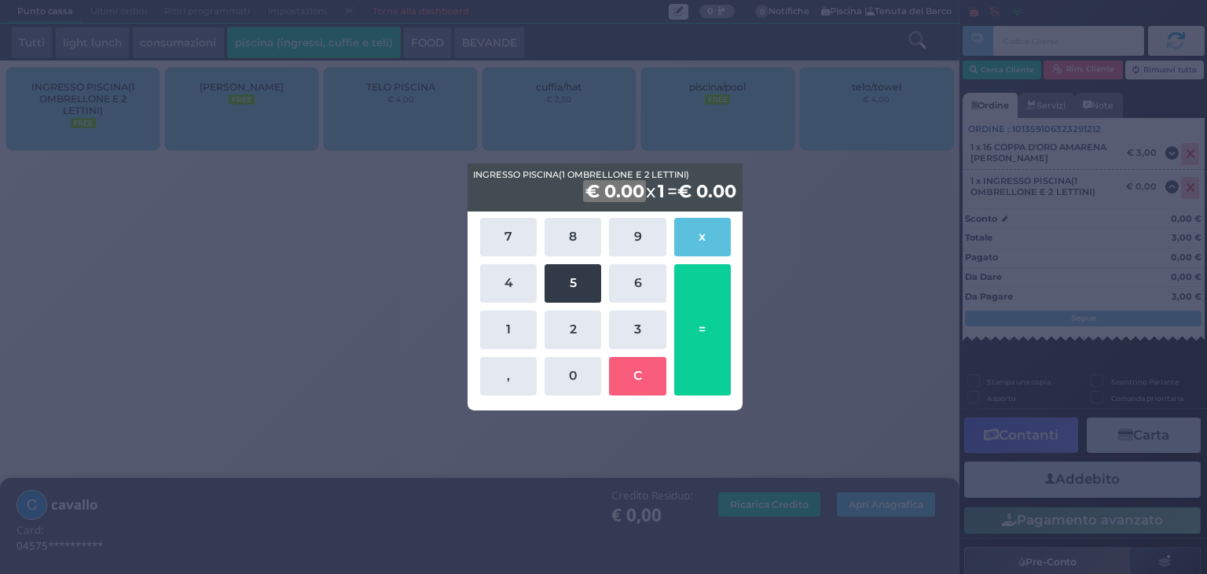
click at [576, 293] on button "5" at bounding box center [572, 283] width 57 height 38
click at [572, 394] on div "7 8 9 x 4 5 6 1 2 3 , 0 C =" at bounding box center [605, 306] width 258 height 185
click at [568, 376] on button "0" at bounding box center [572, 376] width 57 height 38
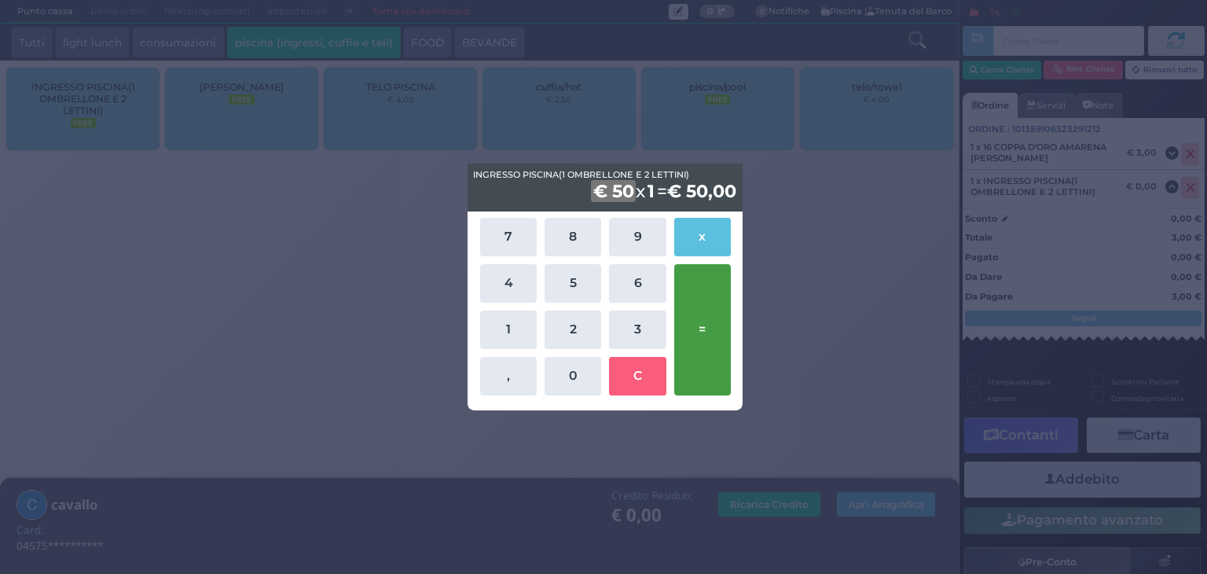
click at [700, 343] on button "=" at bounding box center [702, 329] width 57 height 131
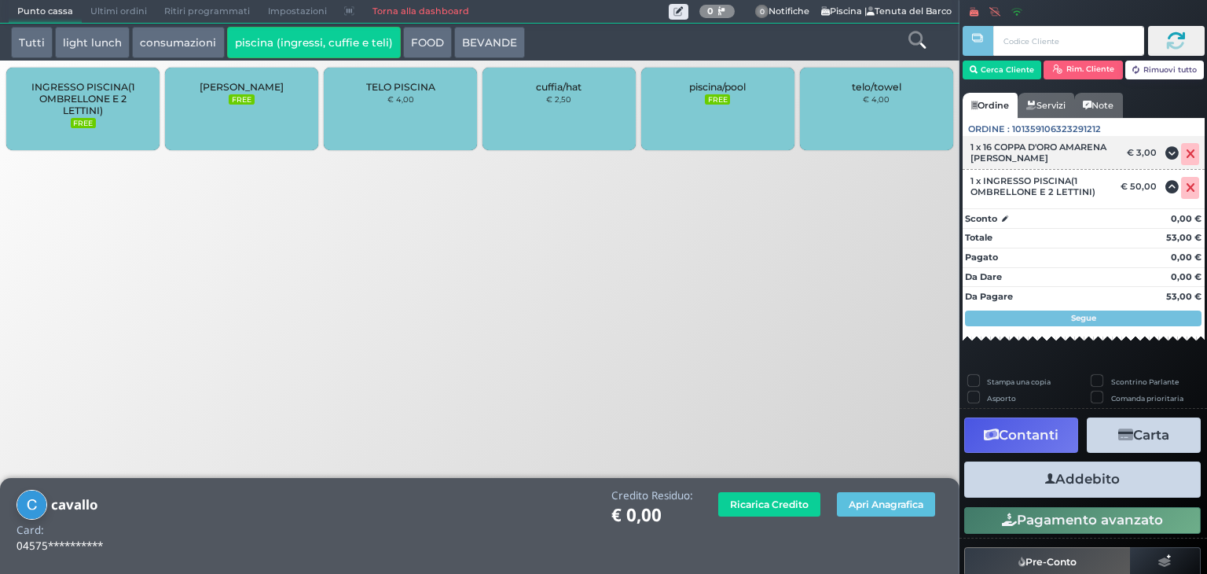
click at [1185, 155] on icon at bounding box center [1189, 154] width 9 height 1
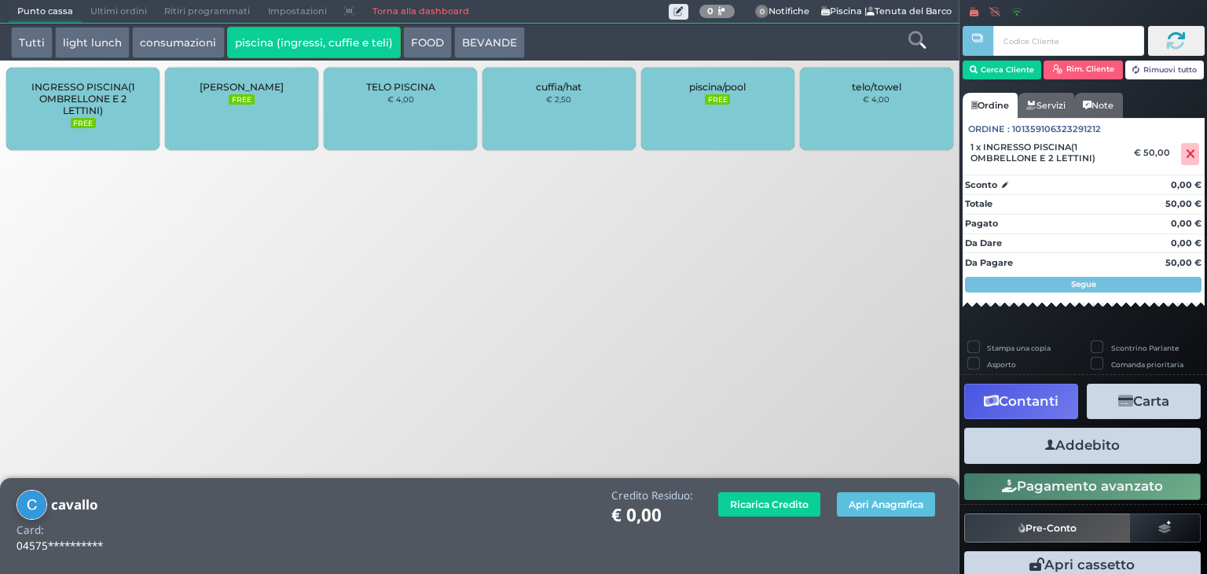
click at [1145, 442] on button "Addebito" at bounding box center [1082, 444] width 236 height 35
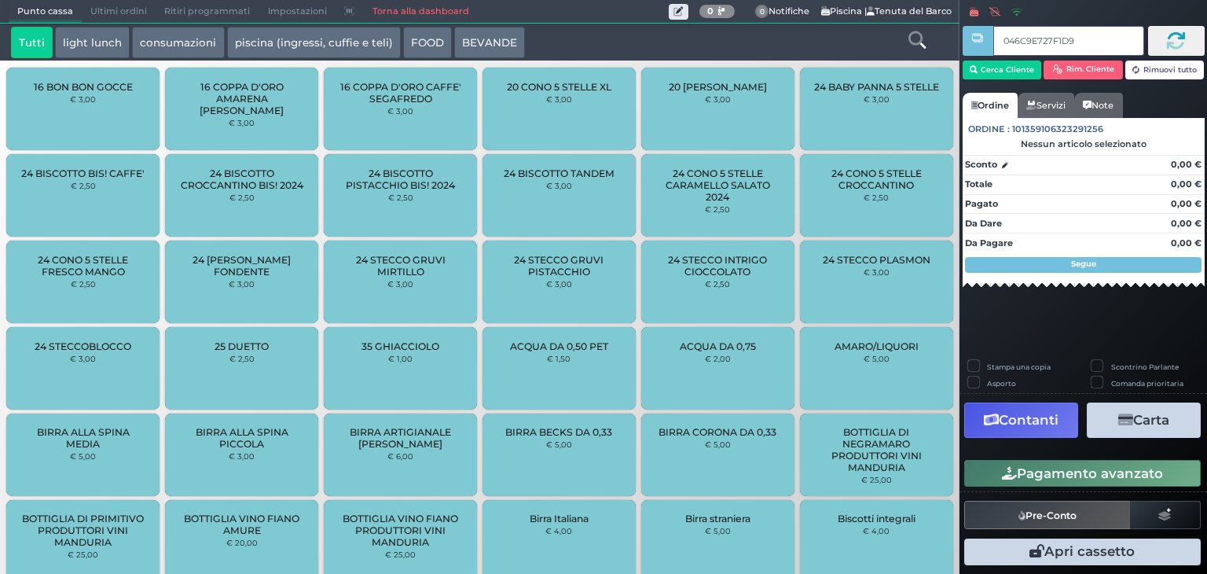
type input "046C9E727F1D90"
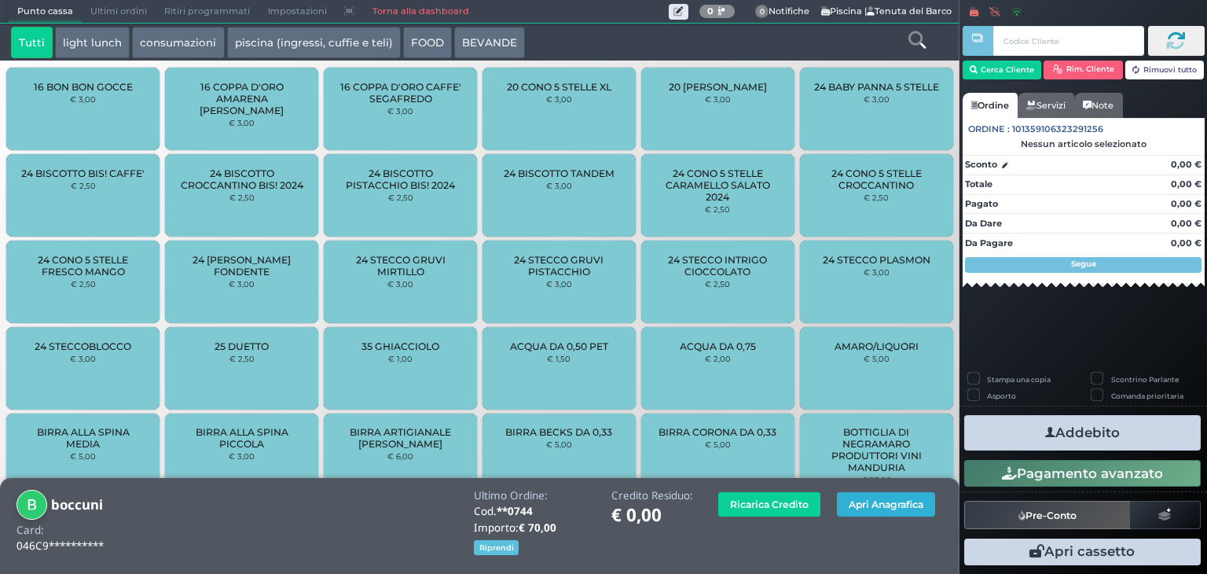
click at [915, 500] on button "Apri Anagrafica" at bounding box center [886, 504] width 98 height 24
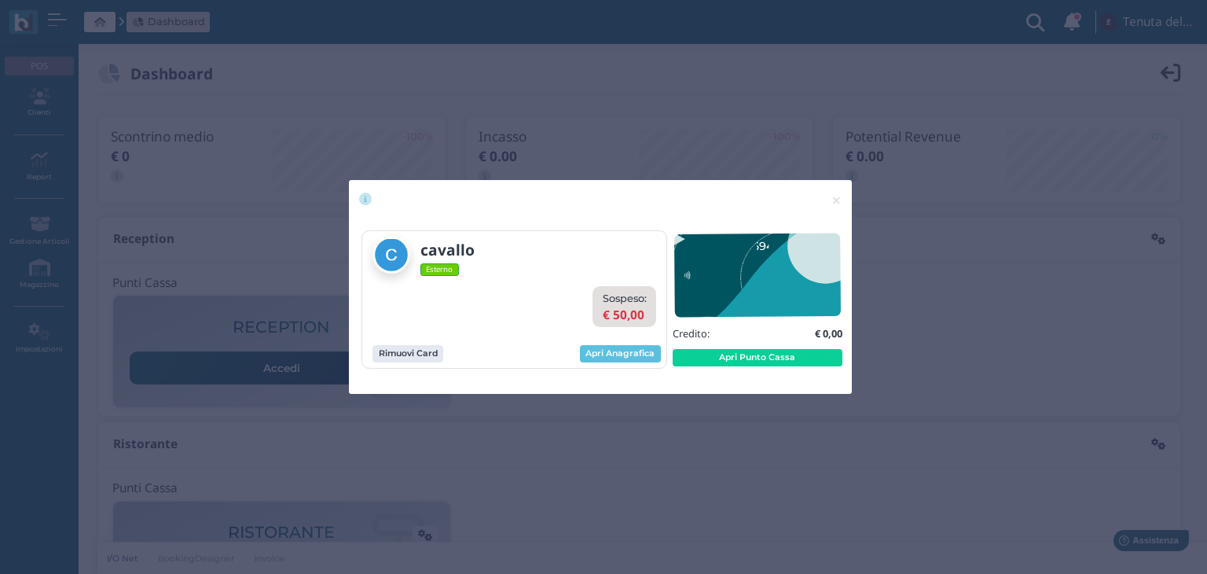
click at [648, 180] on div "× close" at bounding box center [600, 200] width 503 height 40
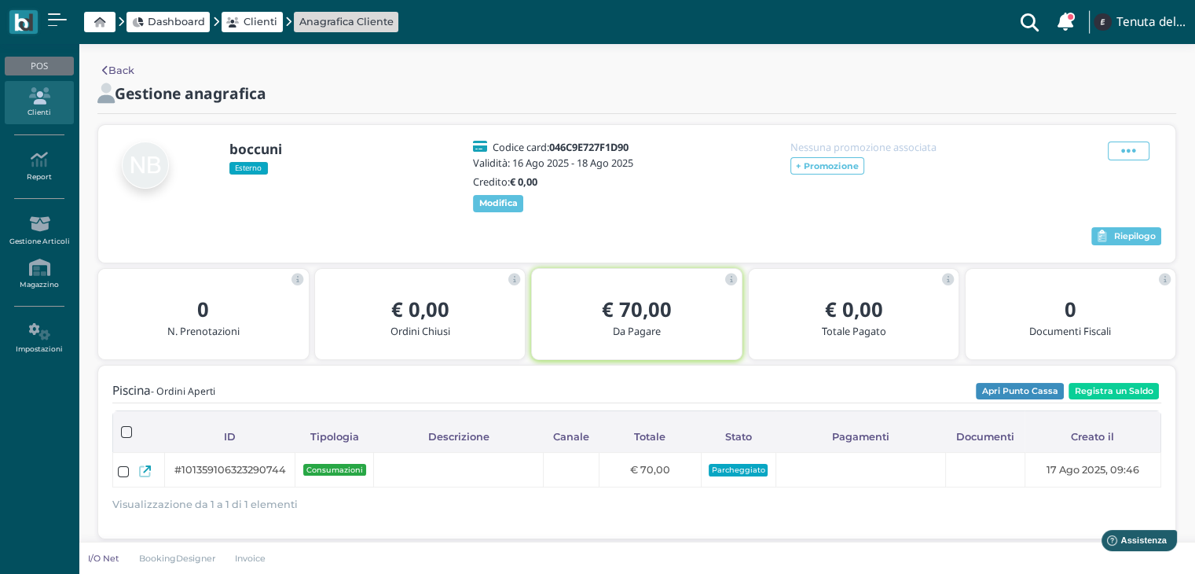
drag, startPoint x: 42, startPoint y: 77, endPoint x: 43, endPoint y: 86, distance: 8.7
click at [43, 82] on ul "POS Clienti Report Report Ordini Report Prelievi Report Doc. Fiscali Report Tra…" at bounding box center [39, 208] width 79 height 316
click at [43, 87] on icon at bounding box center [39, 95] width 68 height 17
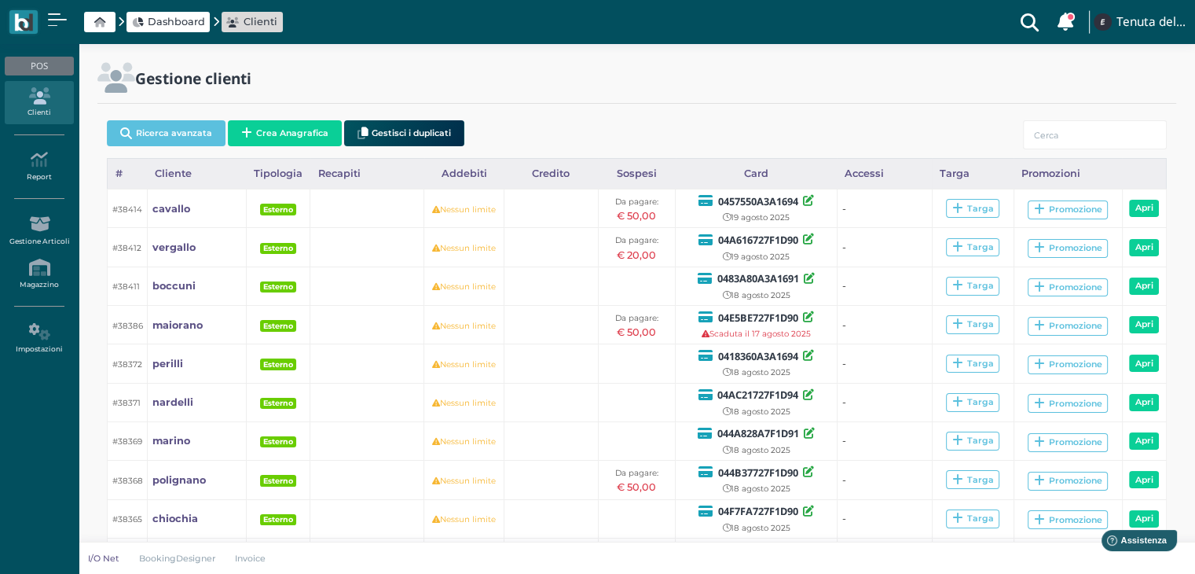
click at [163, 27] on span "Dashboard" at bounding box center [176, 21] width 57 height 15
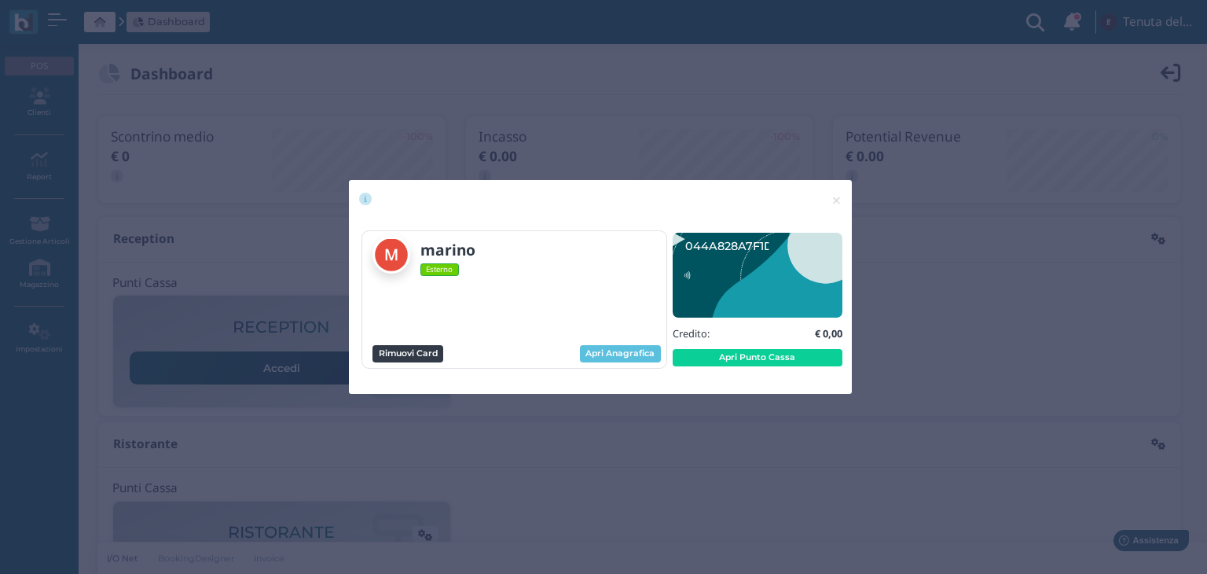
click at [434, 349] on button "Rimuovi Card" at bounding box center [407, 353] width 71 height 17
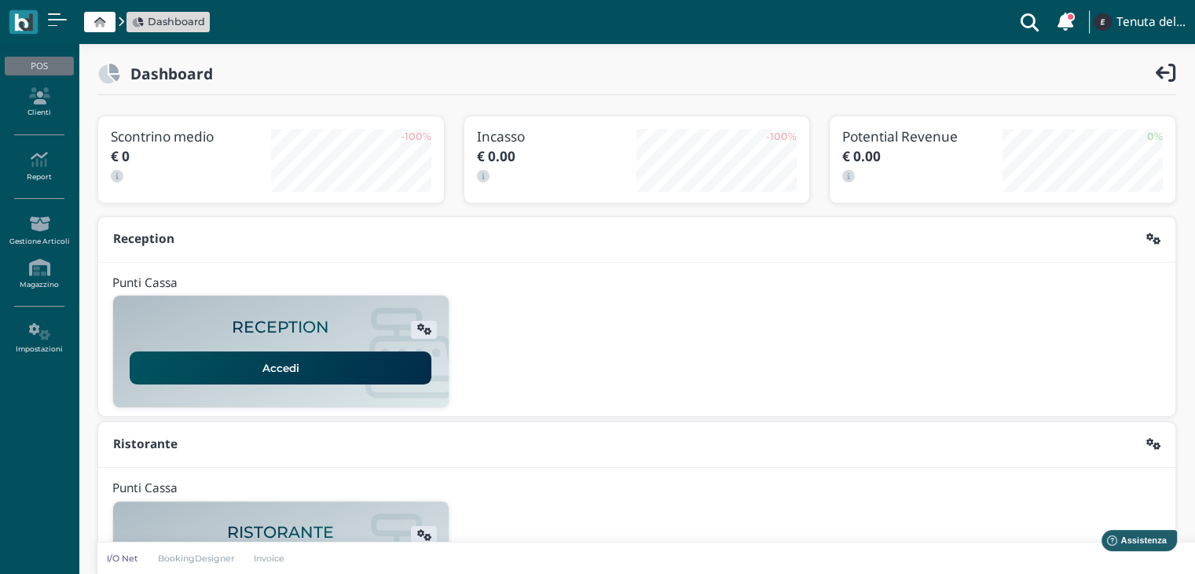
click at [343, 368] on link "Accedi" at bounding box center [281, 367] width 302 height 33
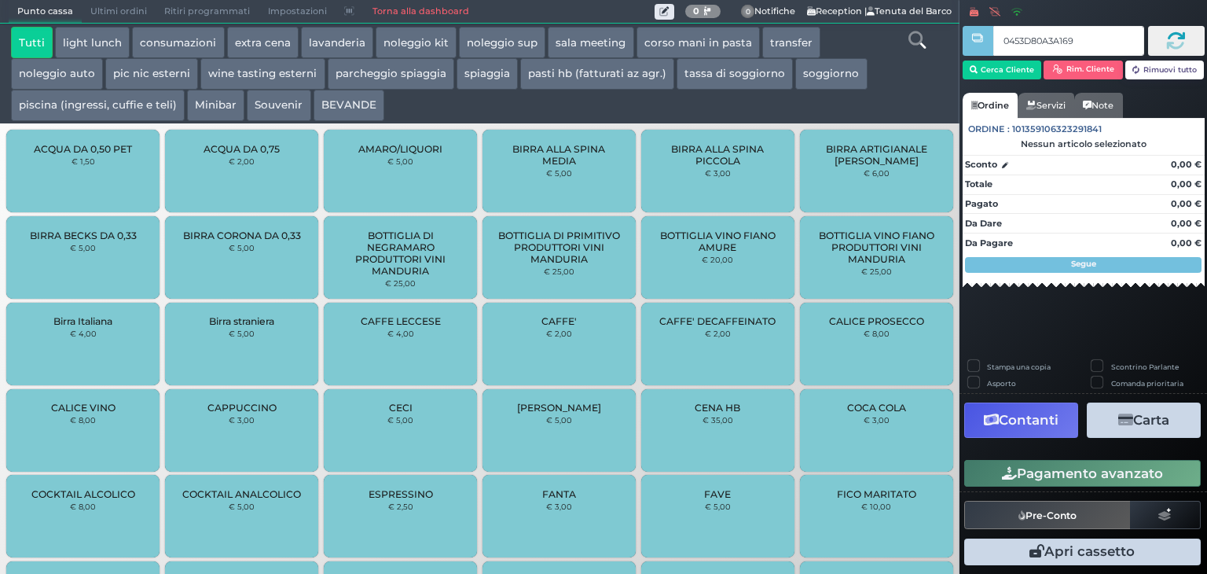
type input "0453D80A3A1690"
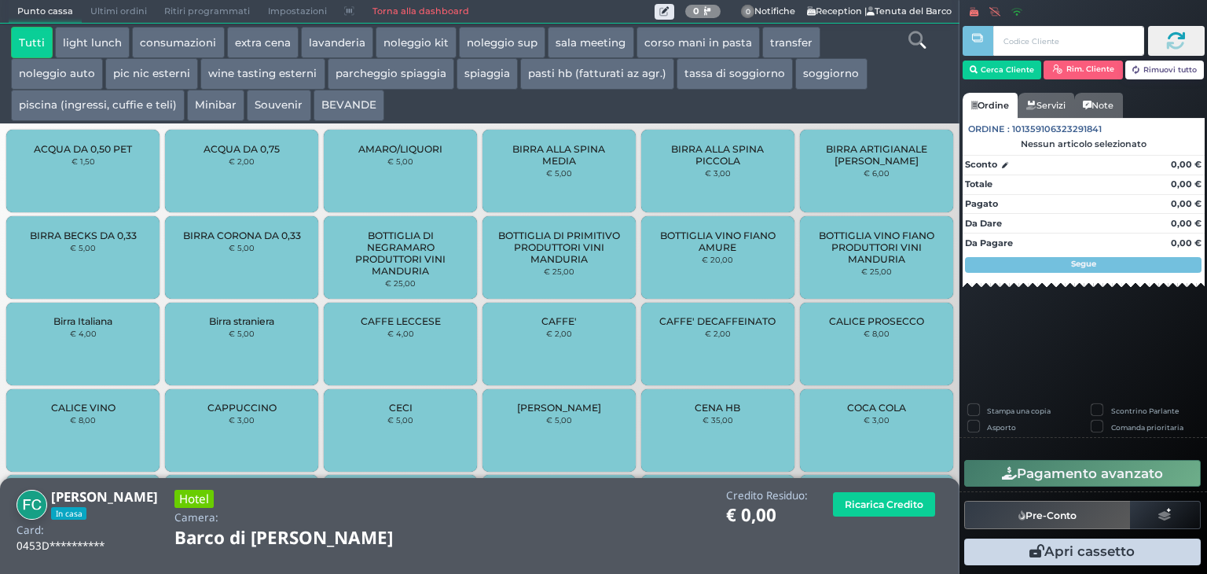
click at [918, 46] on icon at bounding box center [916, 39] width 17 height 17
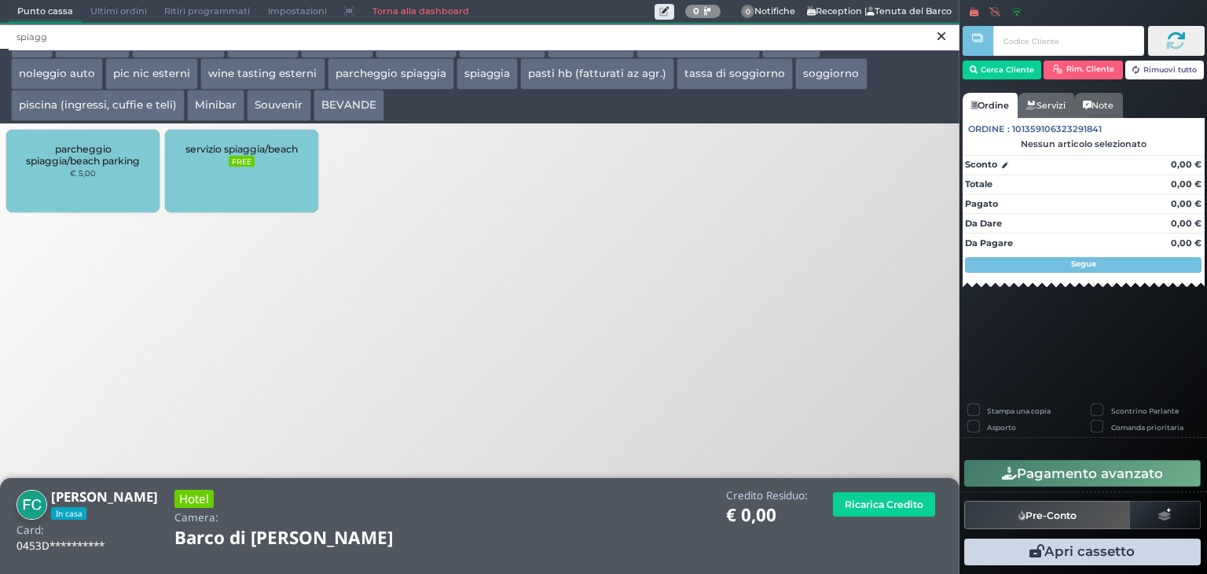
type input "spiagg"
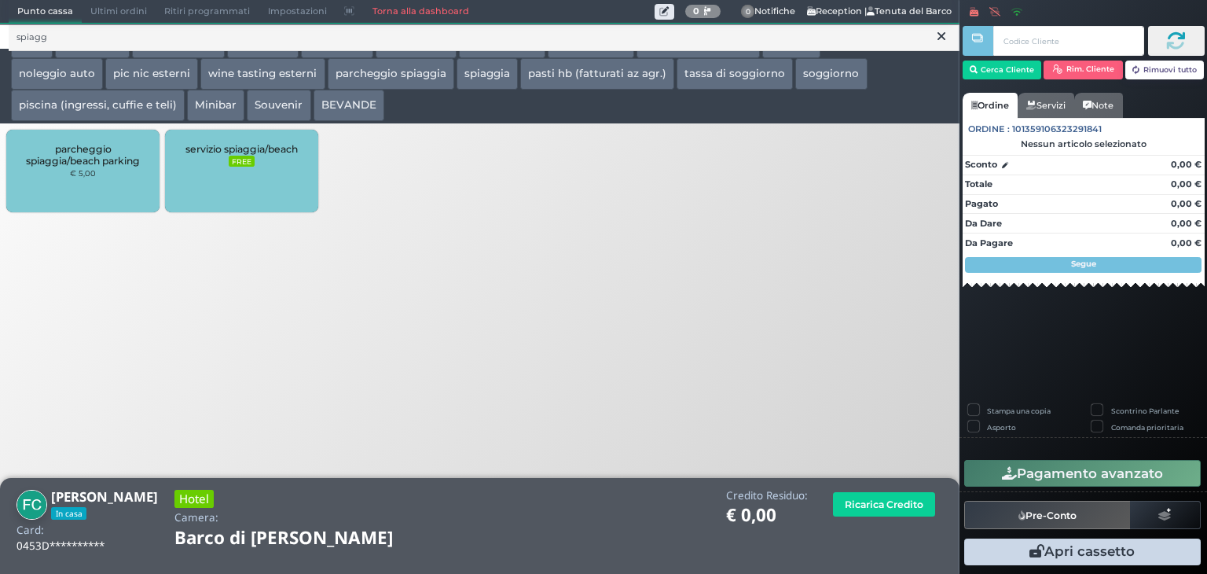
click at [218, 180] on div "servizio spiaggia/beach FREE" at bounding box center [241, 171] width 153 height 82
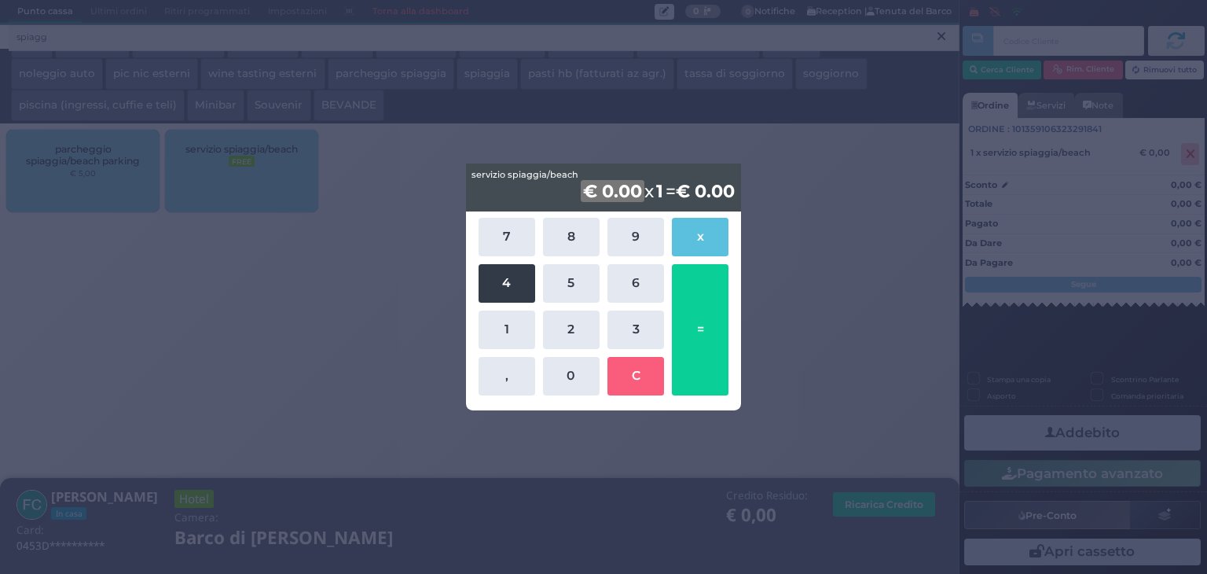
click at [524, 282] on button "4" at bounding box center [506, 283] width 57 height 38
click at [571, 274] on button "5" at bounding box center [571, 283] width 57 height 38
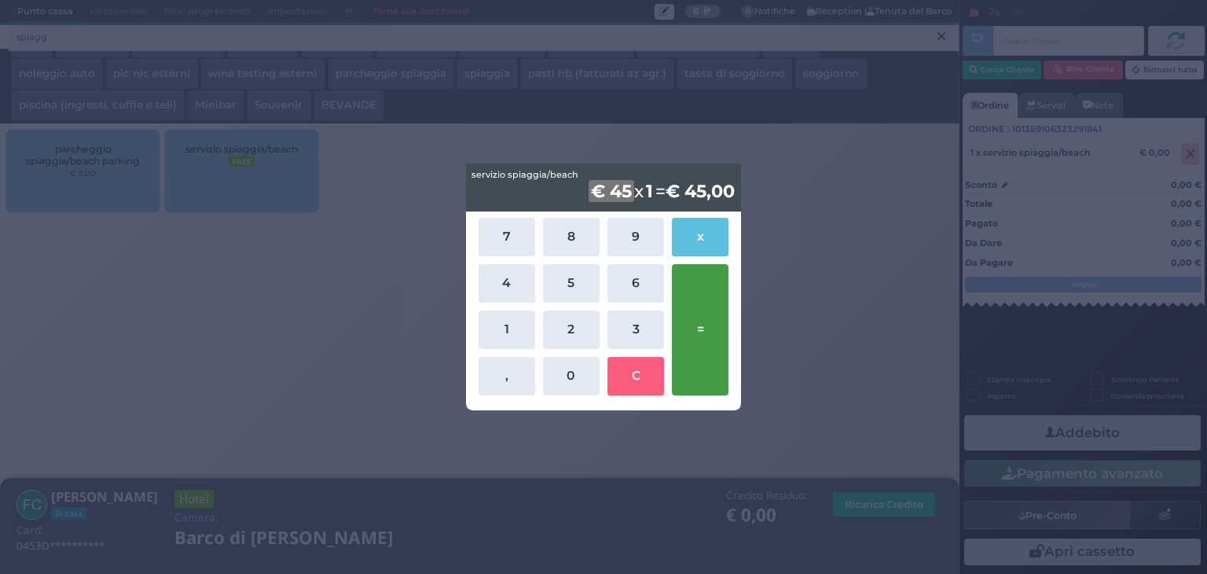
click at [694, 318] on button "=" at bounding box center [700, 329] width 57 height 131
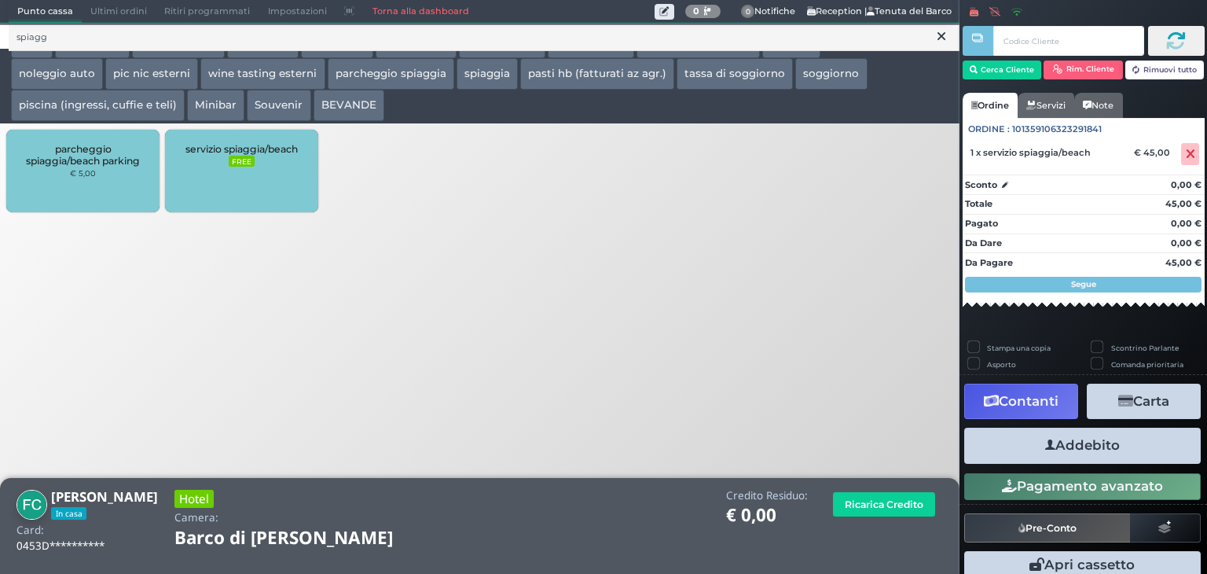
click at [101, 187] on div "parcheggio spiaggia/beach parking € 5,00" at bounding box center [82, 171] width 153 height 82
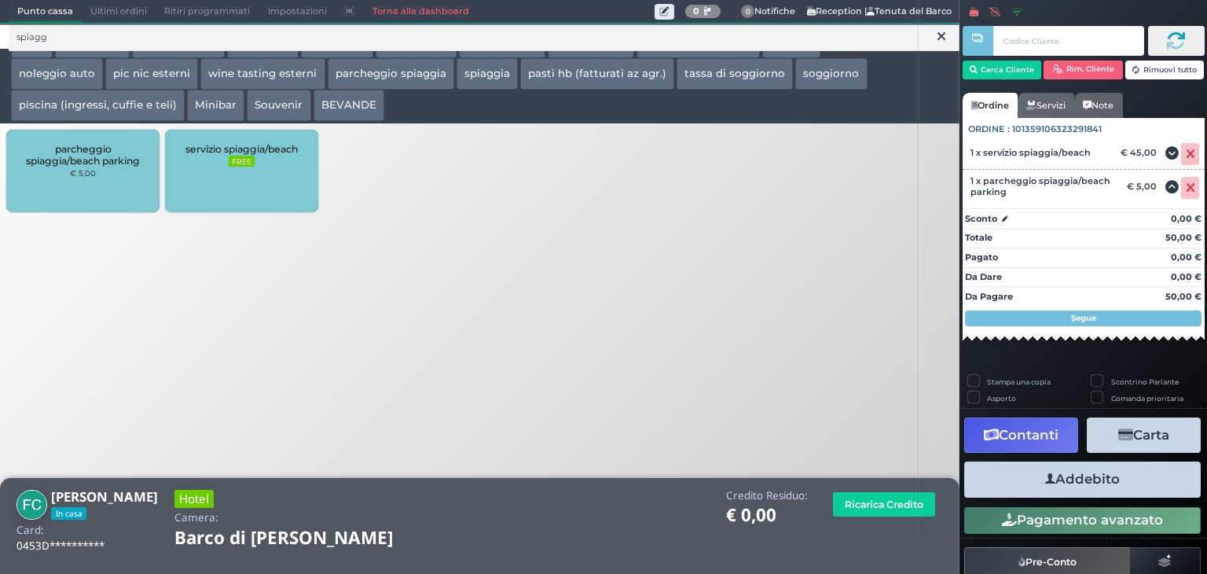
click at [1109, 472] on button "Addebito" at bounding box center [1082, 478] width 236 height 35
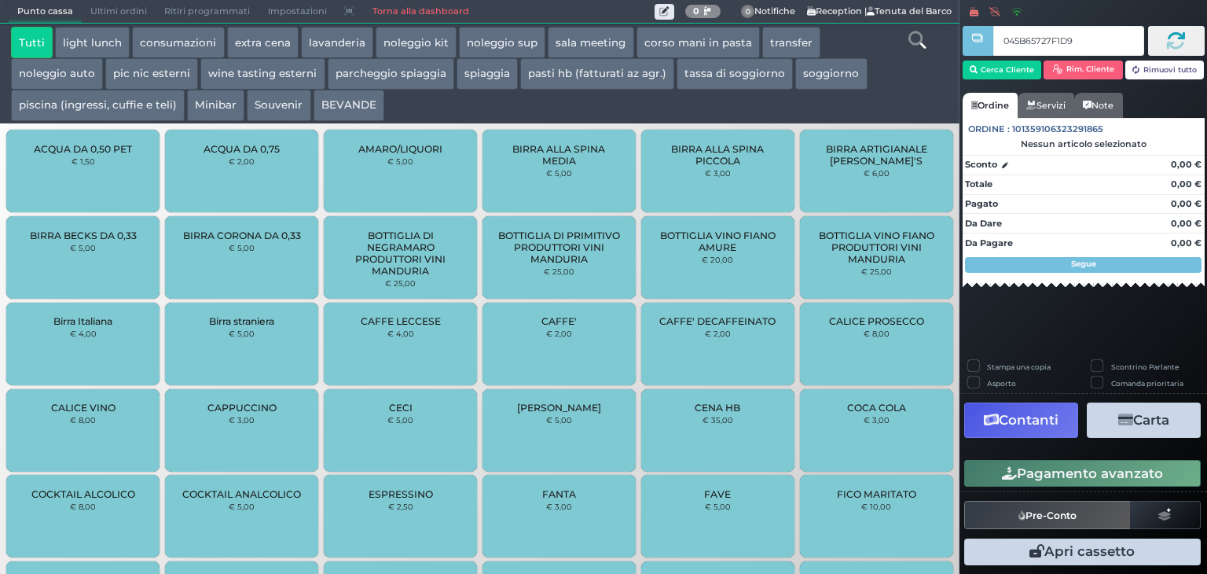
type input "045B65727F1D90"
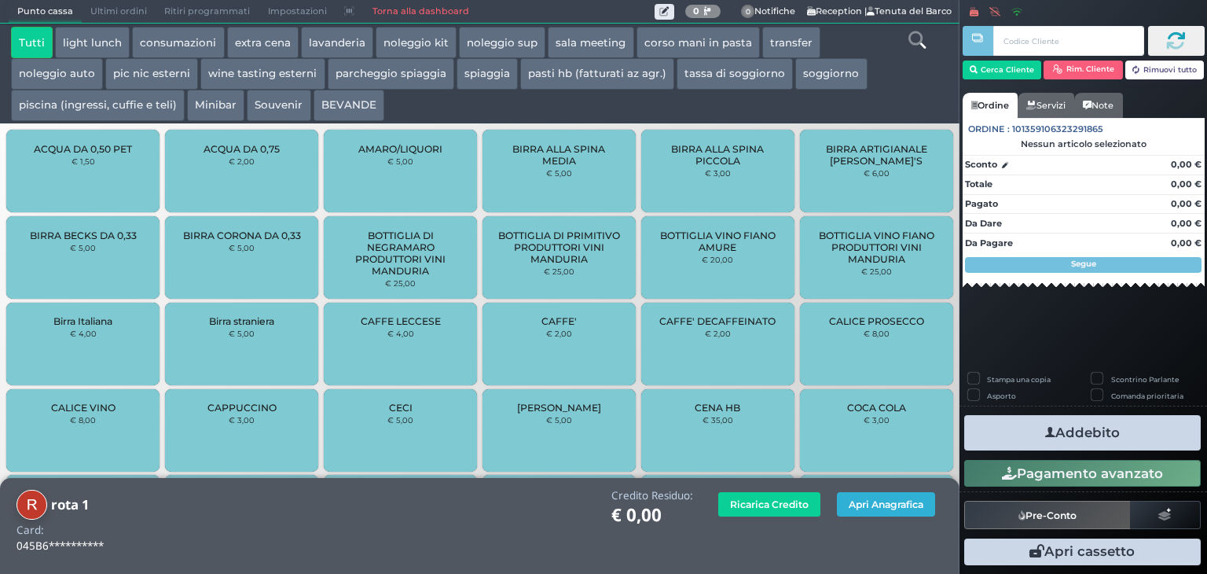
click at [893, 510] on button "Apri Anagrafica" at bounding box center [886, 504] width 98 height 24
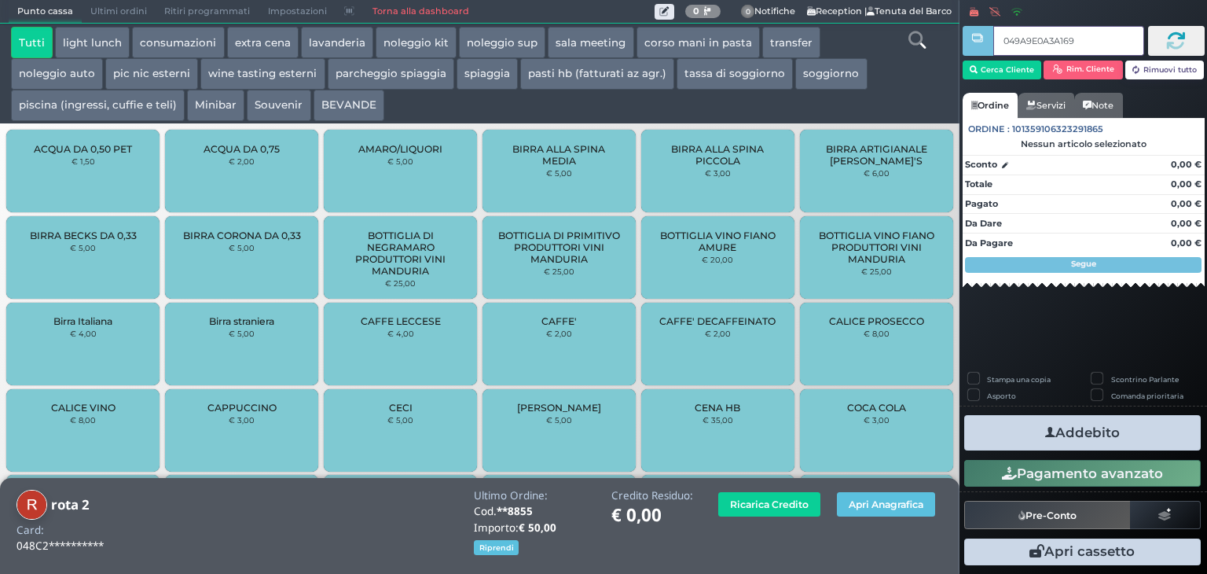
type input "049A9E0A3A1695"
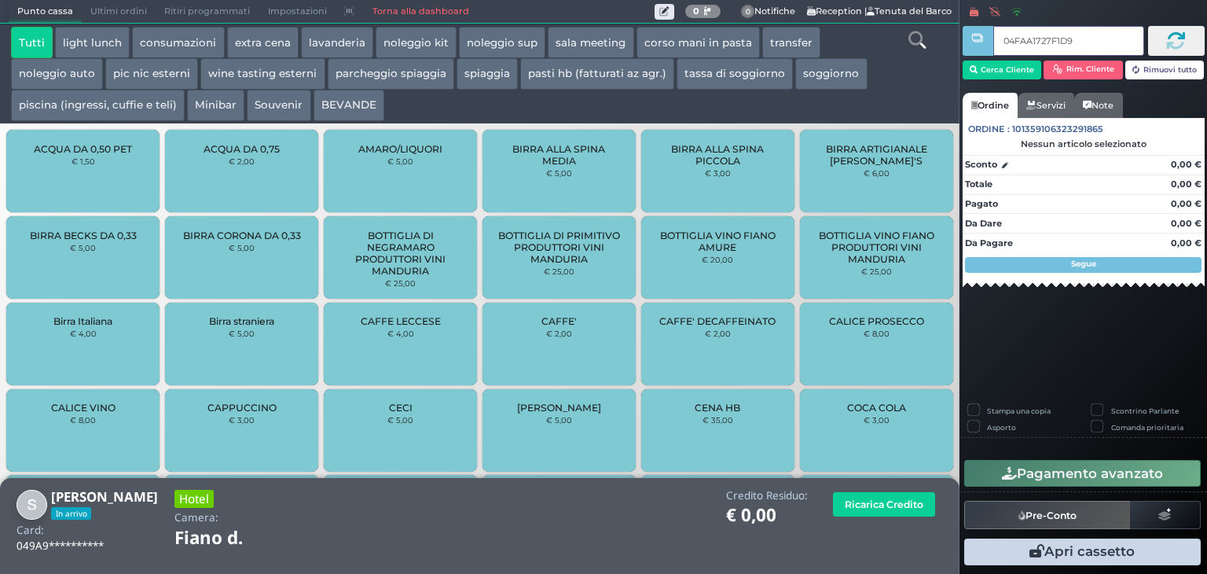
type input "04FAA1727F1D90"
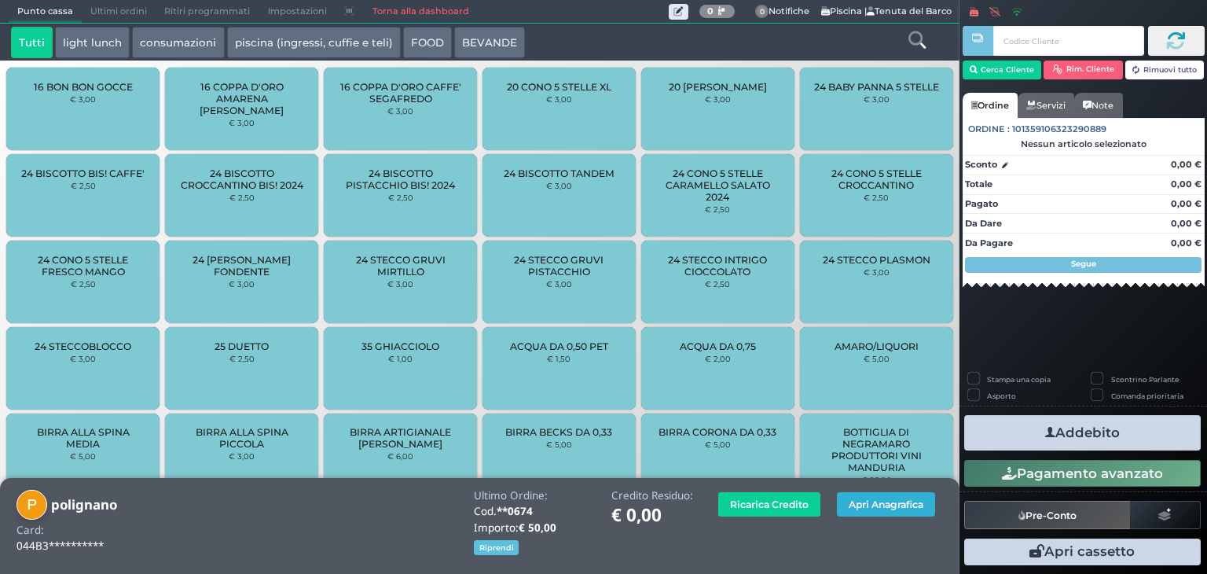
click at [884, 511] on button "Apri Anagrafica" at bounding box center [886, 504] width 98 height 24
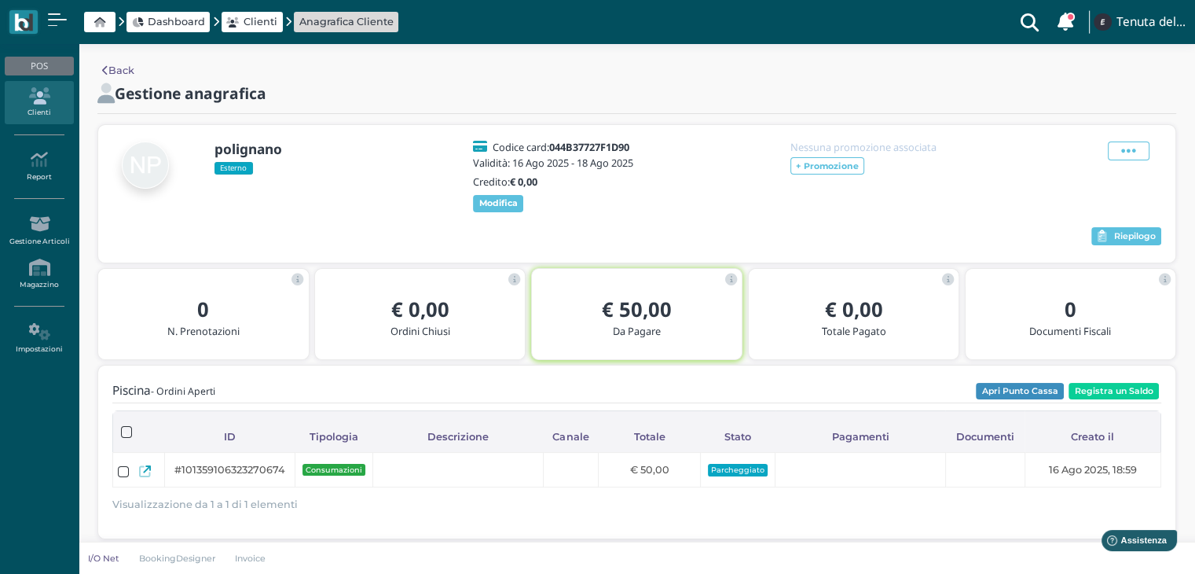
click at [390, 159] on div "polignano Esterno Codice card: 044B37727F1D90 Validità: [DATE] - [DATE] Credito…" at bounding box center [636, 176] width 1049 height 75
